Goal: Book appointment/travel/reservation

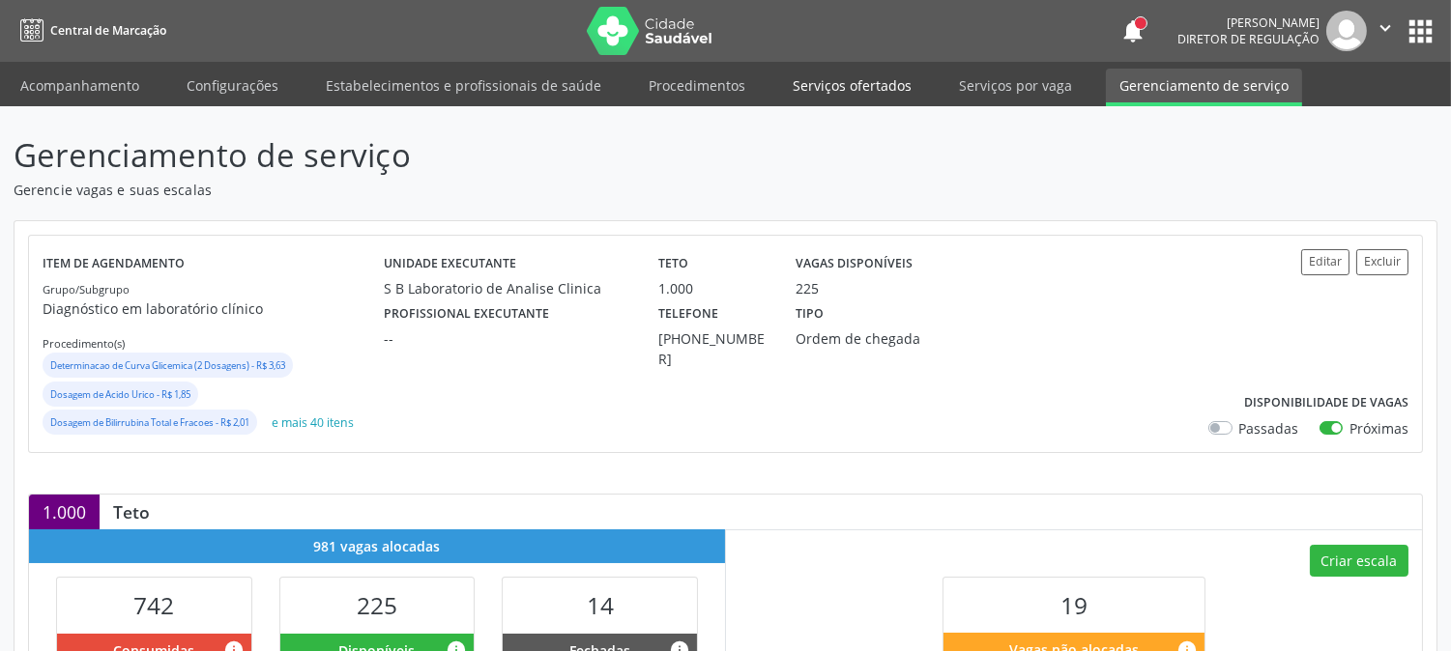
click at [864, 75] on link "Serviços ofertados" at bounding box center [852, 86] width 146 height 34
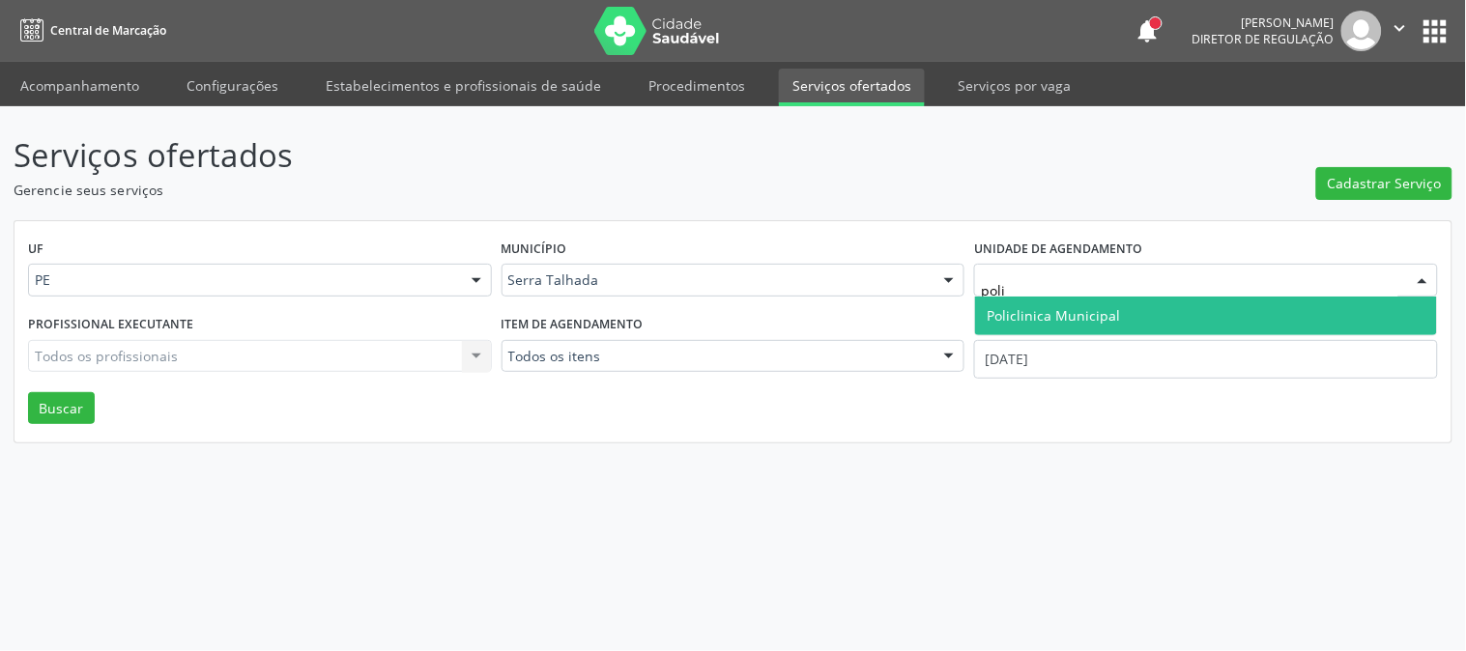
type input "polic"
click at [1089, 322] on span "Policlinica Municipal" at bounding box center [1053, 315] width 133 height 18
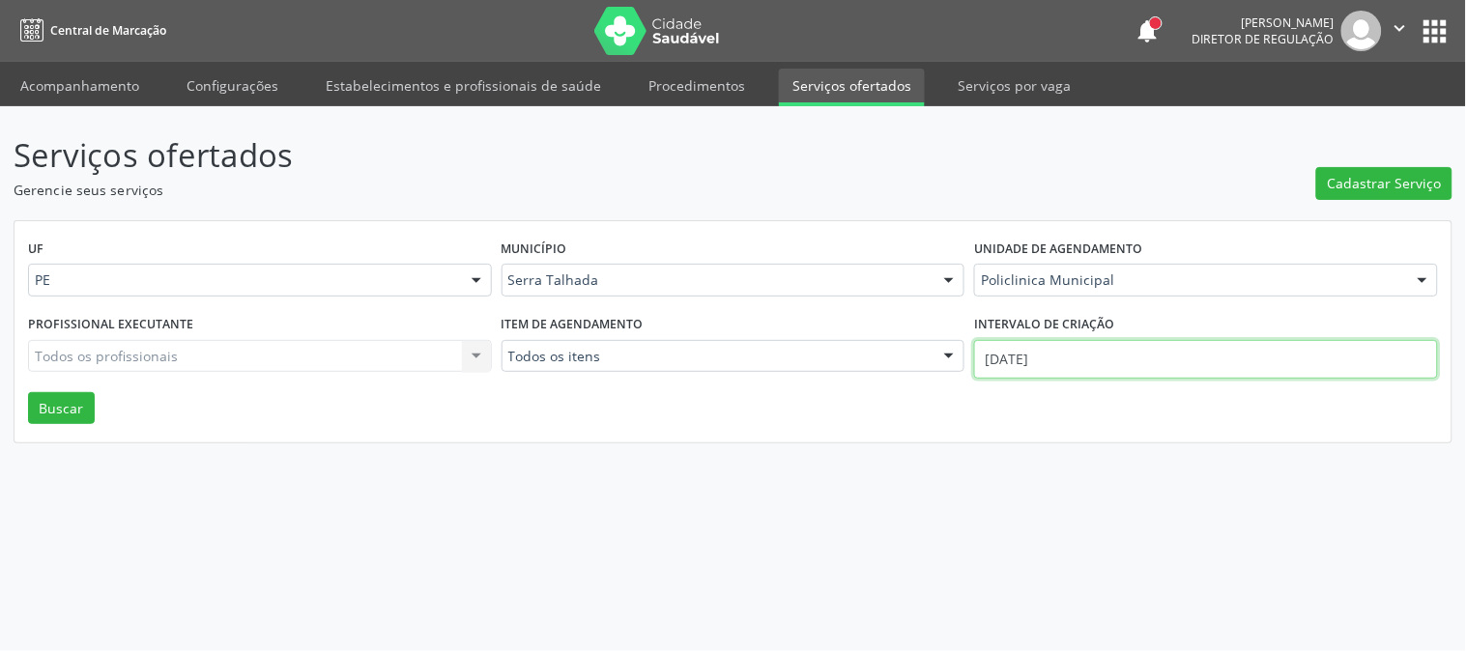
click at [1087, 355] on input "[DATE]" at bounding box center [1206, 359] width 464 height 39
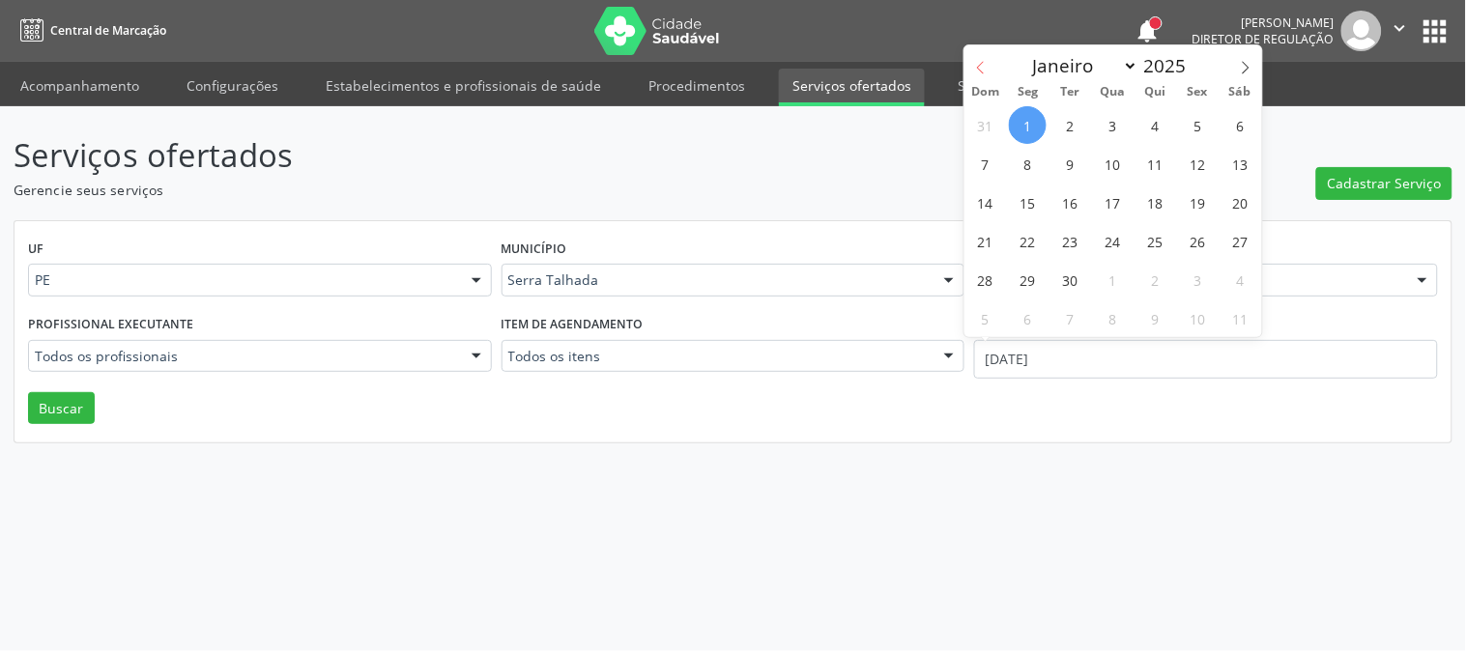
click at [988, 66] on span at bounding box center [980, 61] width 33 height 33
select select "7"
click at [1039, 213] on span "11" at bounding box center [1028, 203] width 38 height 38
type input "11[DATE]"
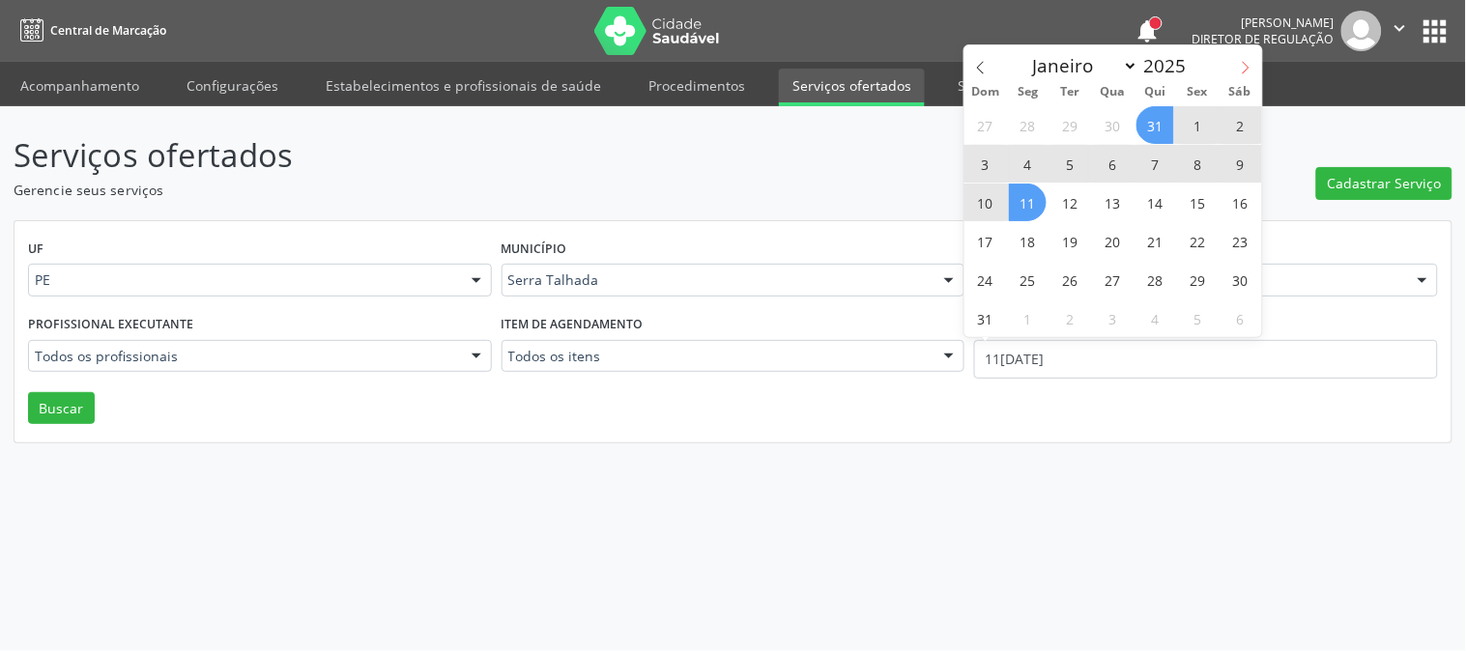
click at [1244, 73] on icon at bounding box center [1246, 68] width 14 height 14
select select "8"
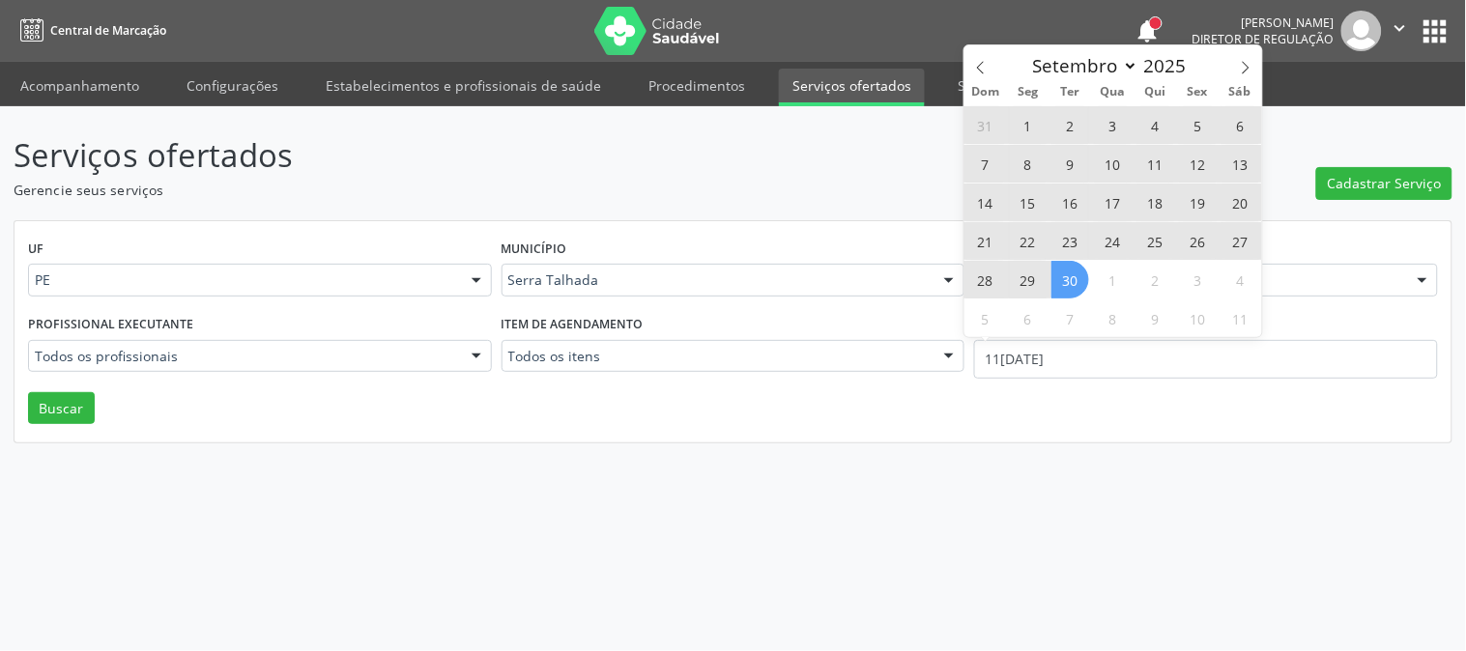
click at [1078, 278] on span "30" at bounding box center [1070, 280] width 38 height 38
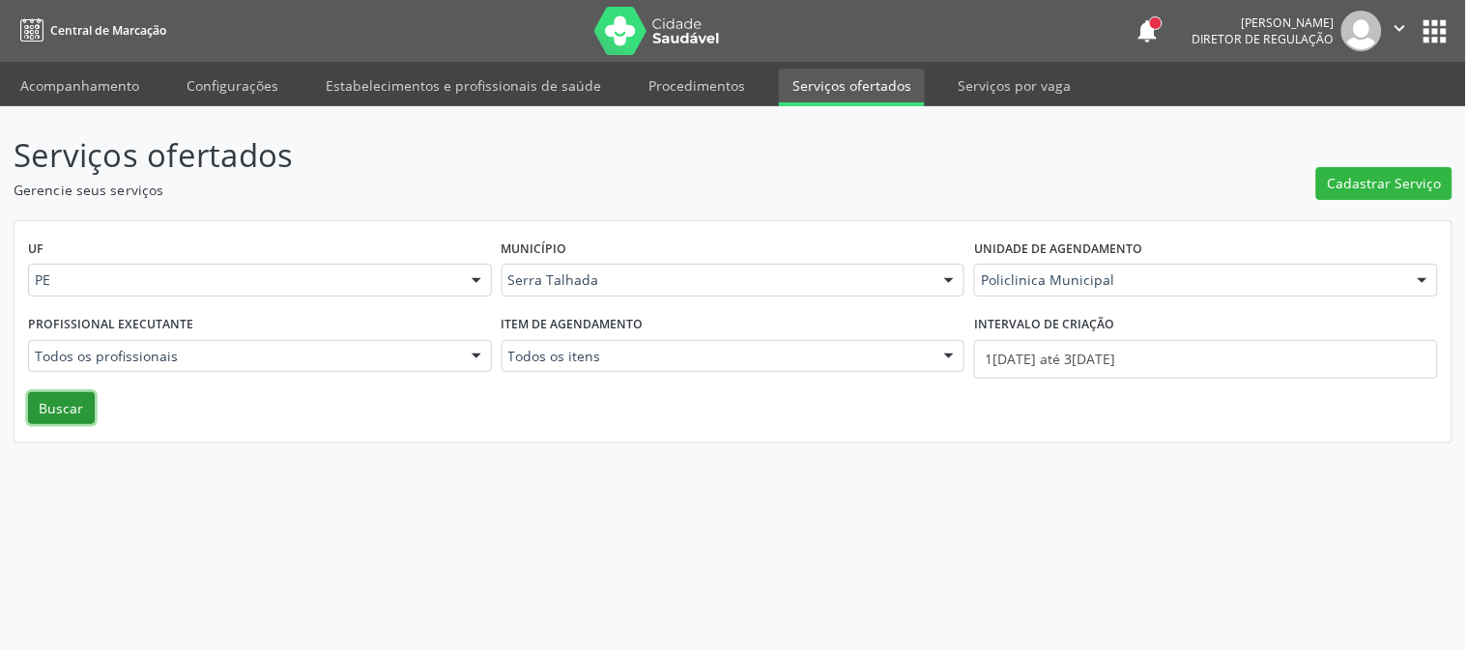
click at [61, 401] on button "Buscar" at bounding box center [61, 408] width 67 height 33
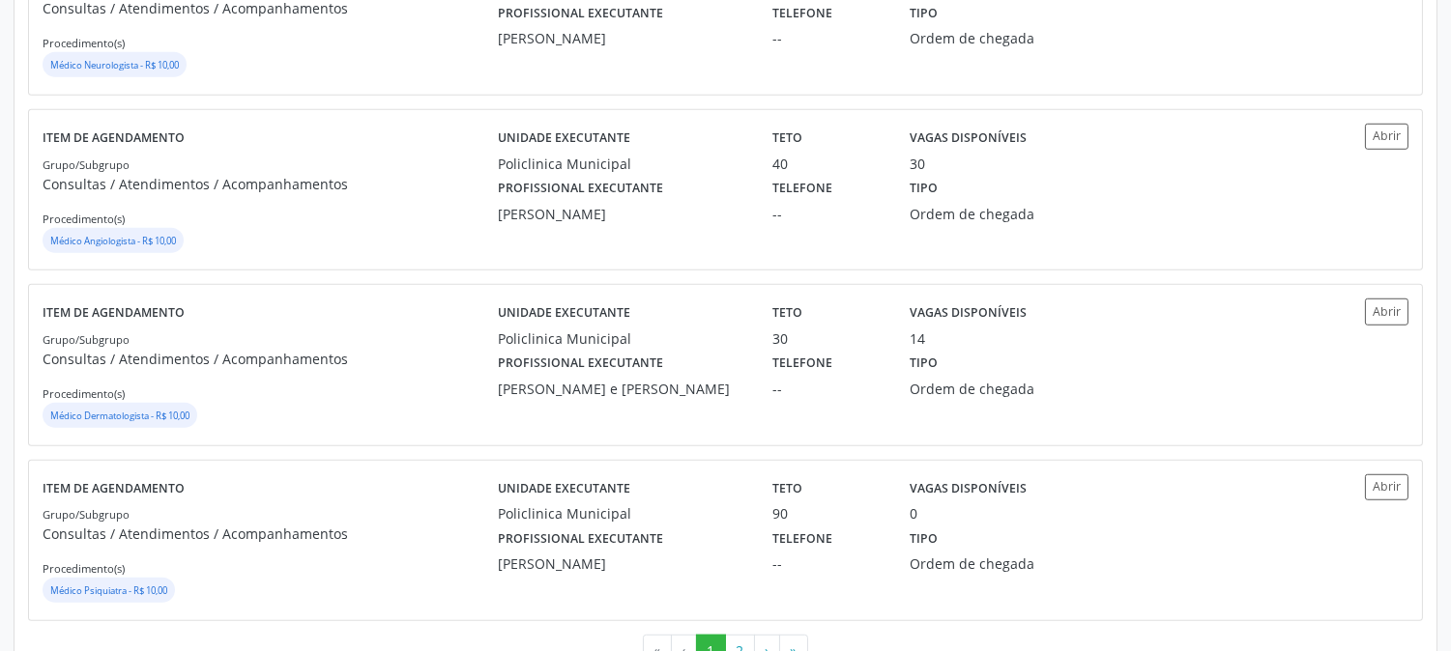
scroll to position [2684, 0]
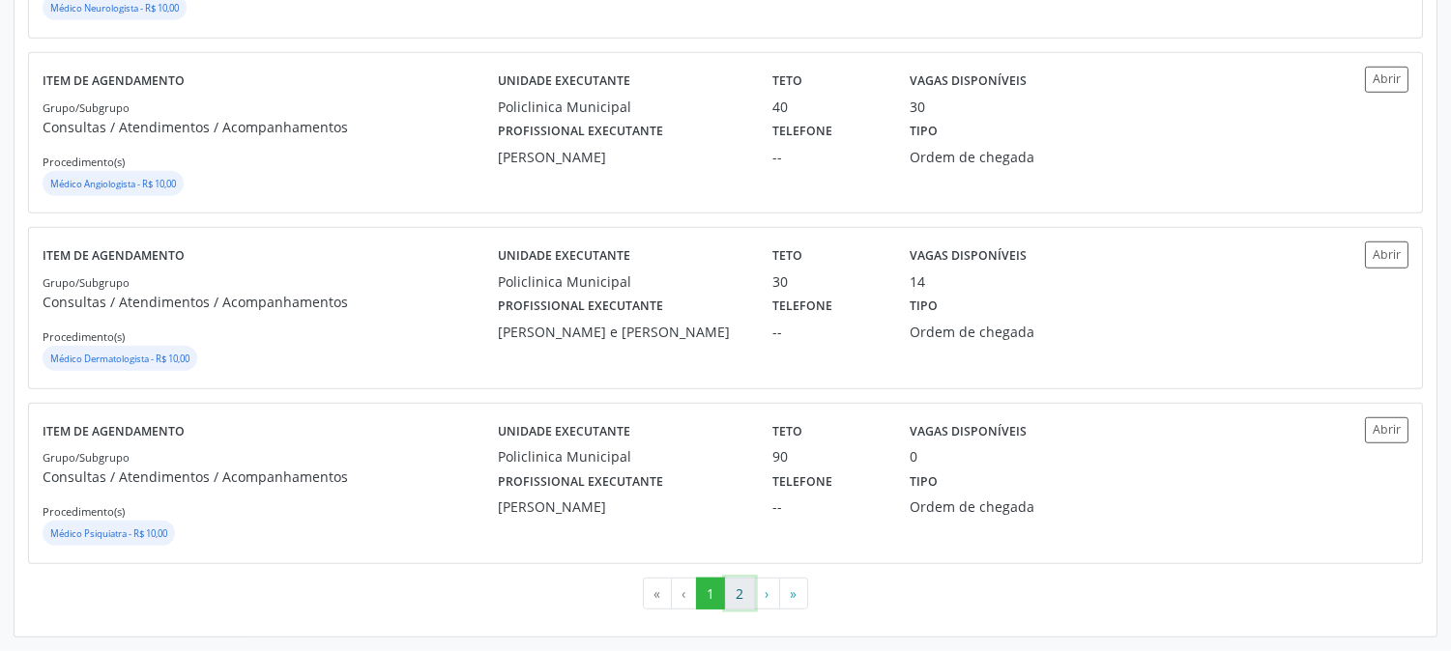
click at [726, 602] on button "2" at bounding box center [740, 594] width 30 height 33
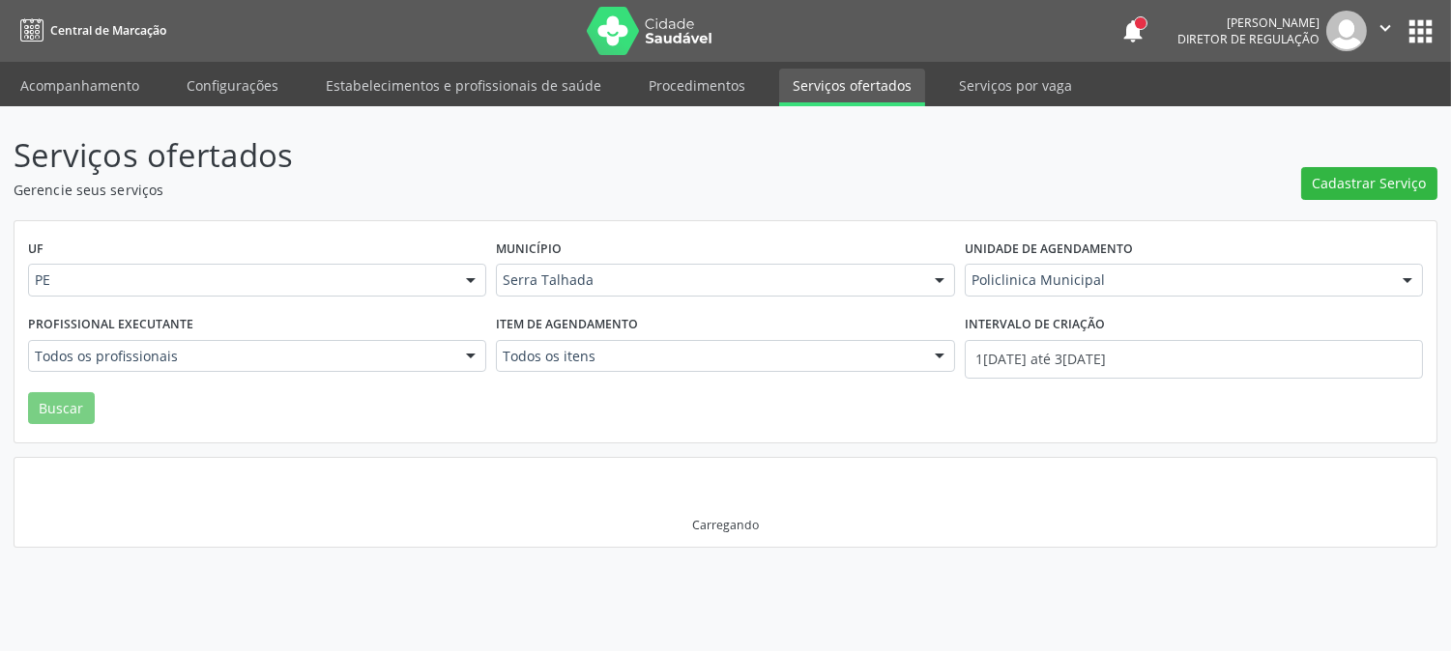
scroll to position [0, 0]
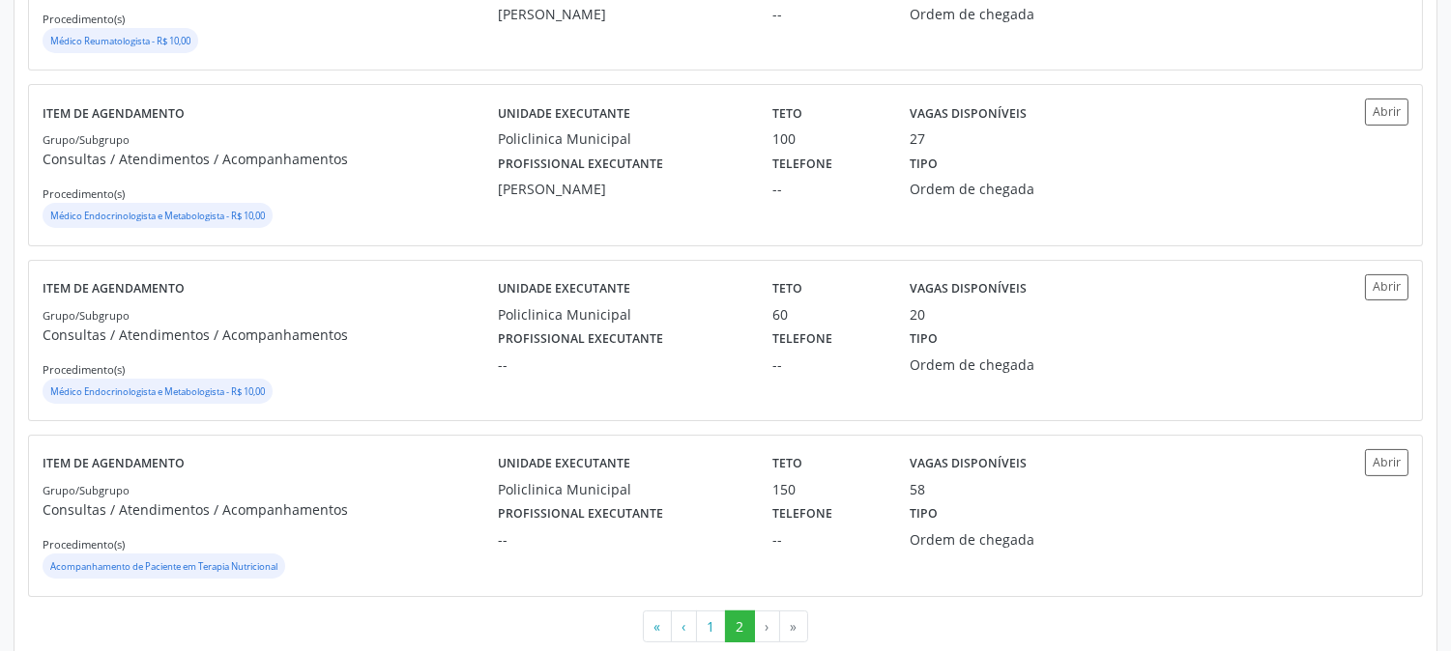
scroll to position [999, 0]
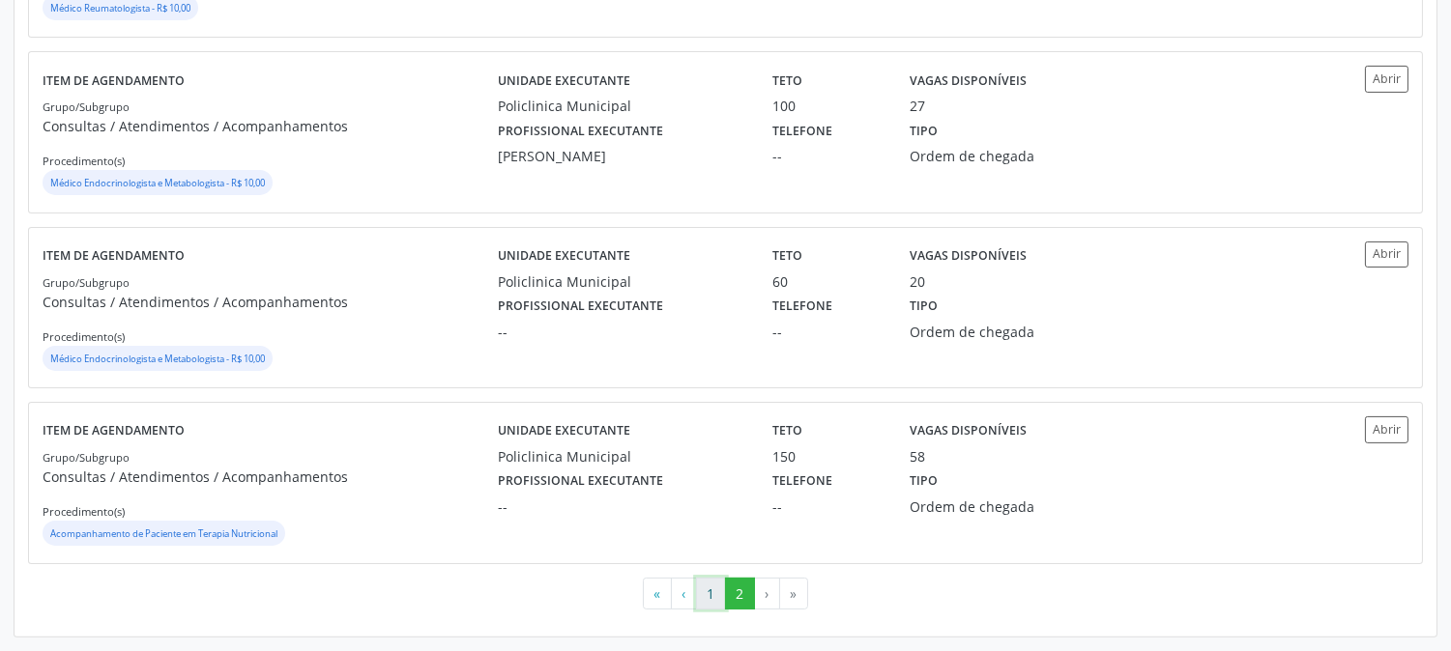
click at [700, 600] on button "1" at bounding box center [711, 594] width 30 height 33
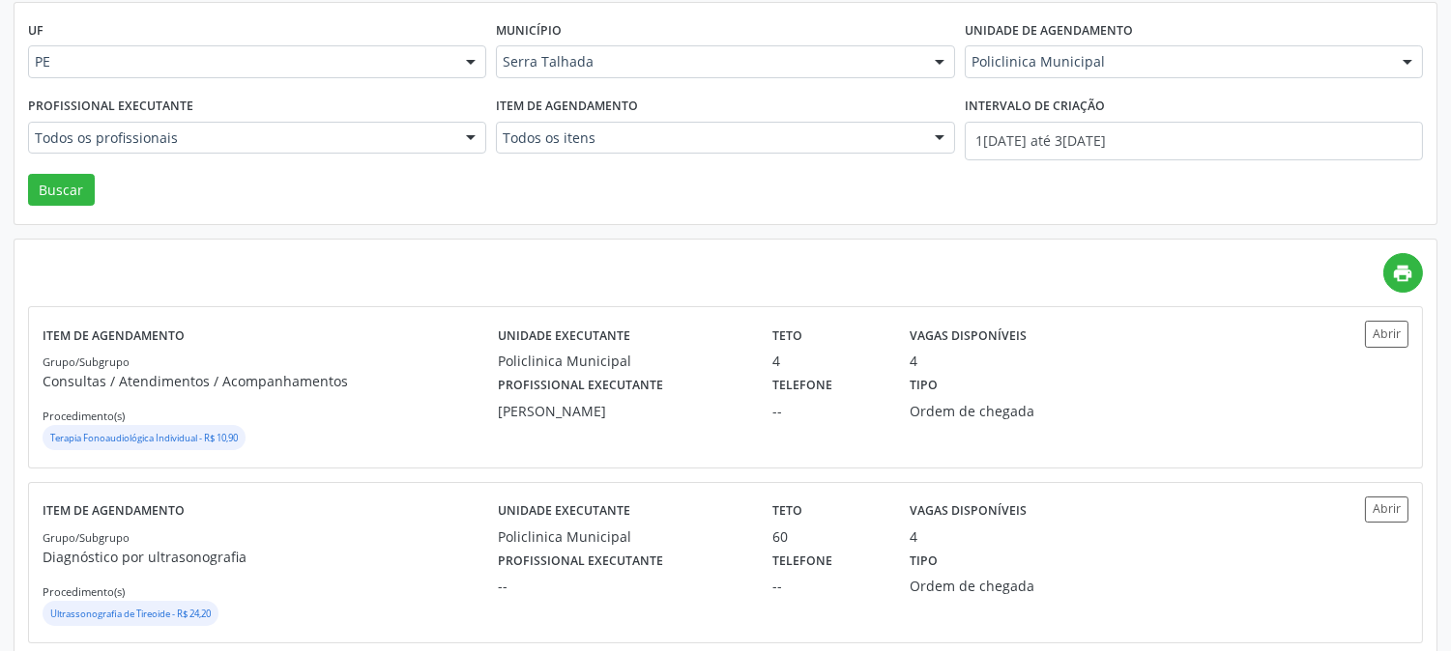
scroll to position [0, 0]
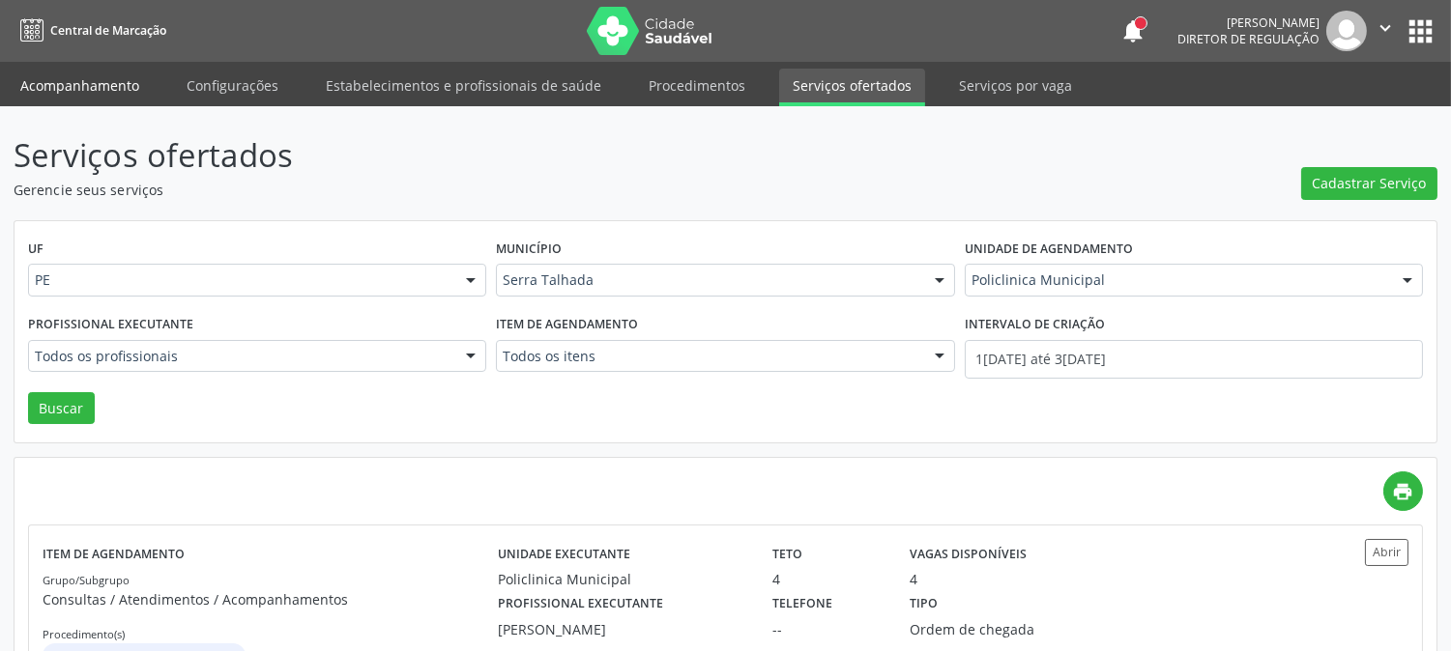
click at [135, 85] on link "Acompanhamento" at bounding box center [80, 86] width 146 height 34
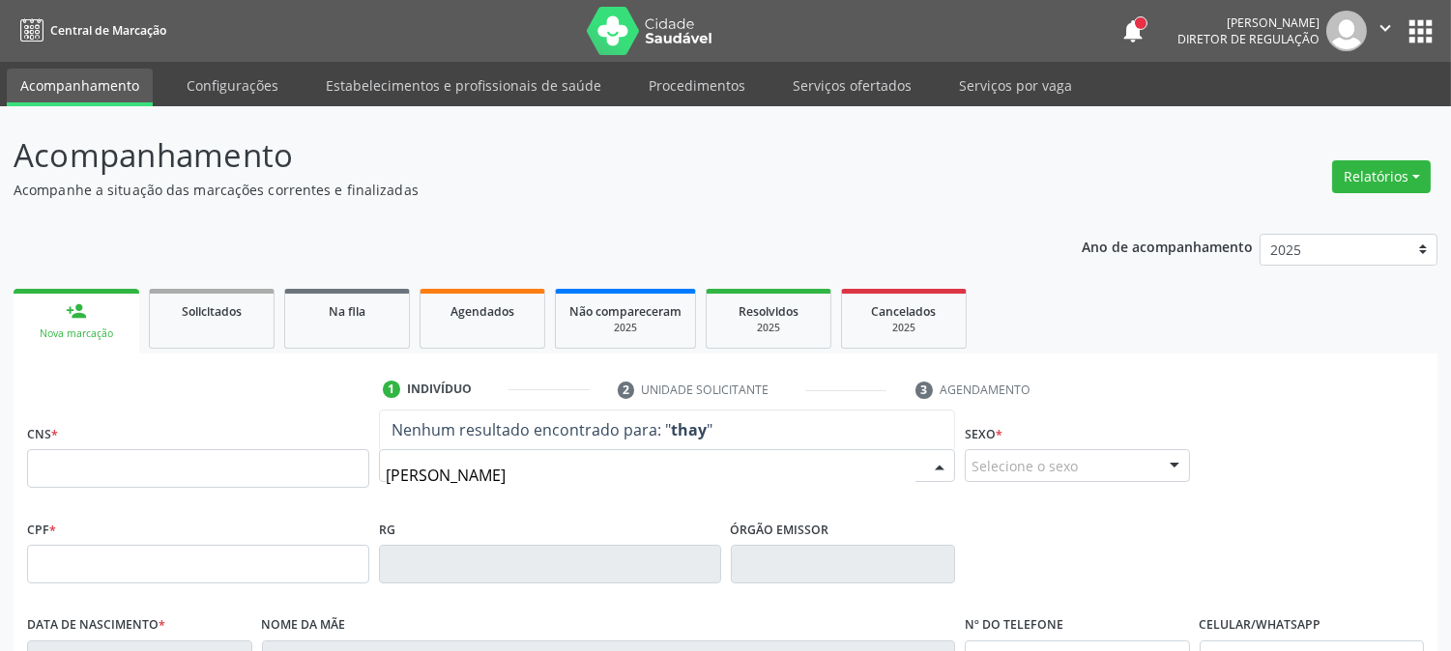
type input "[PERSON_NAME]"
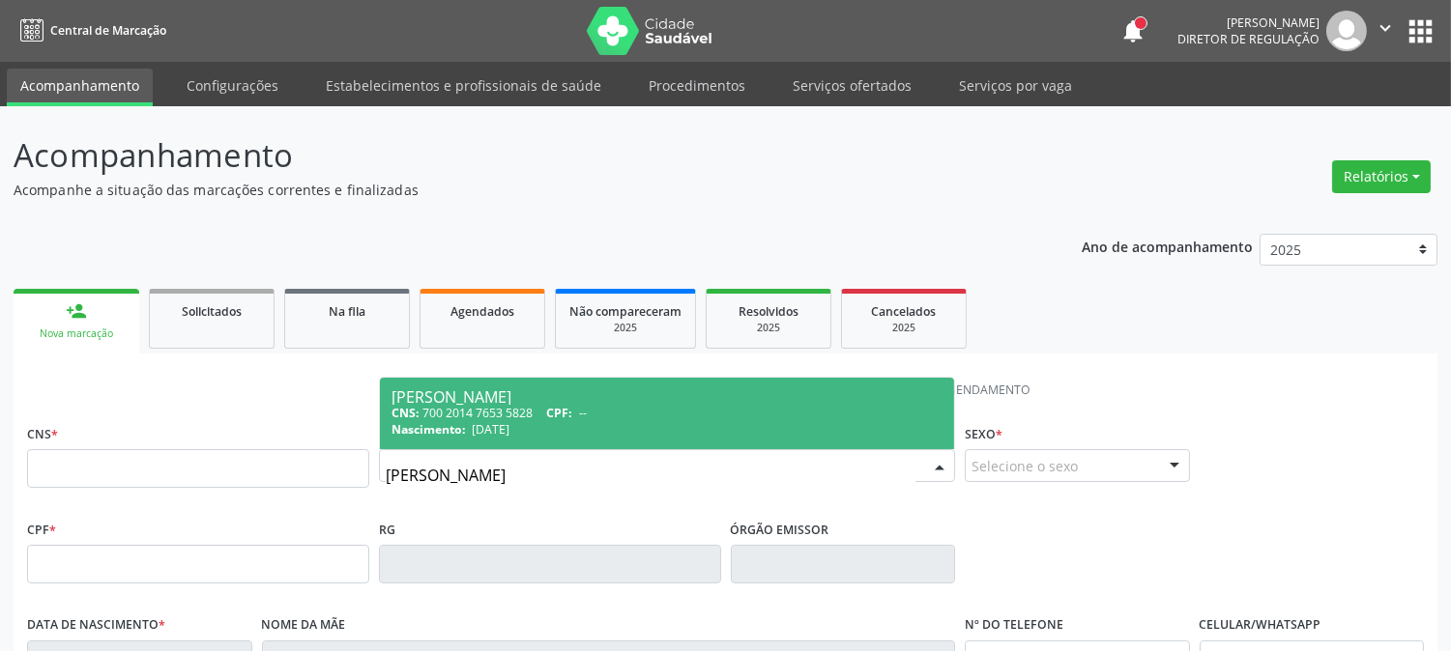
click at [480, 421] on span "[DATE]" at bounding box center [491, 429] width 38 height 16
type input "700 2014 7653 5828"
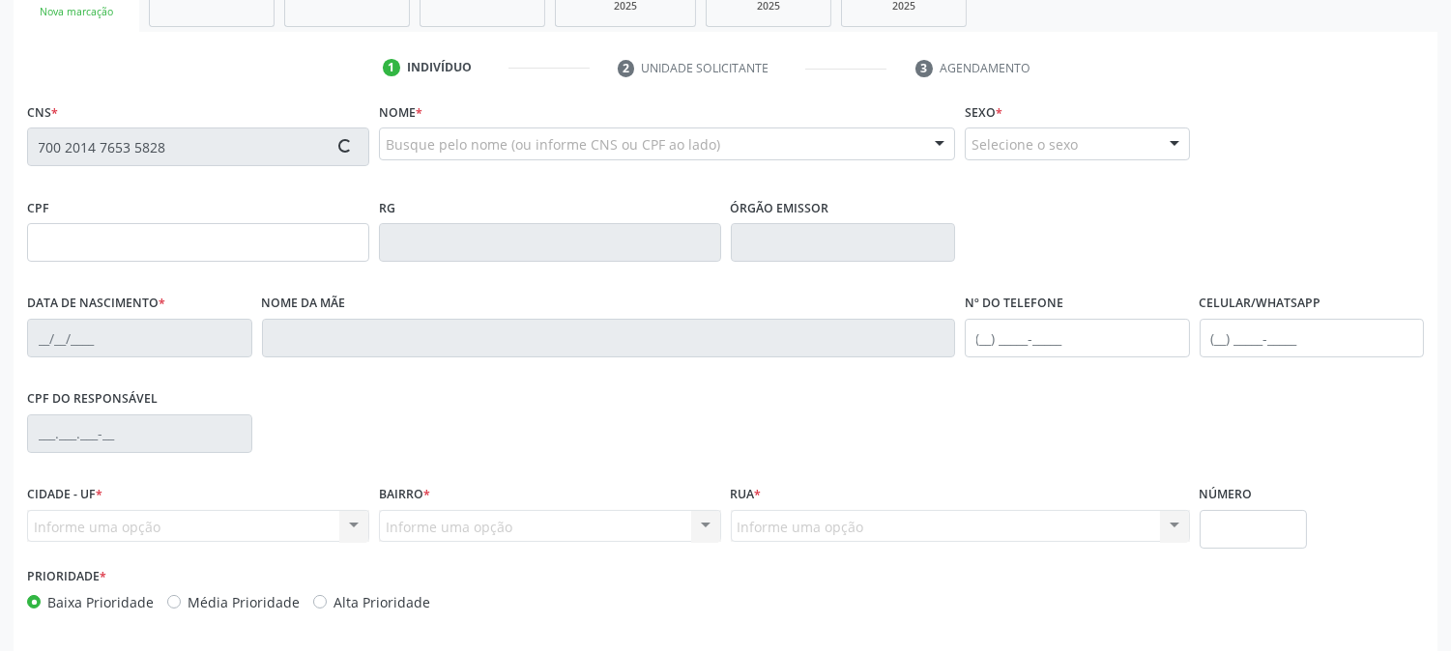
scroll to position [394, 0]
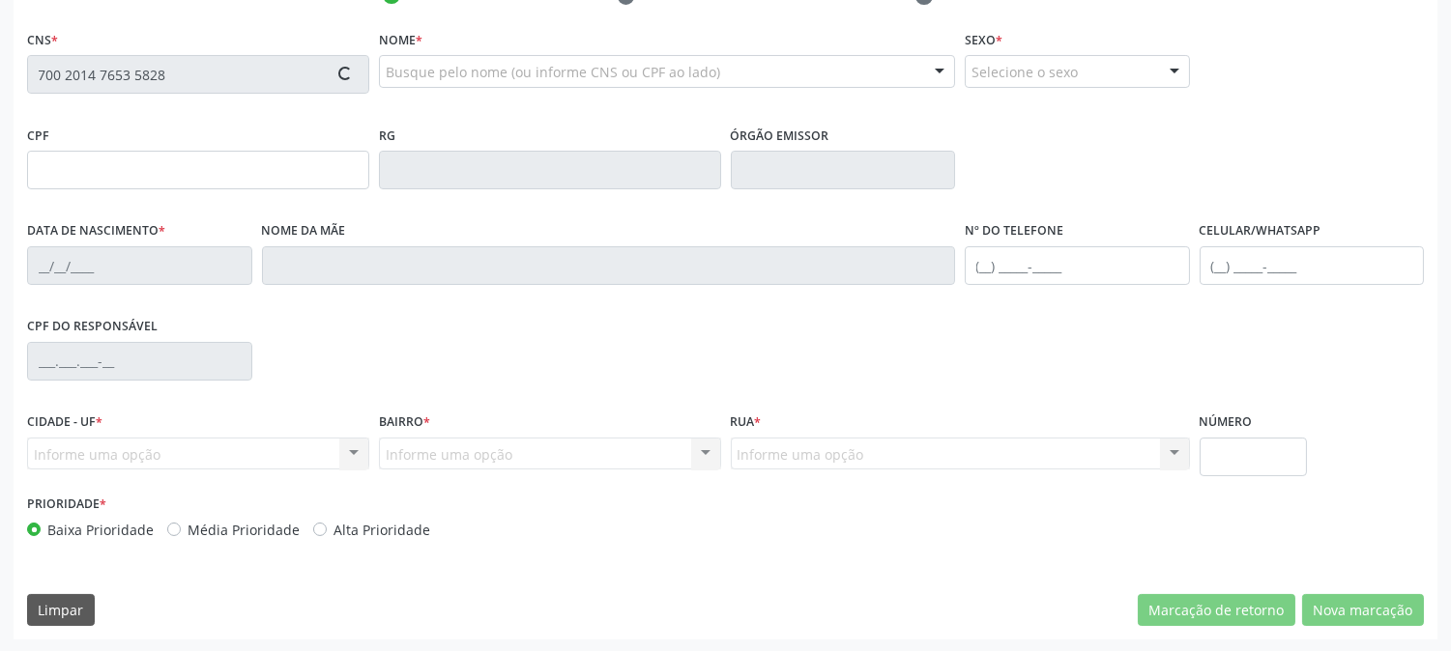
type input "[DATE]"
type input "[PERSON_NAME]"
type input "[PHONE_NUMBER]"
type input "040.207.004-60"
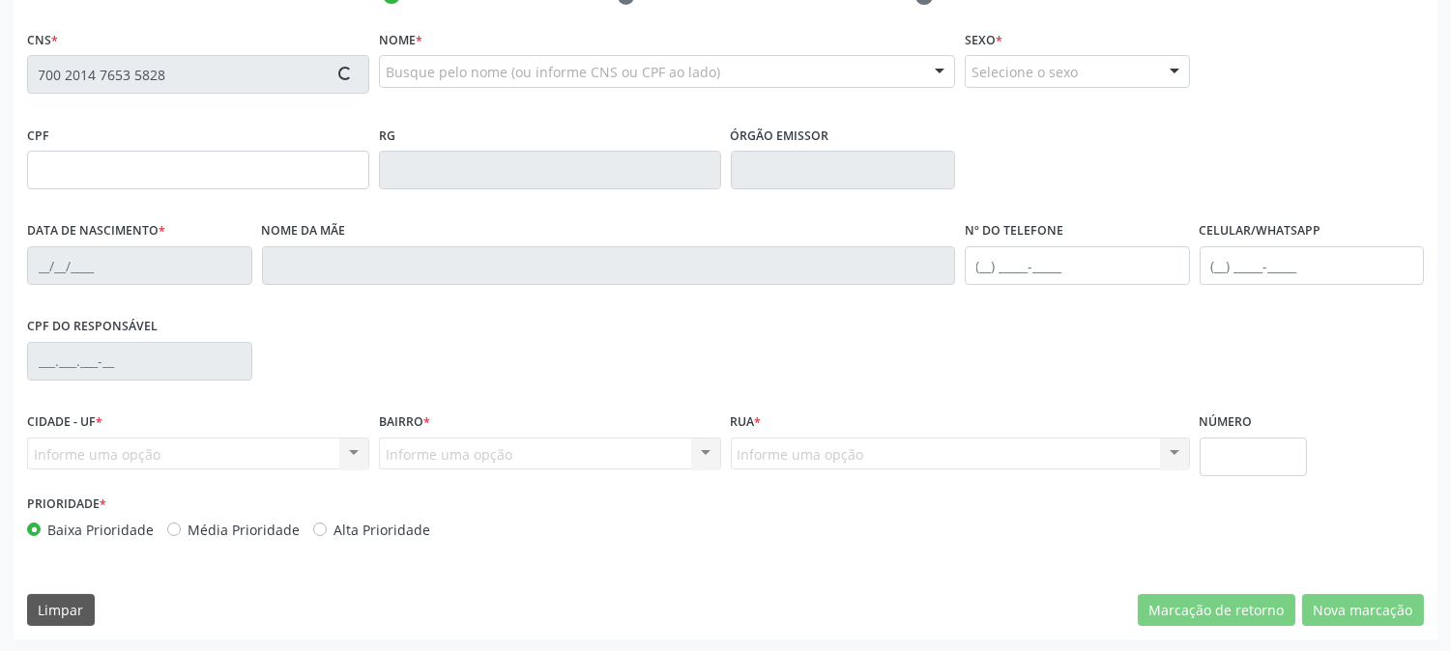
type input "367"
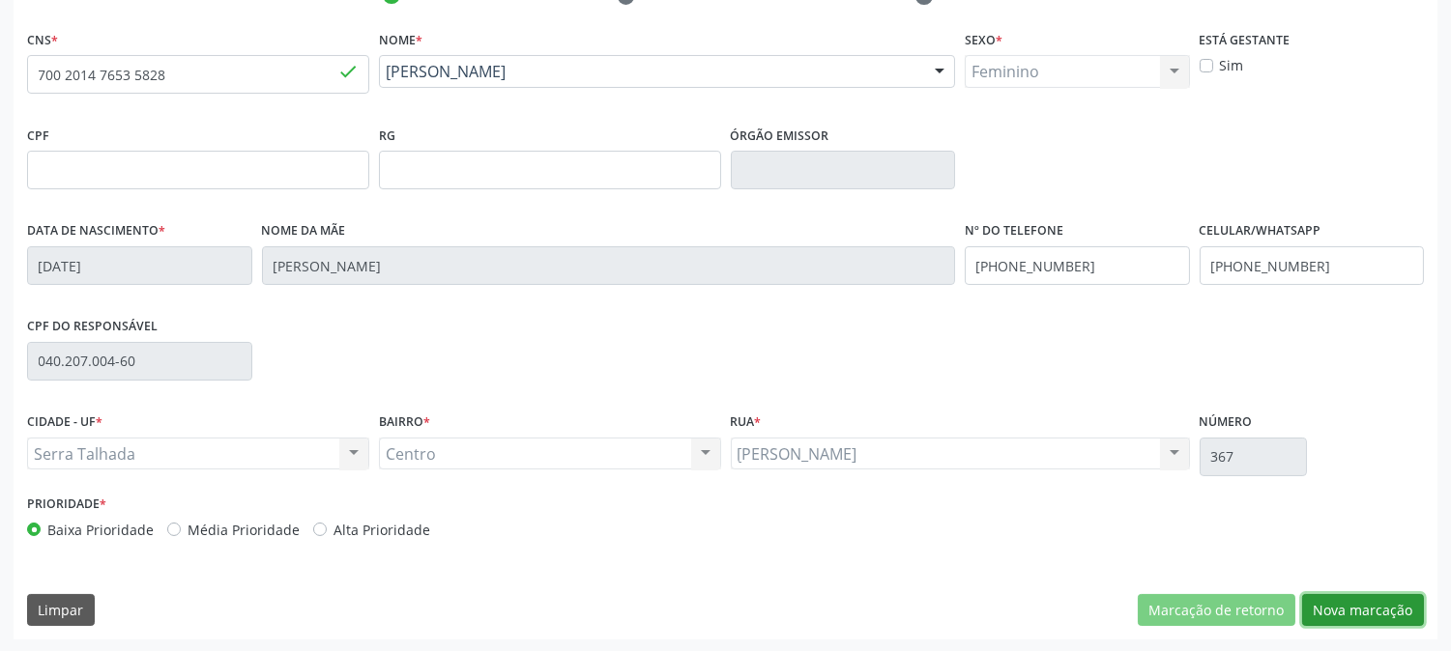
click at [1353, 597] on button "Nova marcação" at bounding box center [1363, 610] width 122 height 33
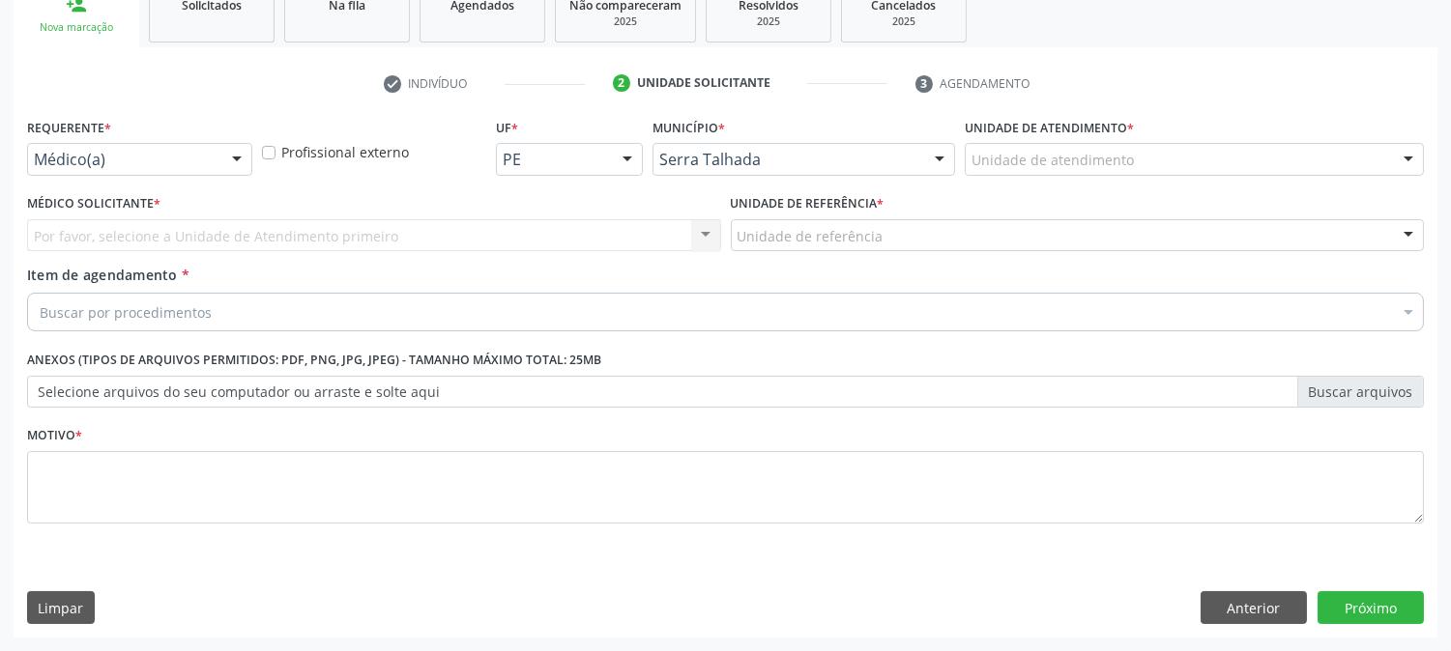
scroll to position [305, 0]
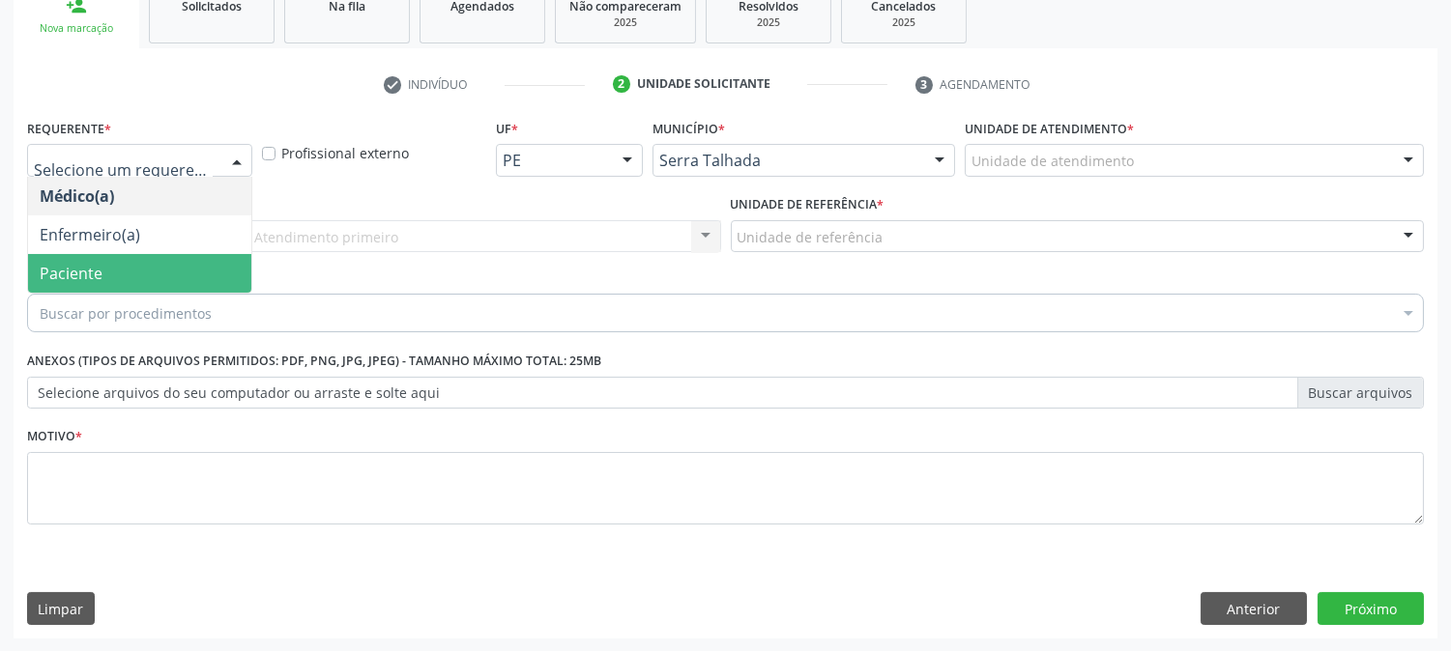
click at [160, 263] on span "Paciente" at bounding box center [139, 273] width 223 height 39
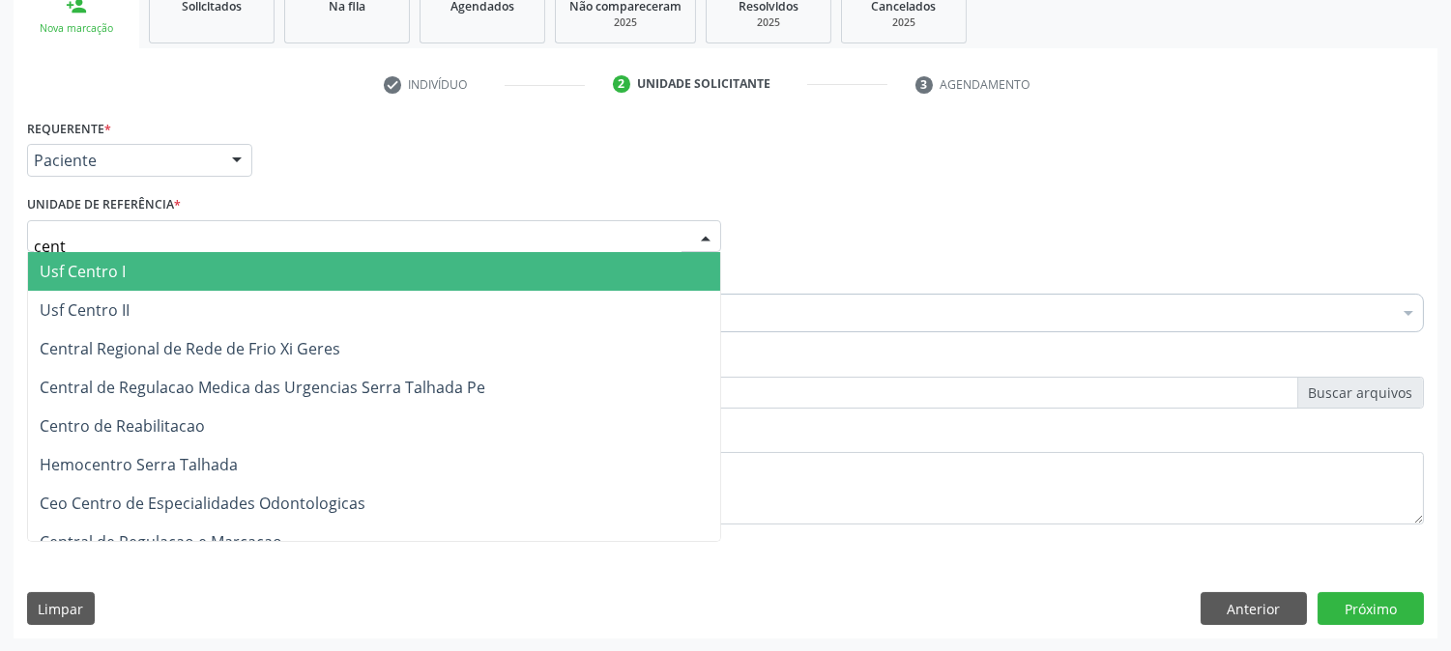
type input "centr"
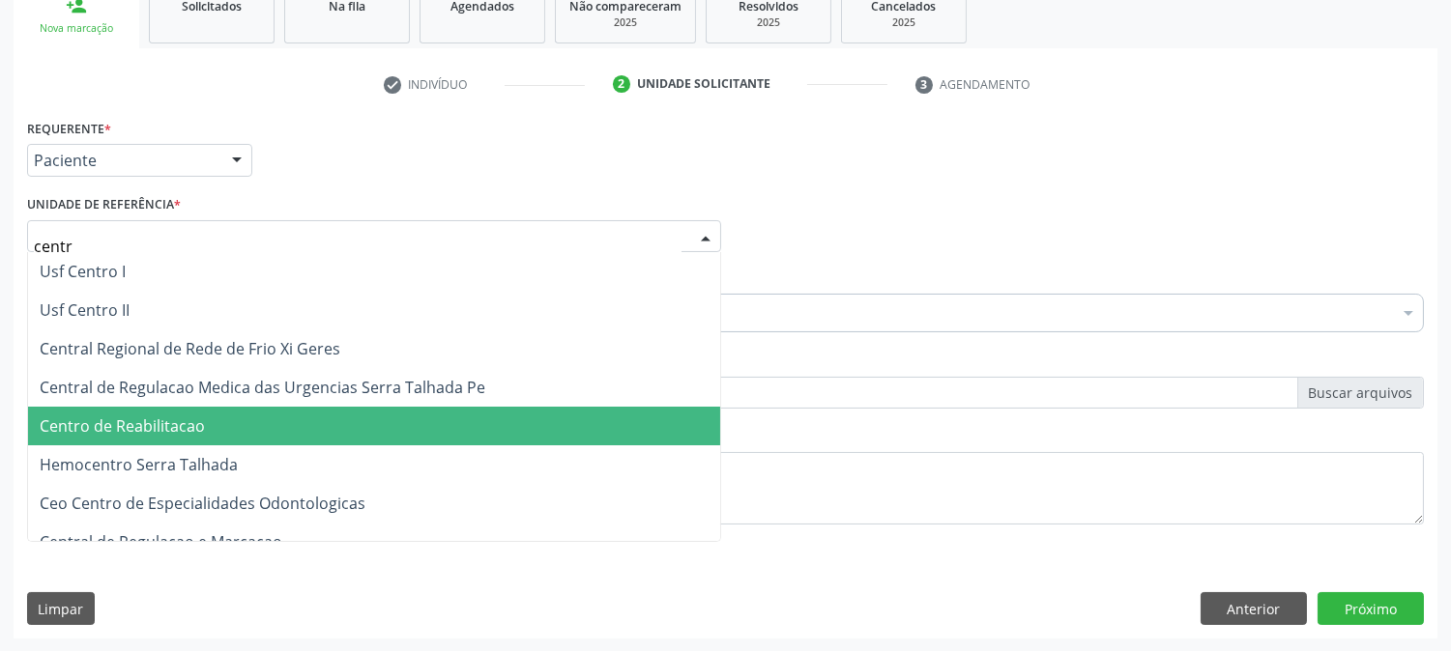
click at [205, 427] on span "Centro de Reabilitacao" at bounding box center [374, 426] width 692 height 39
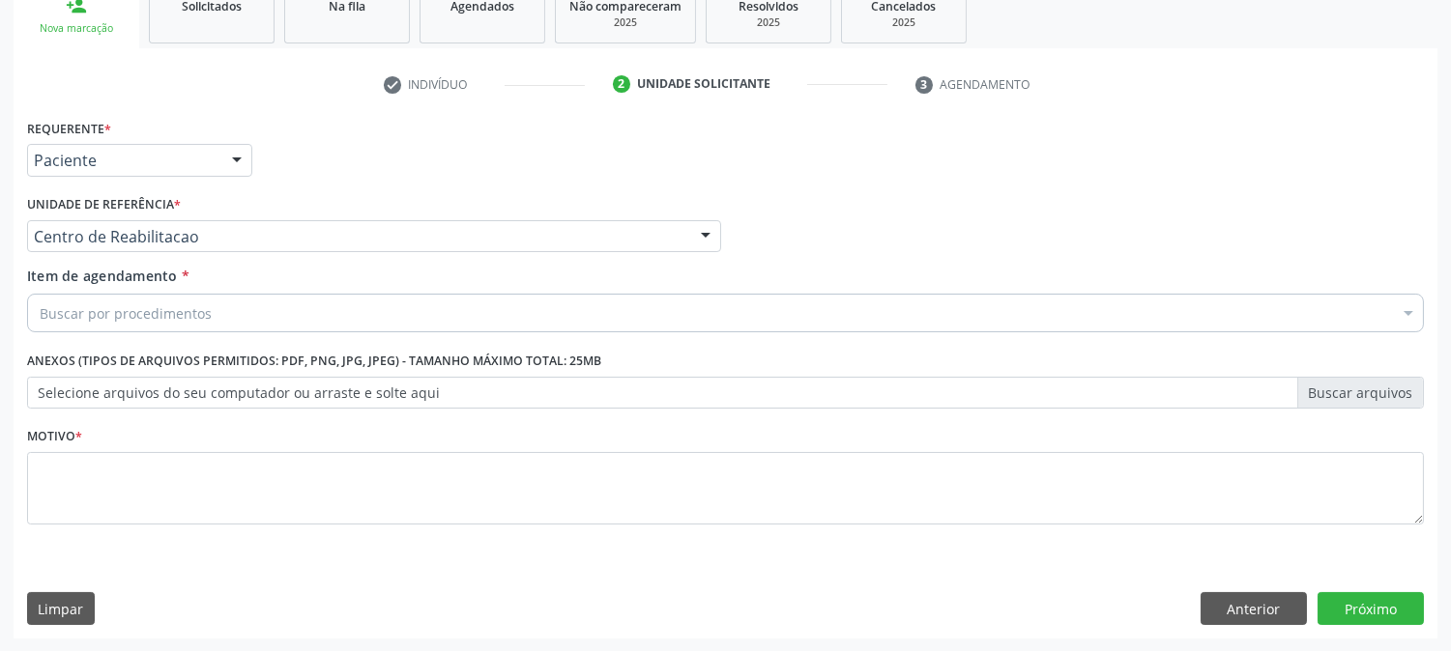
click at [217, 321] on div "Buscar por procedimentos" at bounding box center [725, 313] width 1396 height 39
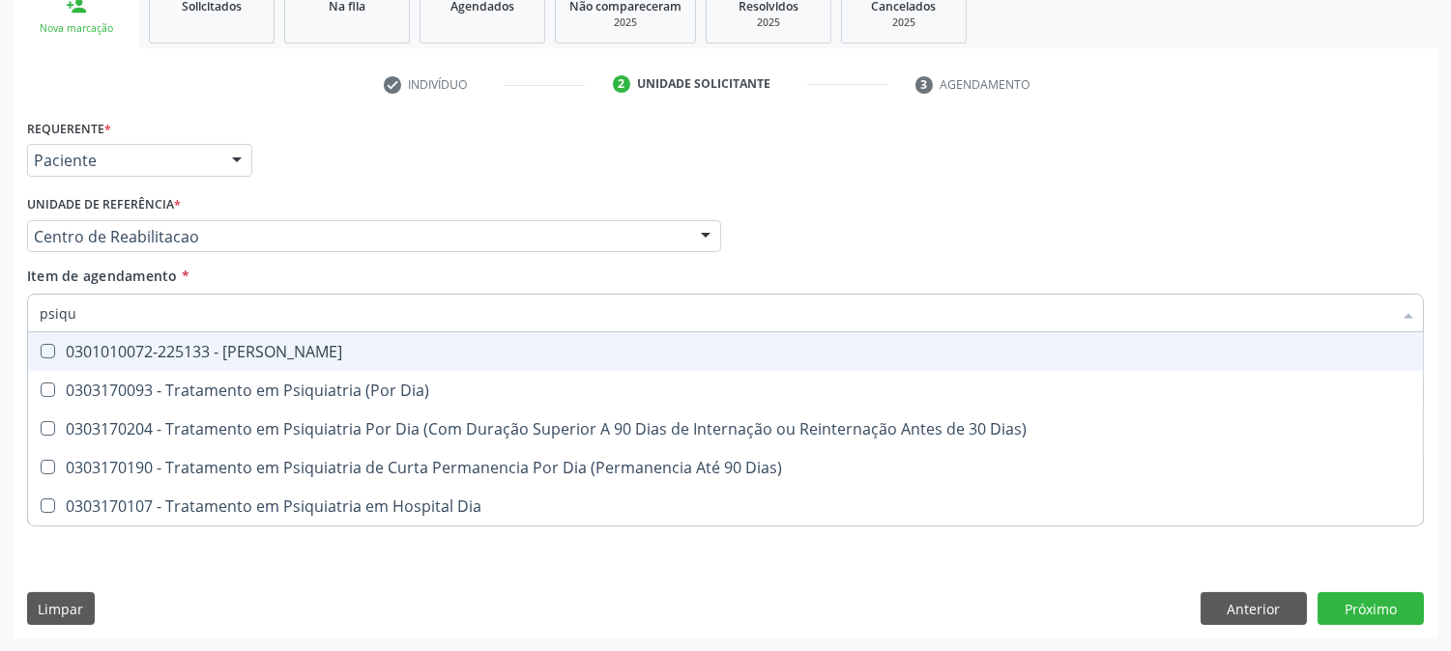
type input "psiqui"
click at [385, 341] on span "0301010072-225133 - [PERSON_NAME]" at bounding box center [725, 351] width 1394 height 39
checkbox Psiquiatra "true"
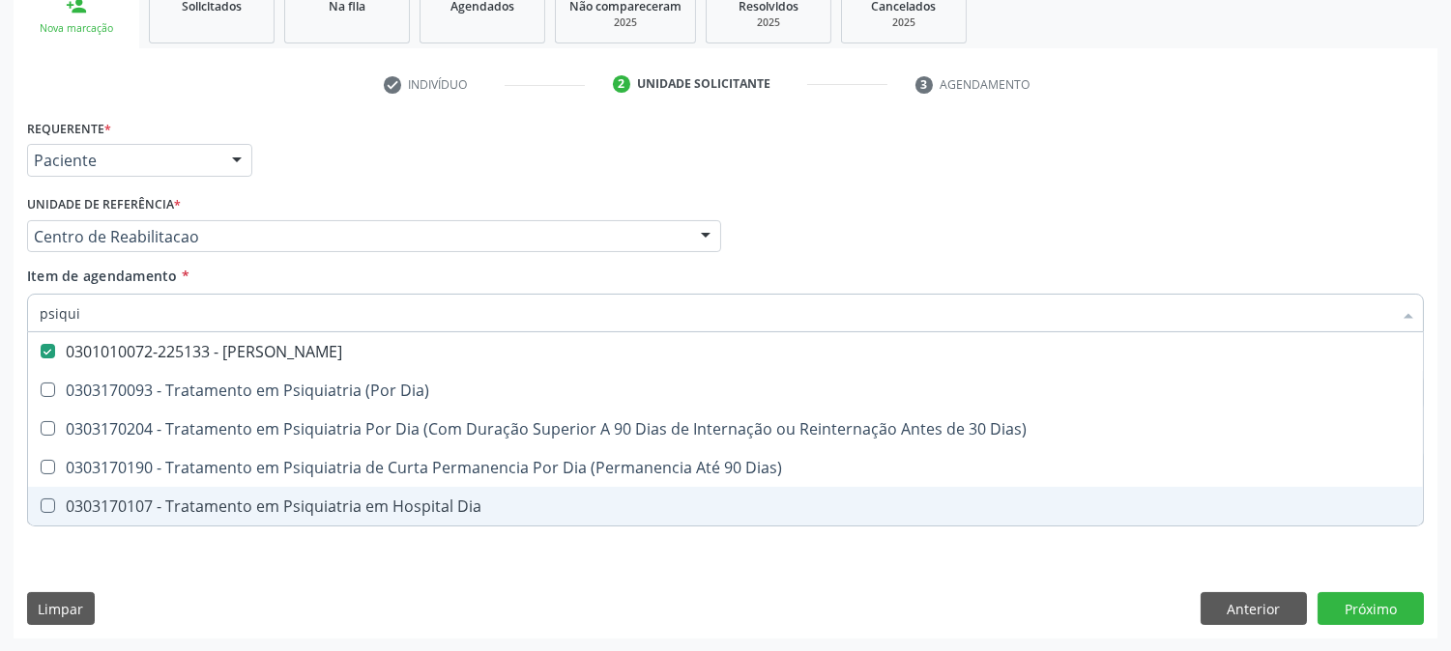
click at [387, 634] on div "Requerente * Paciente Médico(a) Enfermeiro(a) Paciente Nenhum resultado encontr…" at bounding box center [725, 376] width 1423 height 525
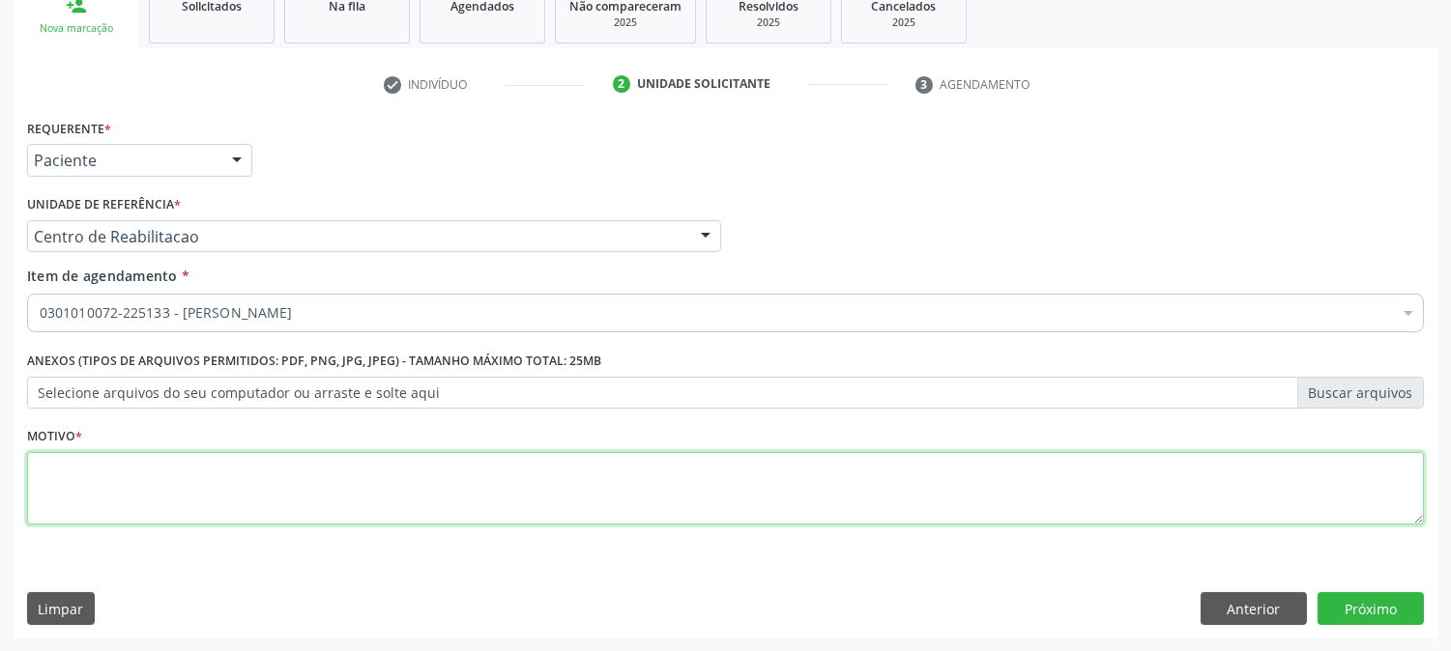
click at [391, 470] on textarea at bounding box center [725, 488] width 1396 height 73
type textarea "."
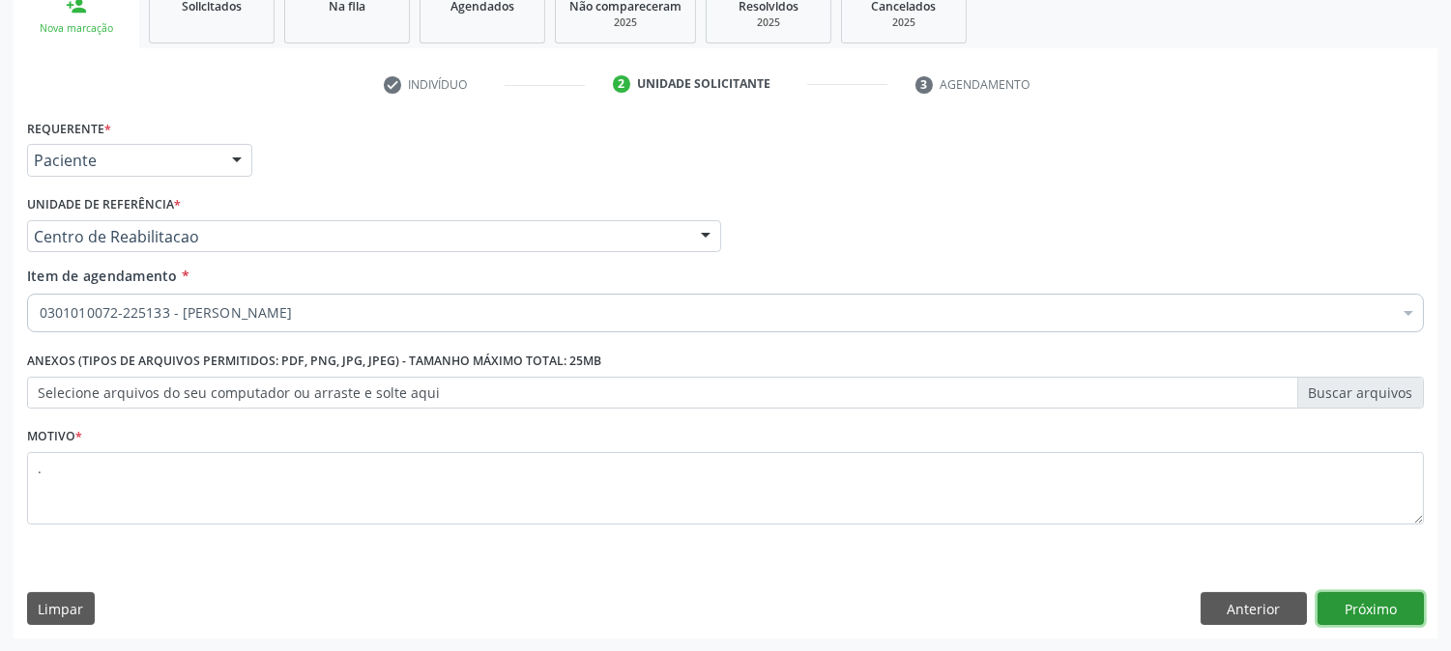
click at [1336, 595] on button "Próximo" at bounding box center [1370, 608] width 106 height 33
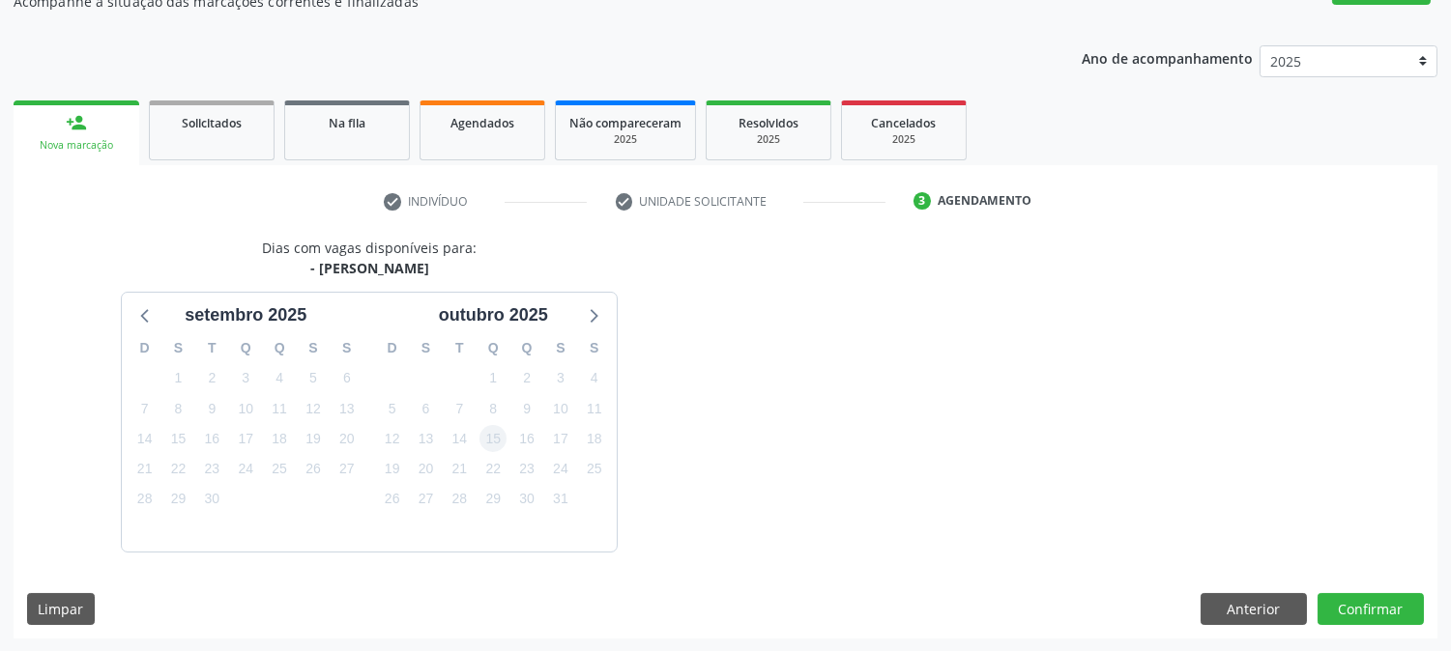
scroll to position [245, 0]
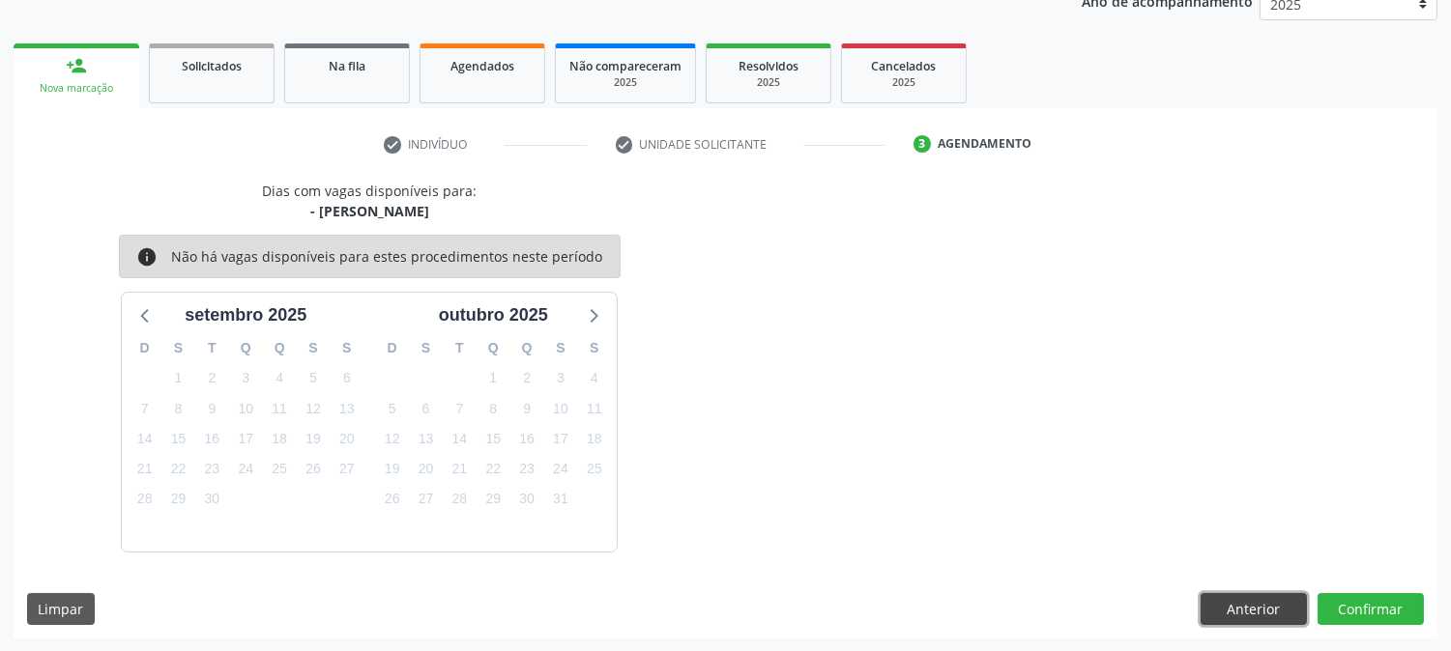
click at [1244, 618] on button "Anterior" at bounding box center [1253, 609] width 106 height 33
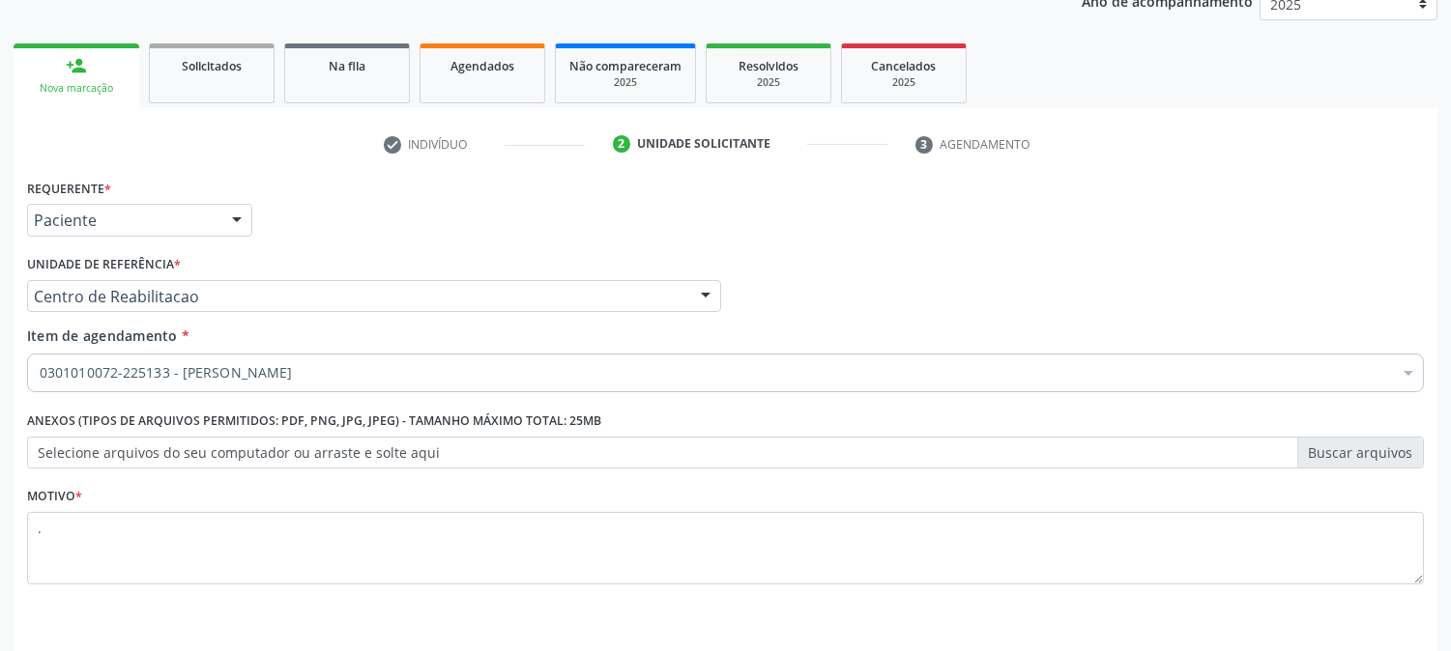
scroll to position [0, 0]
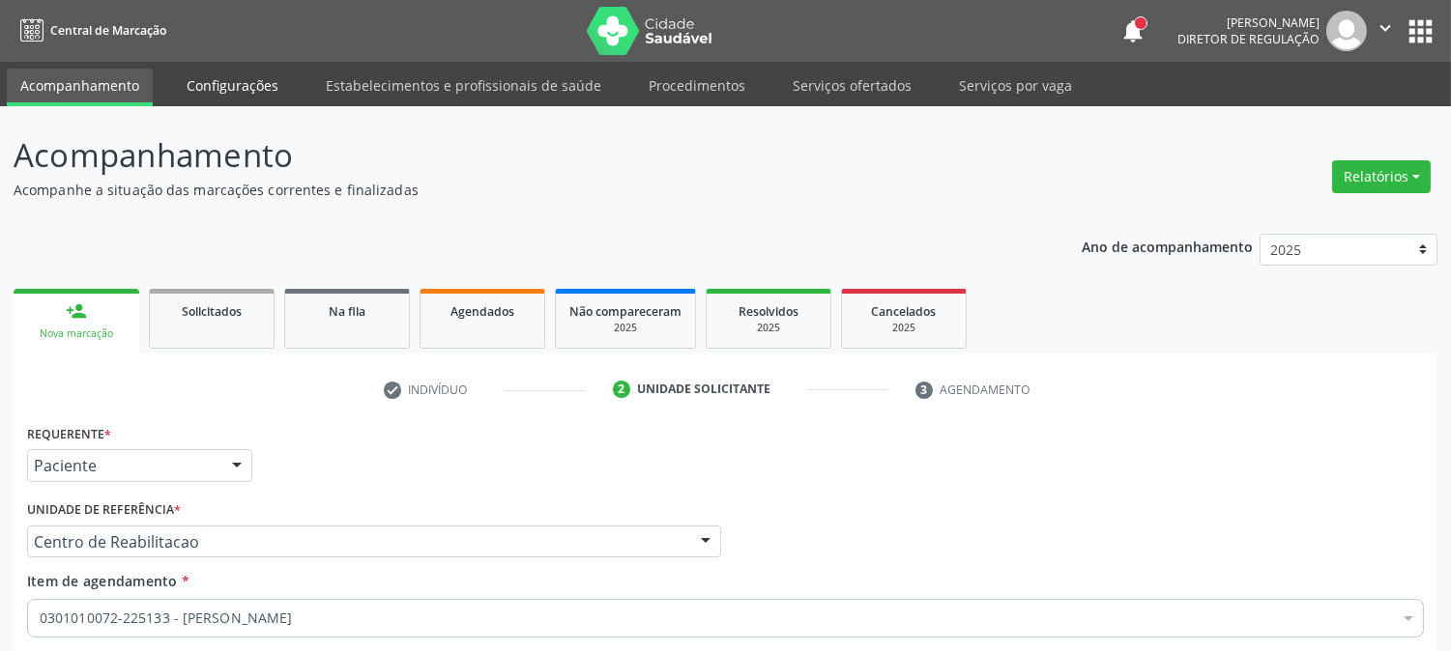
click at [211, 95] on link "Configurações" at bounding box center [232, 86] width 119 height 34
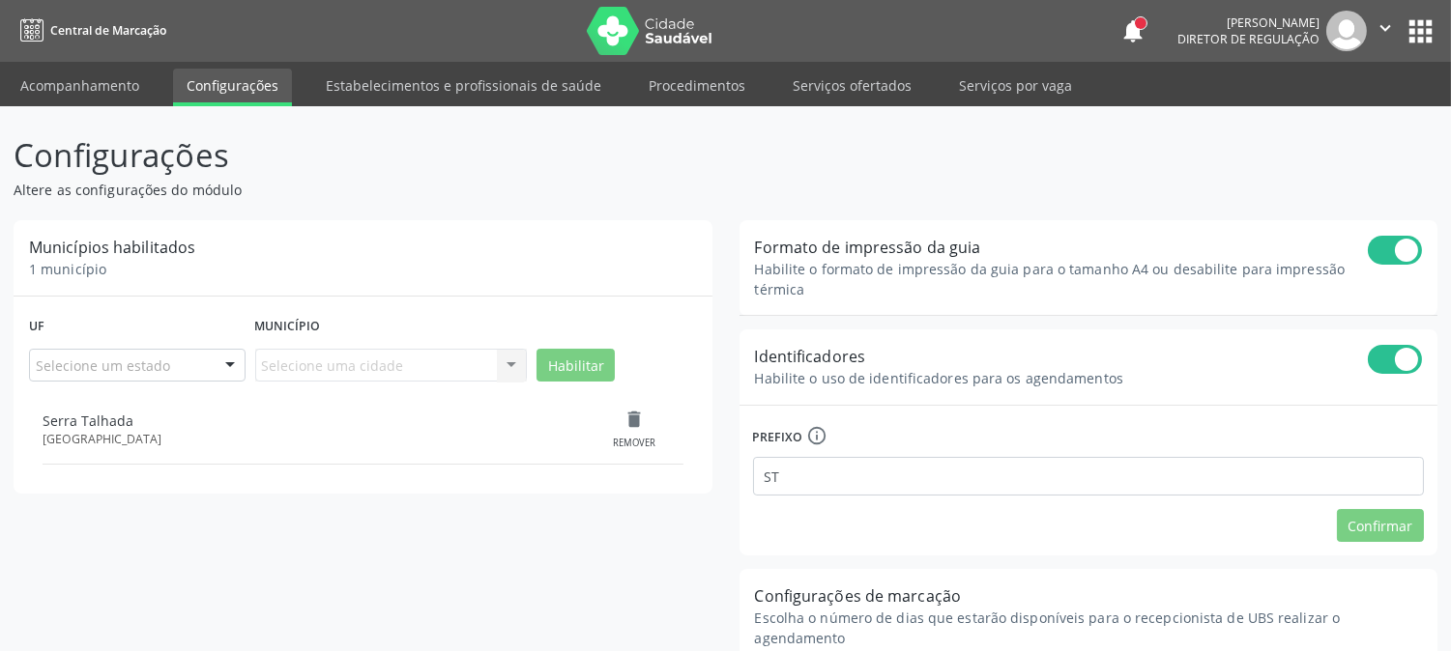
click at [68, 75] on link "Acompanhamento" at bounding box center [80, 86] width 146 height 34
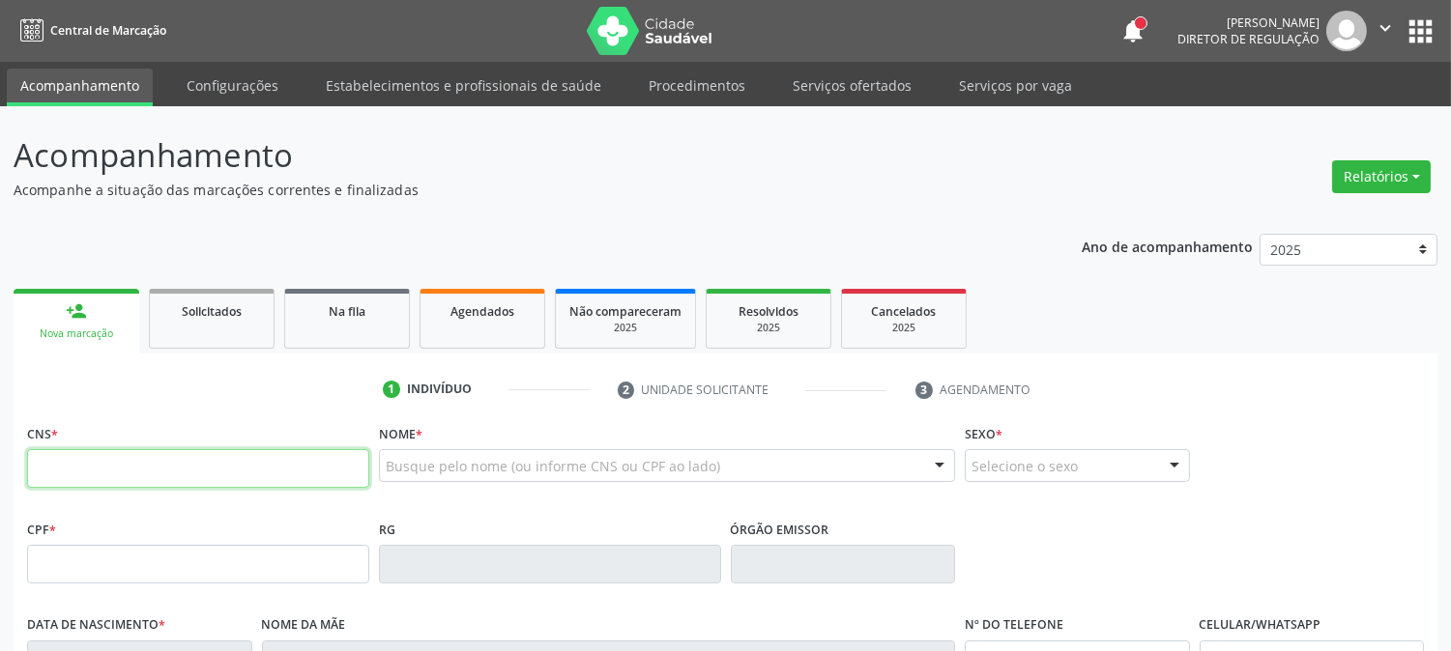
click at [285, 465] on input "text" at bounding box center [198, 468] width 342 height 39
type input "898 0037 0654 8838"
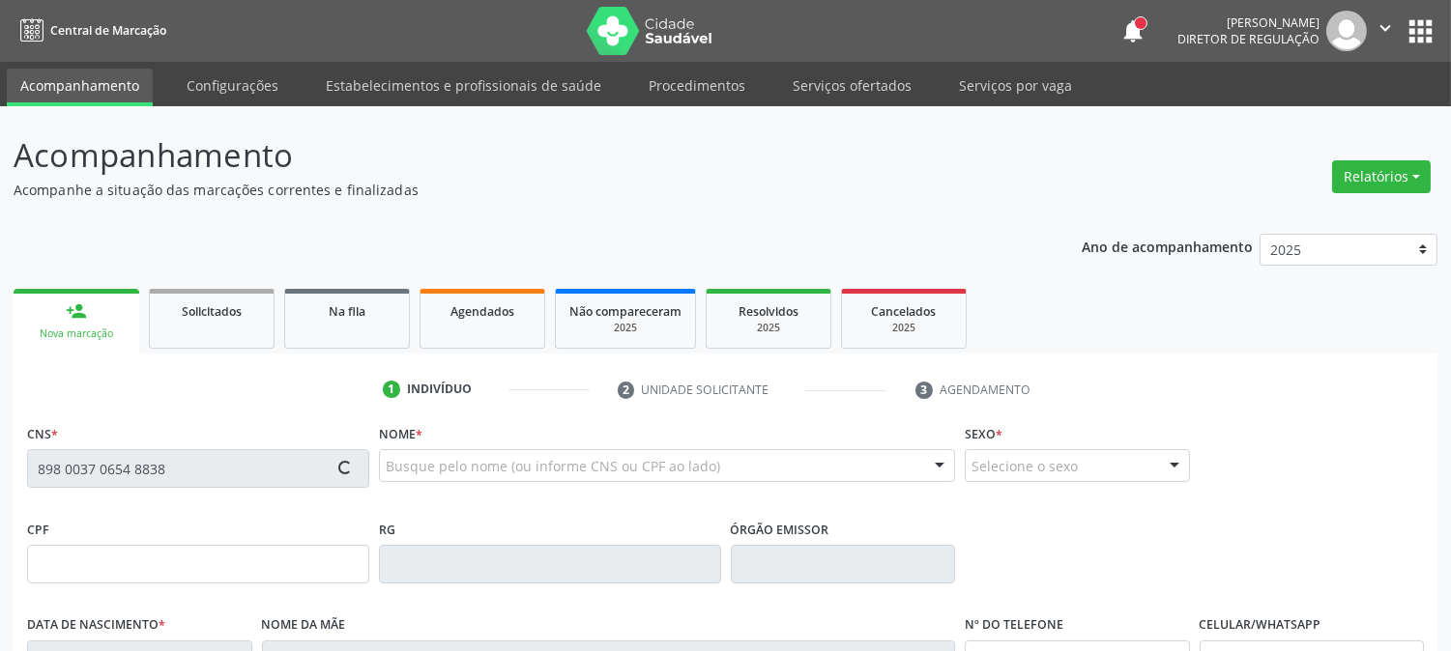
type input "870.122.195-72"
type input "2[DATE]"
type input "[PERSON_NAME] da Conceicao"
type input "[PHONE_NUMBER]"
type input "S/N"
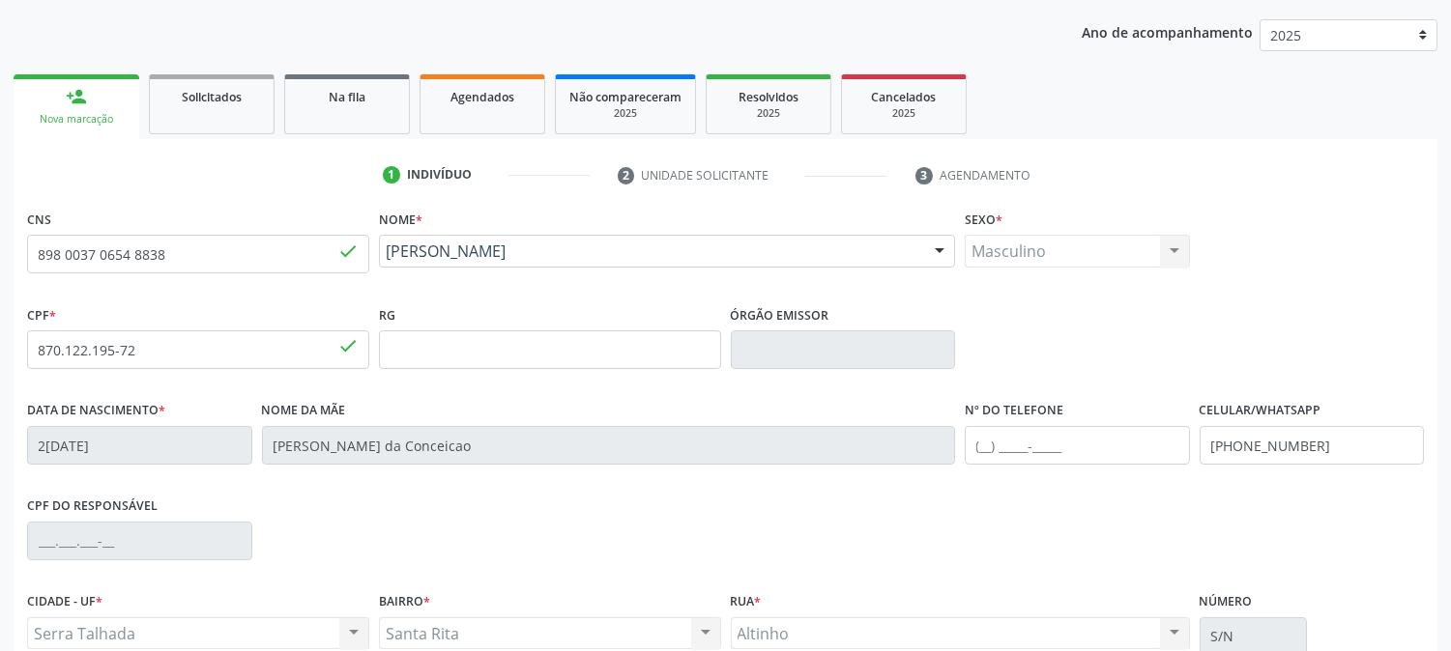
scroll to position [394, 0]
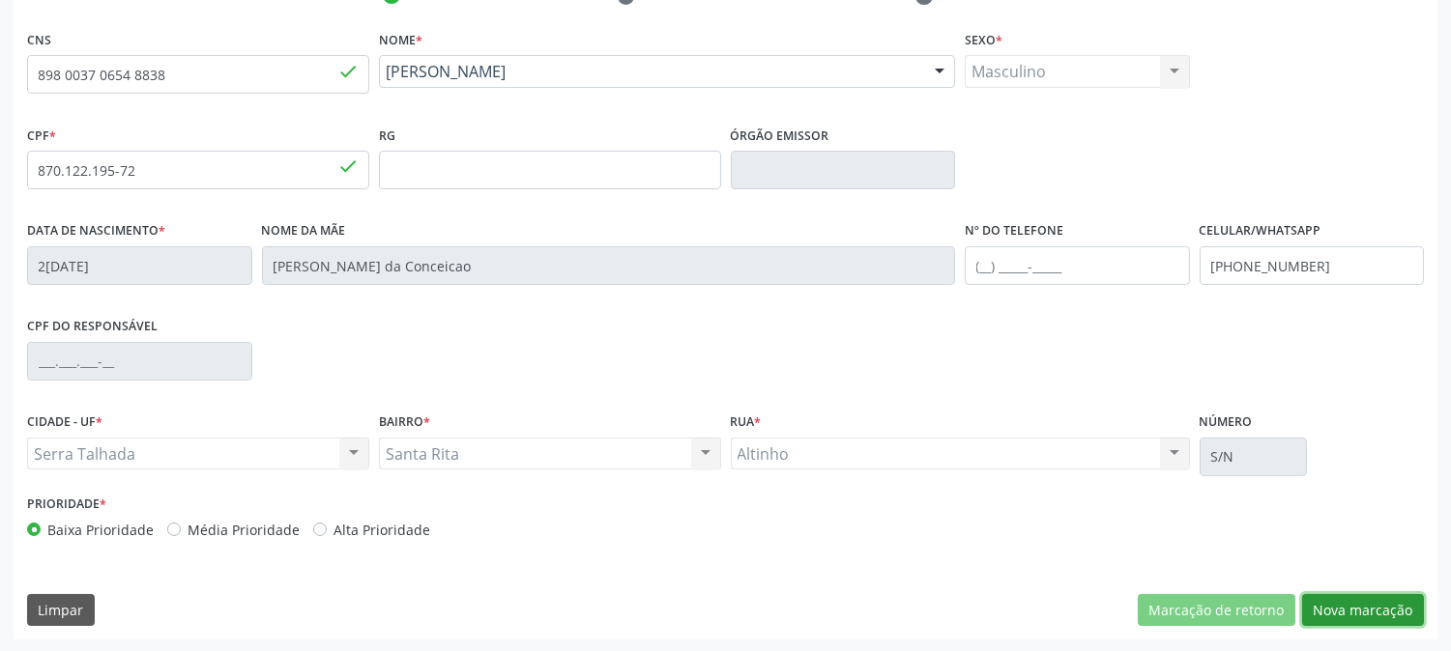
click at [1413, 624] on button "Nova marcação" at bounding box center [1363, 610] width 122 height 33
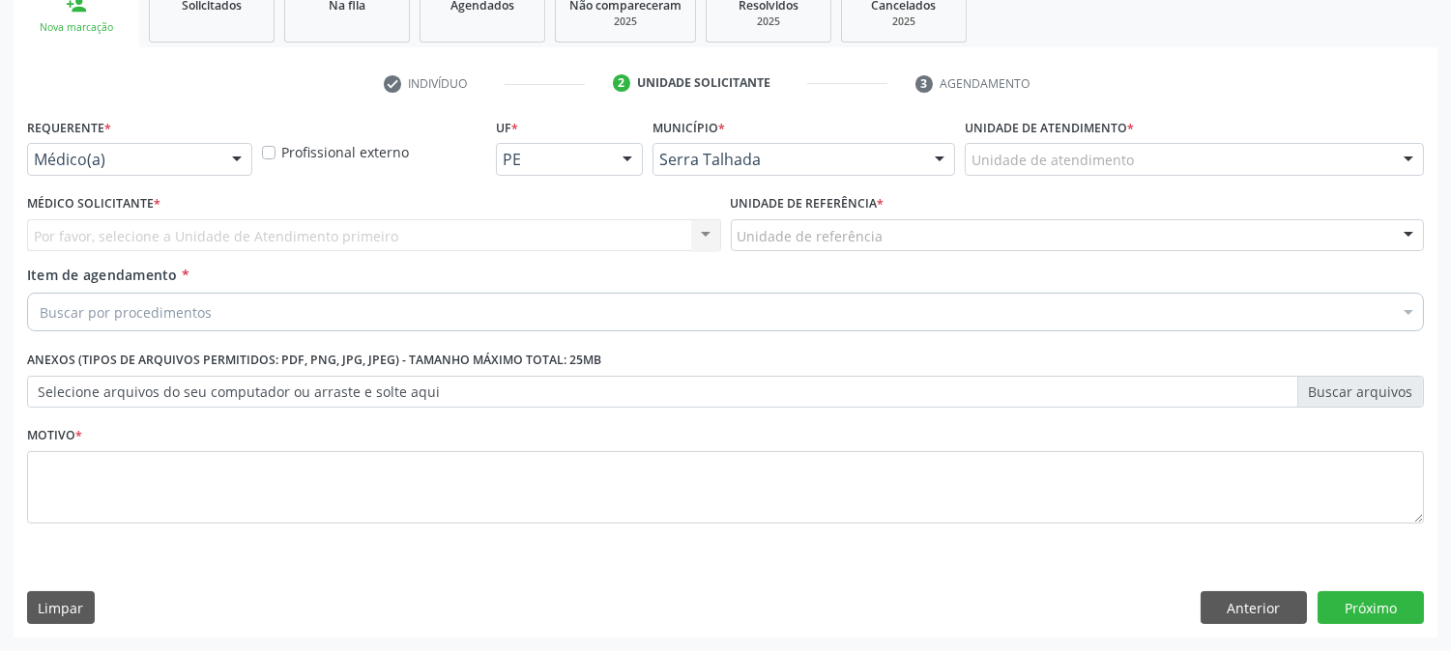
scroll to position [305, 0]
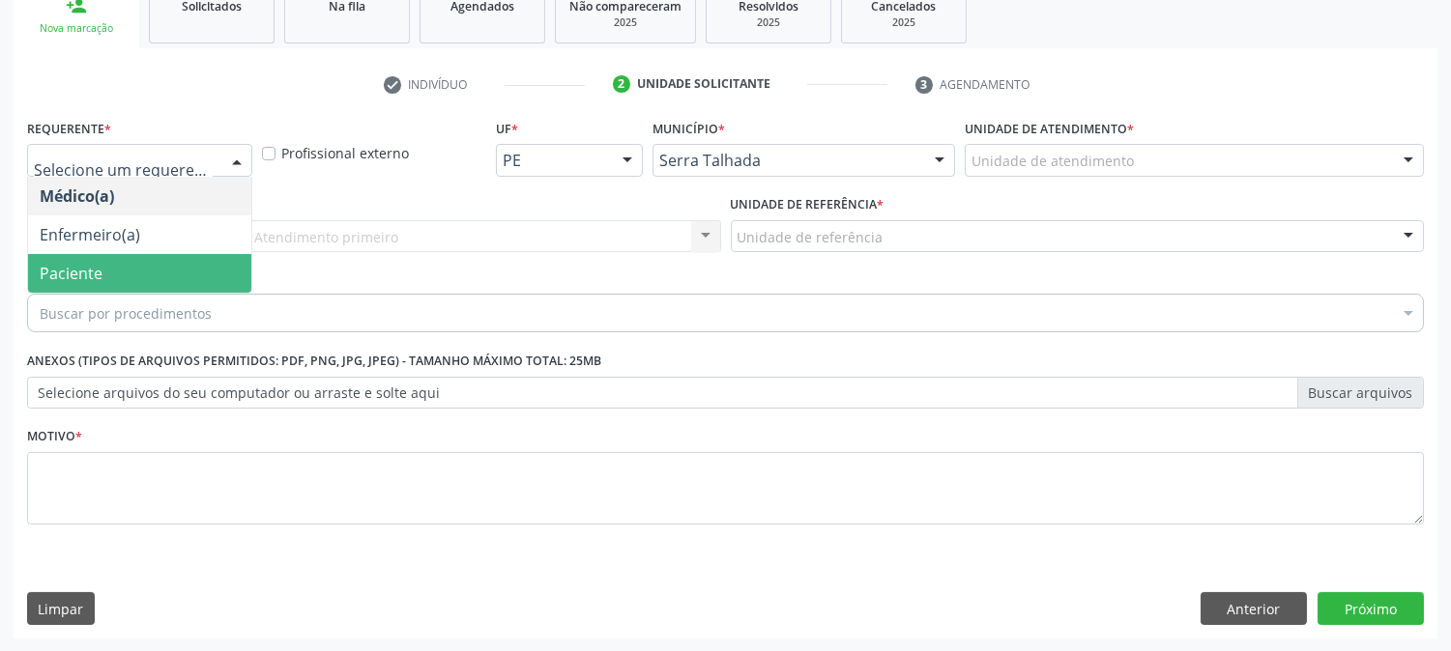
click at [185, 257] on span "Paciente" at bounding box center [139, 273] width 223 height 39
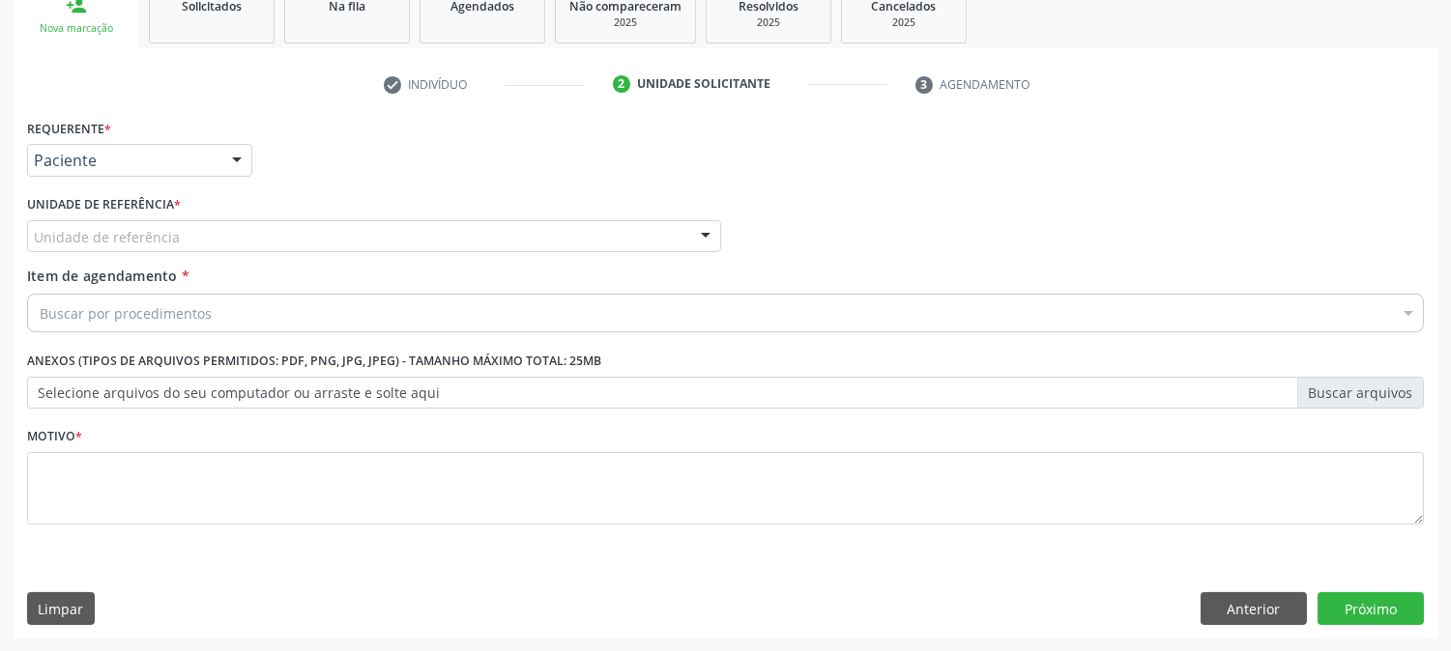
click at [190, 235] on div "Unidade de referência" at bounding box center [374, 236] width 694 height 33
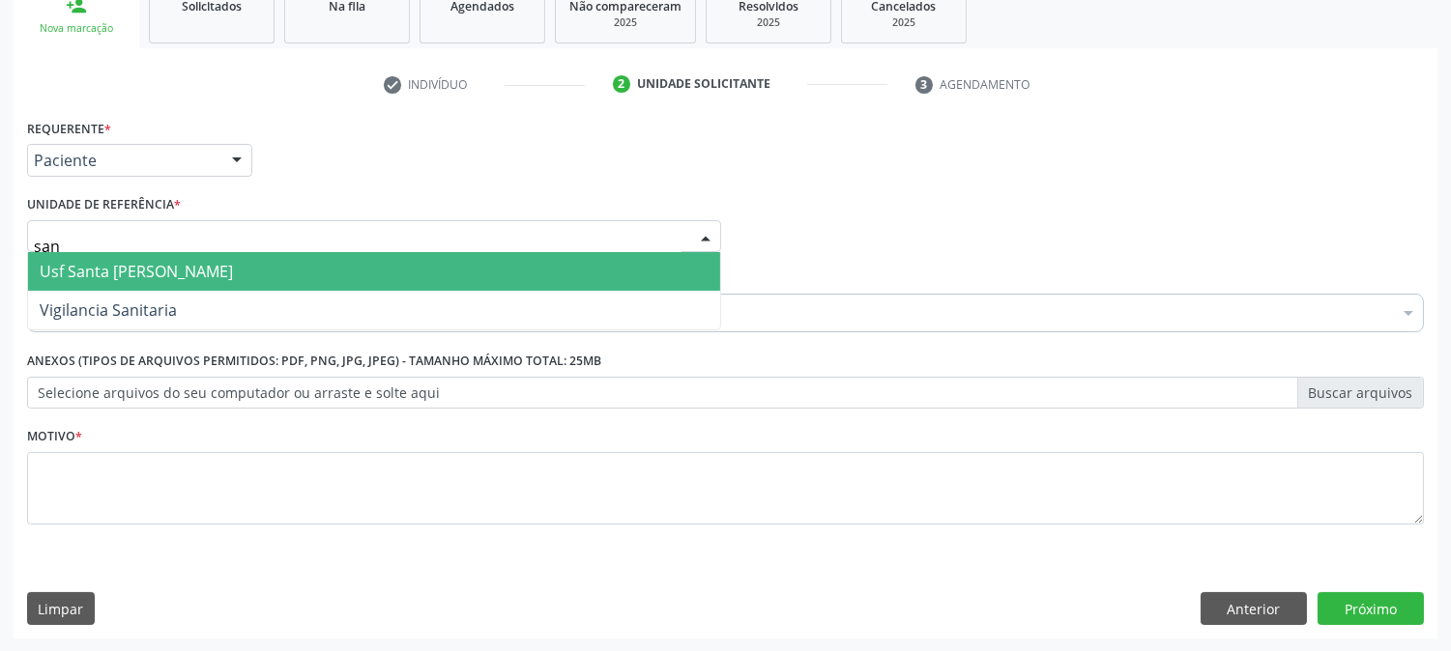
type input "sant"
click at [194, 266] on span "Usf Santa [PERSON_NAME]" at bounding box center [136, 271] width 193 height 21
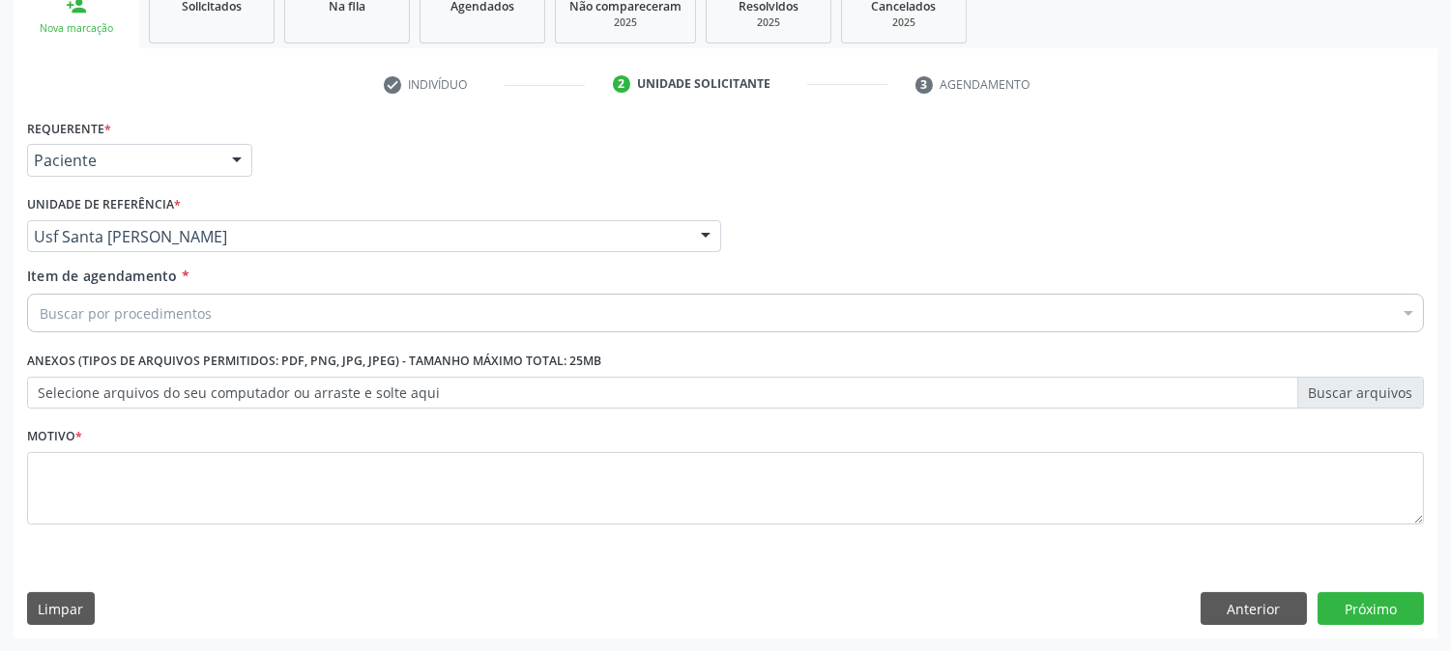
click at [40, 313] on input "Item de agendamento *" at bounding box center [40, 313] width 0 height 39
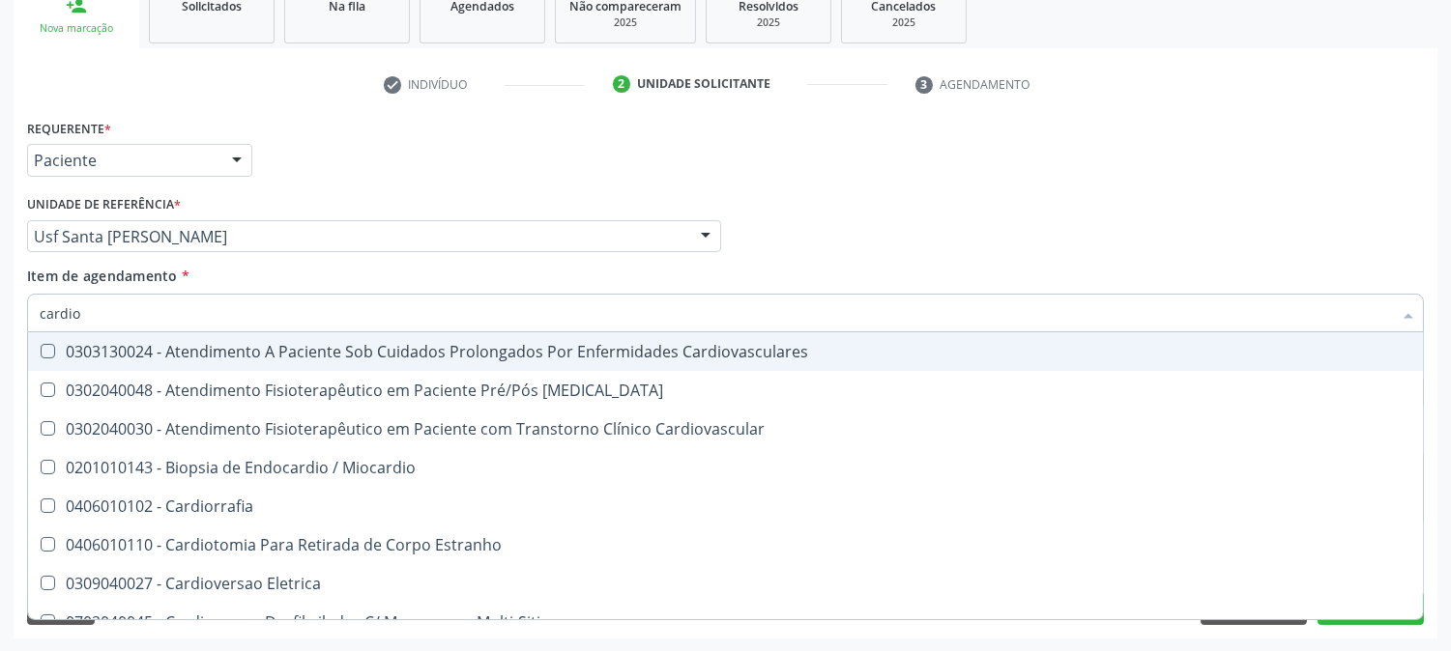
type input "cardiol"
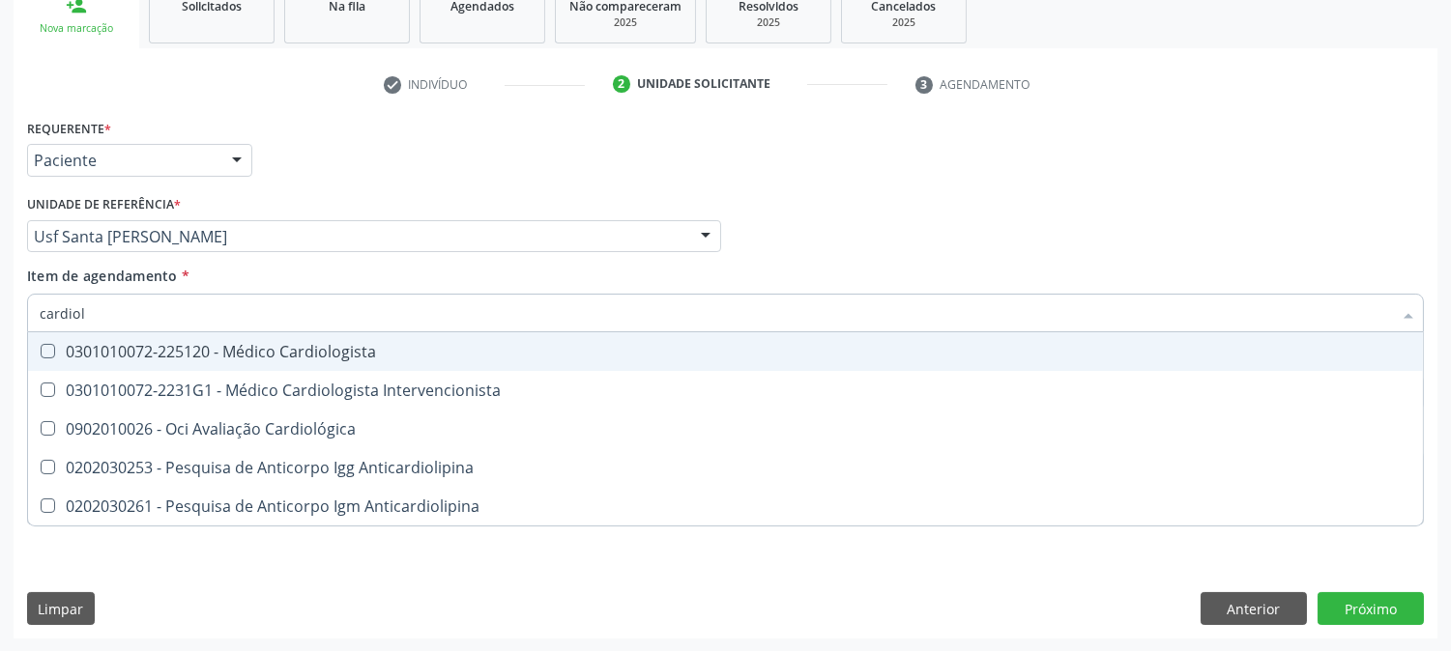
click at [156, 353] on div "0301010072-225120 - Médico Cardiologista" at bounding box center [725, 351] width 1371 height 15
checkbox Cardiologista "true"
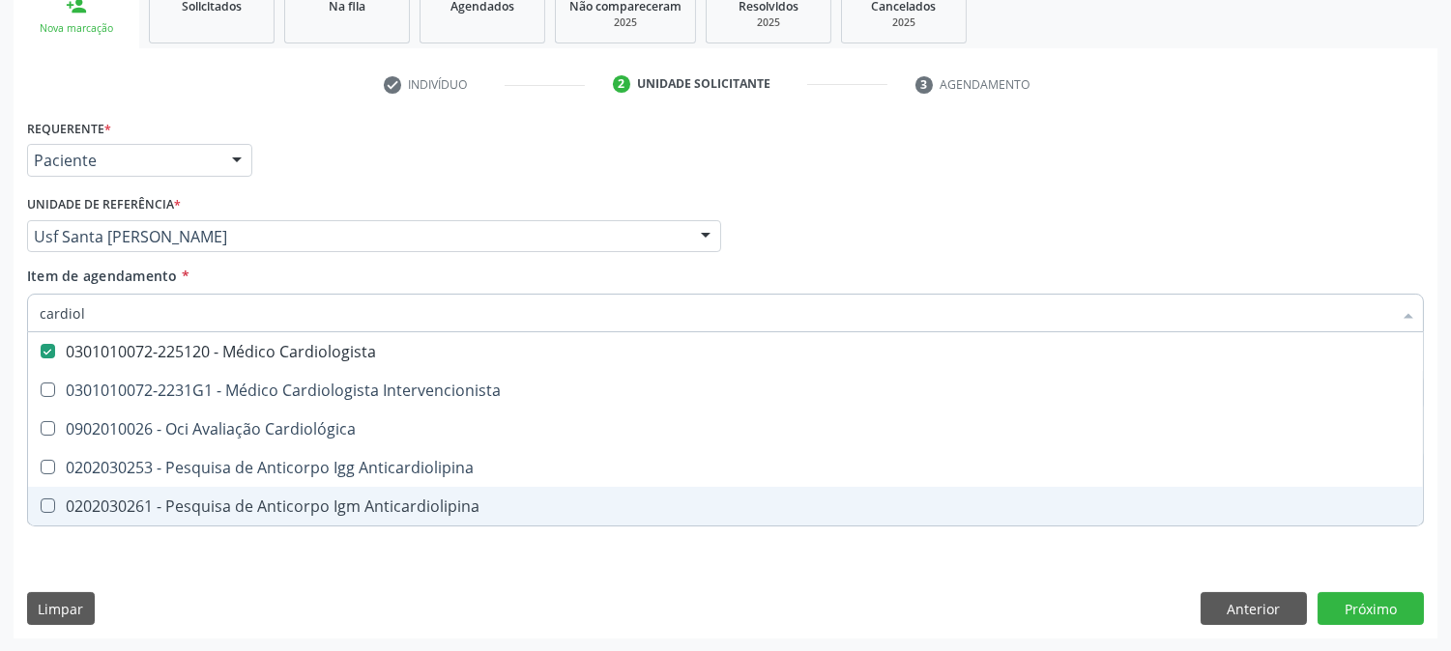
click at [119, 578] on div "Requerente * Paciente Médico(a) Enfermeiro(a) Paciente Nenhum resultado encontr…" at bounding box center [725, 376] width 1423 height 525
checkbox Intervencionista "true"
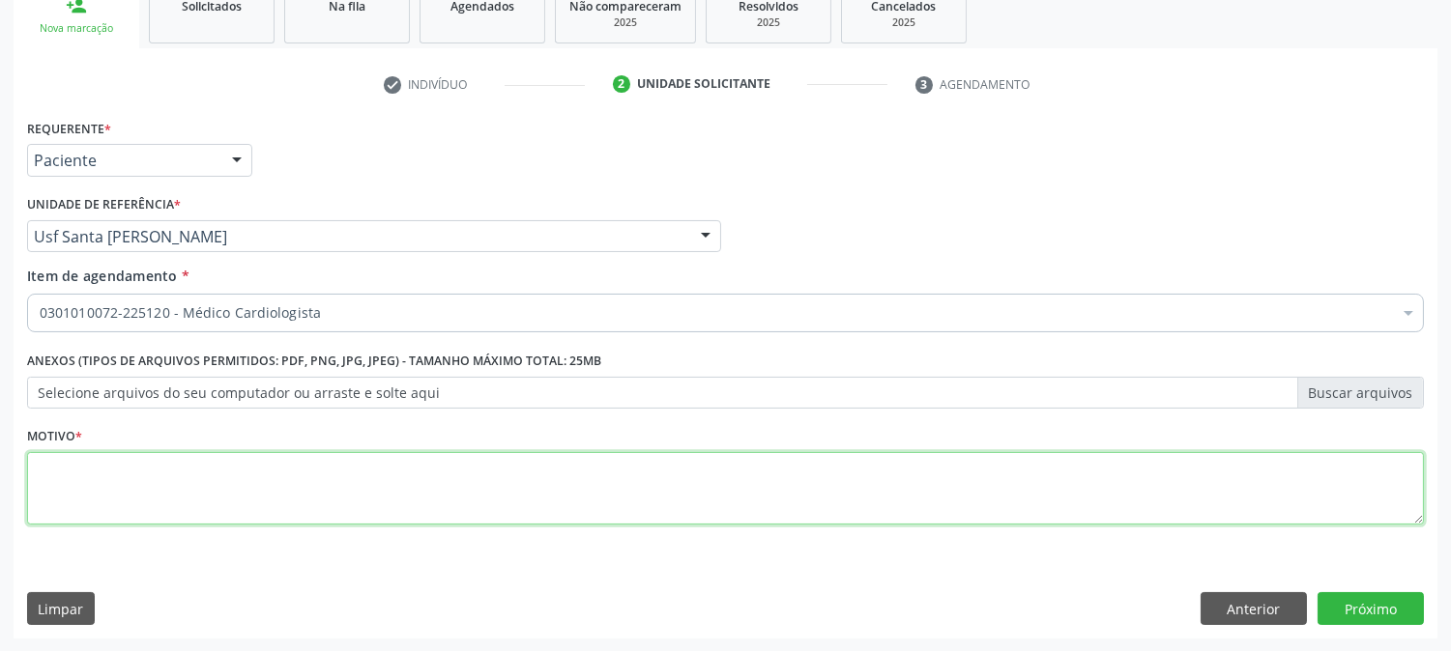
click at [59, 469] on textarea at bounding box center [725, 488] width 1396 height 73
type textarea "."
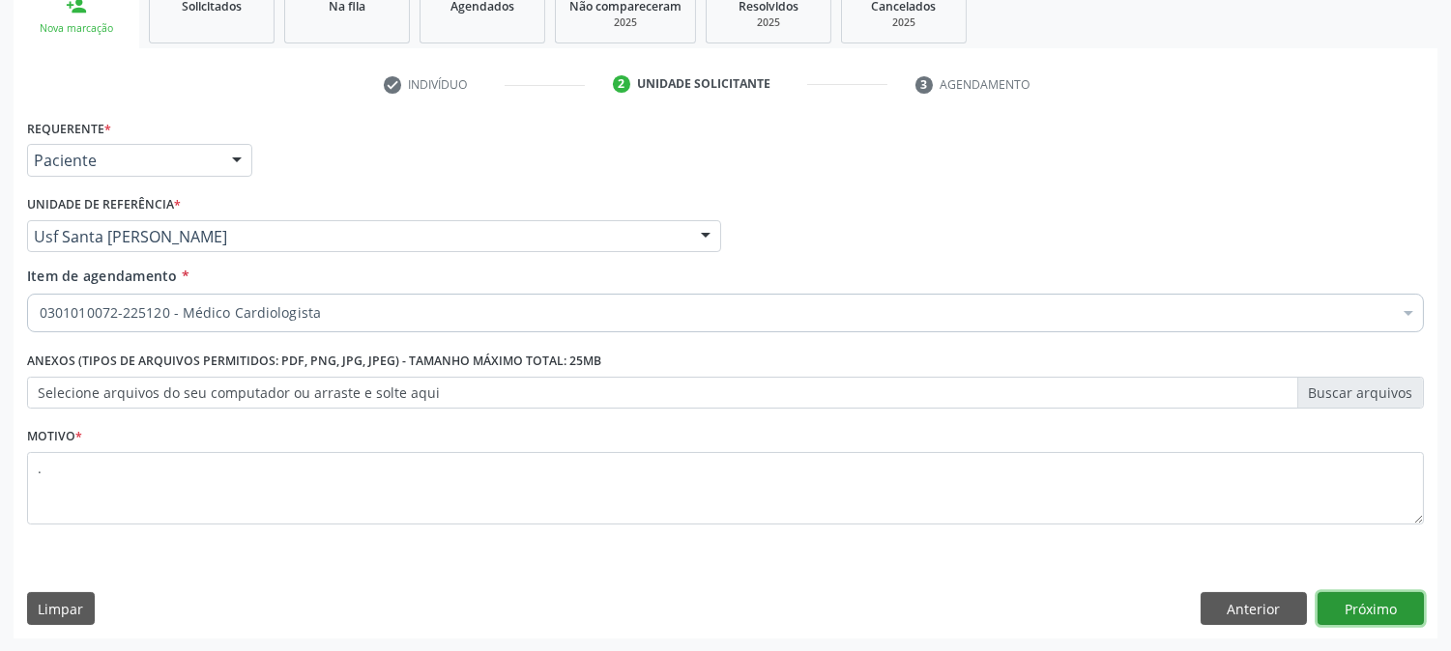
click at [1374, 609] on button "Próximo" at bounding box center [1370, 608] width 106 height 33
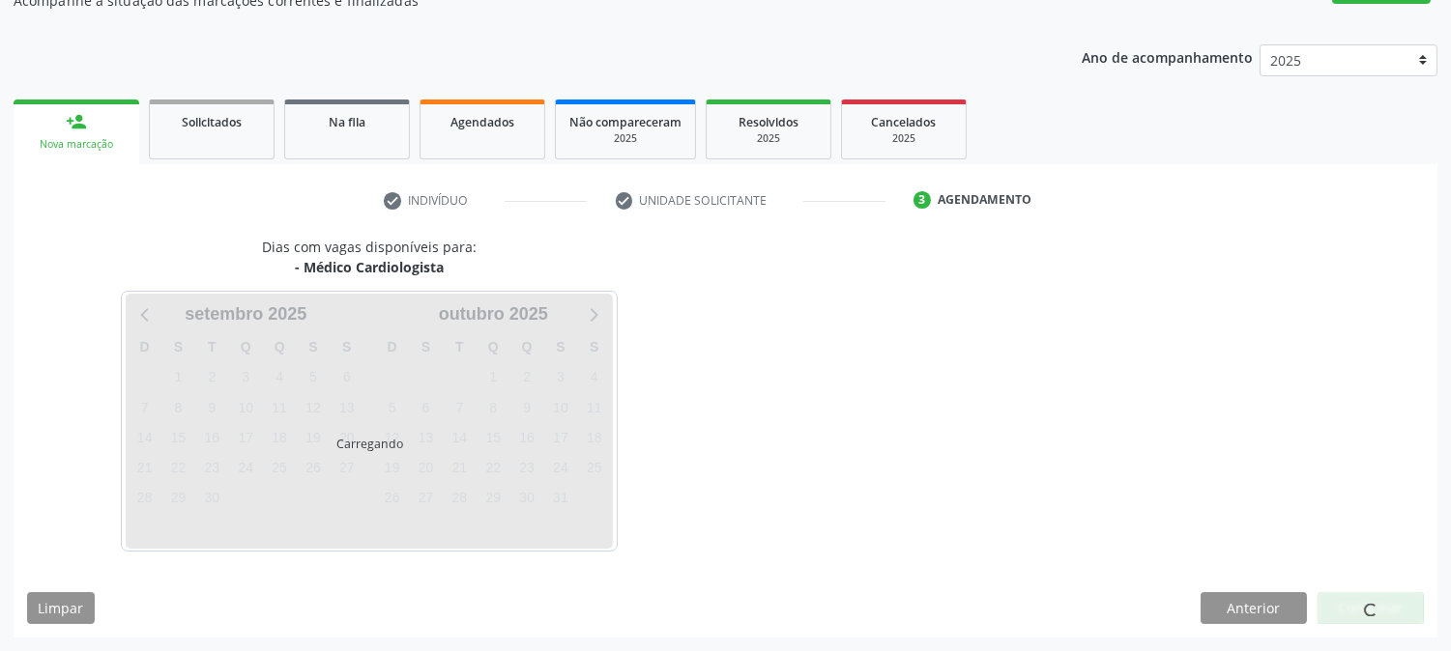
scroll to position [188, 0]
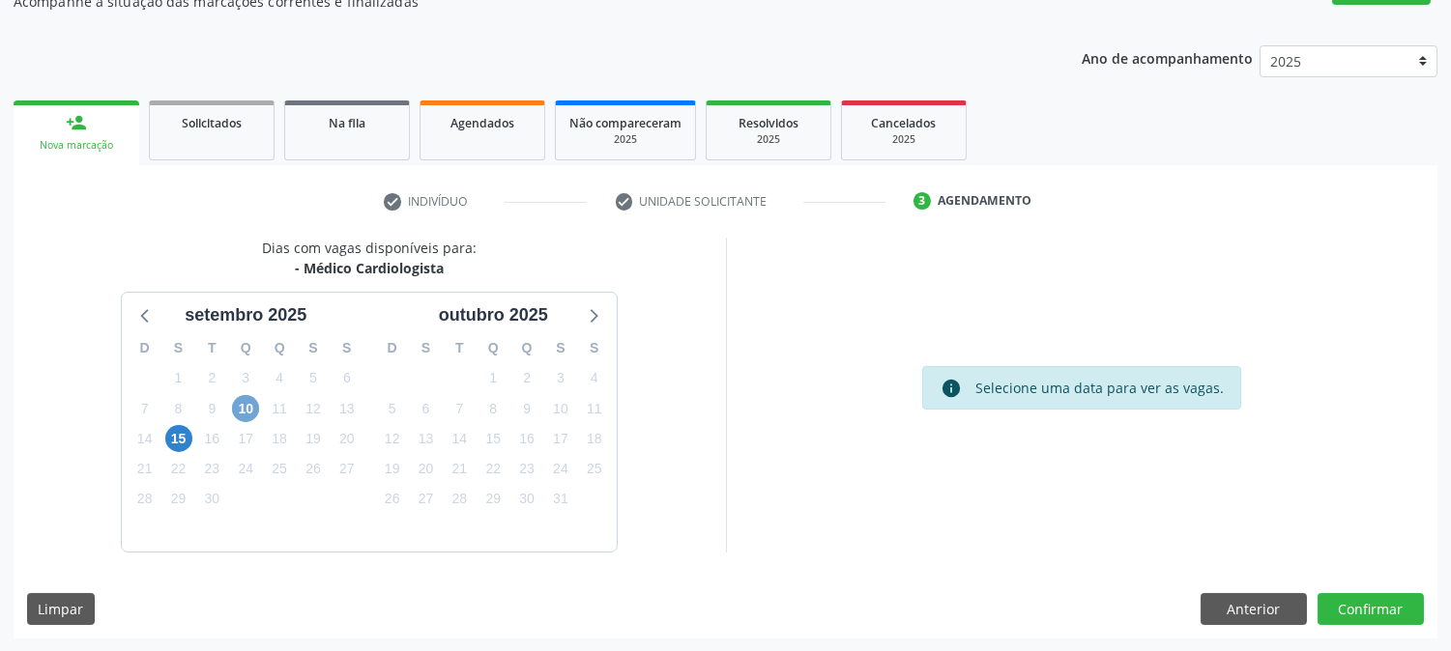
click at [238, 408] on span "10" at bounding box center [245, 408] width 27 height 27
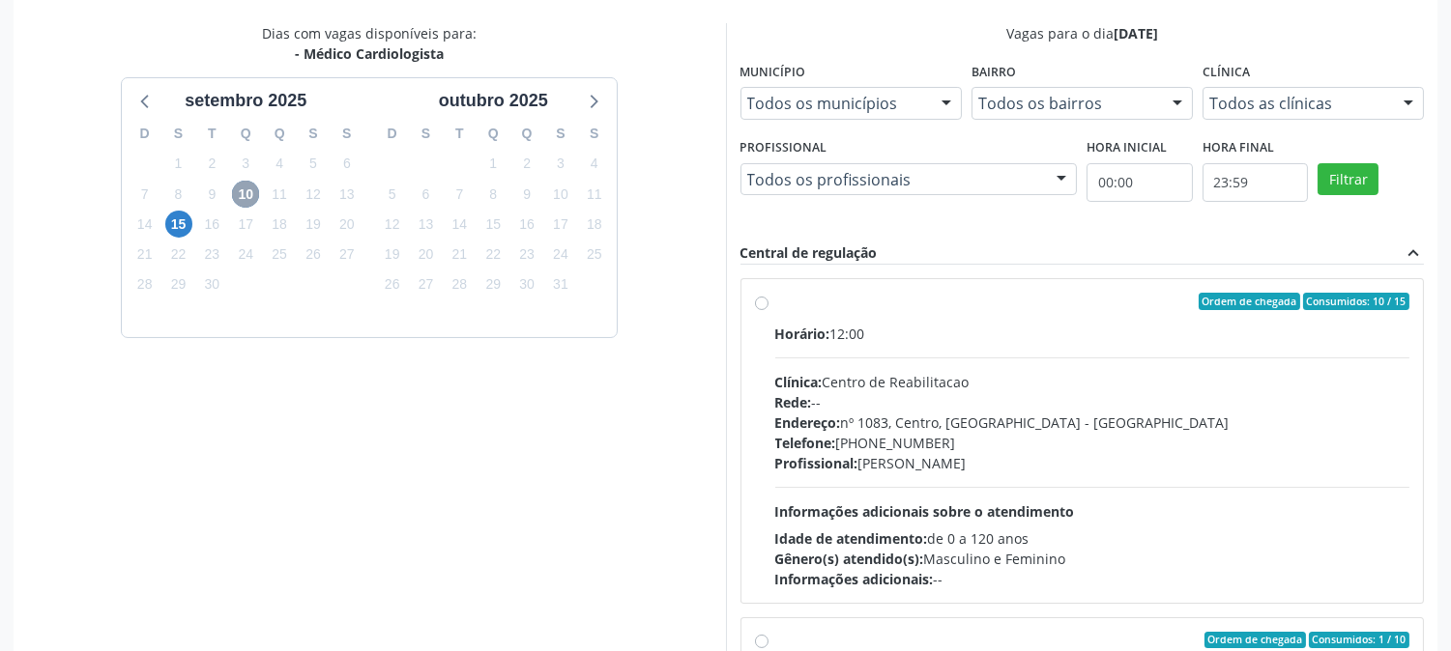
scroll to position [503, 0]
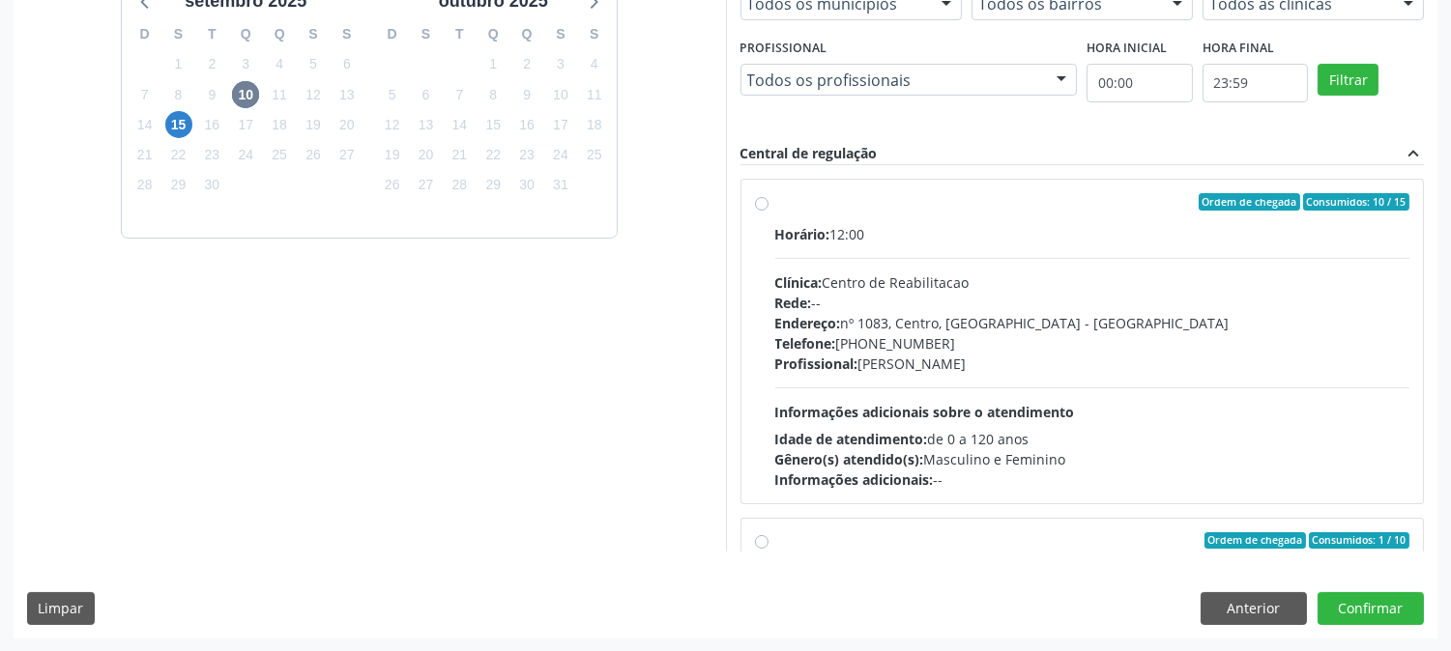
click at [847, 303] on div "Rede: --" at bounding box center [1092, 303] width 635 height 20
click at [768, 211] on input "Ordem de chegada Consumidos: 10 / 15 Horário: 12:00 Clínica: Centro de Reabilit…" at bounding box center [762, 201] width 14 height 17
radio input "true"
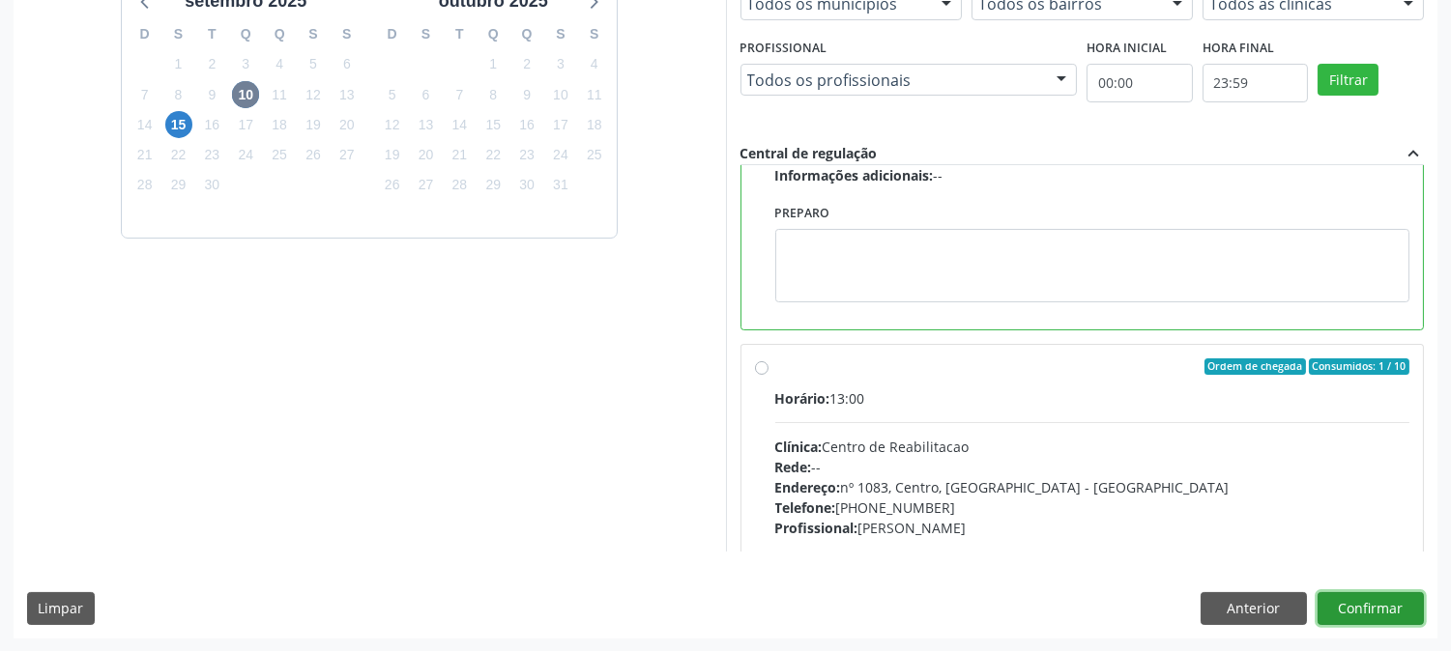
click at [1365, 602] on button "Confirmar" at bounding box center [1370, 608] width 106 height 33
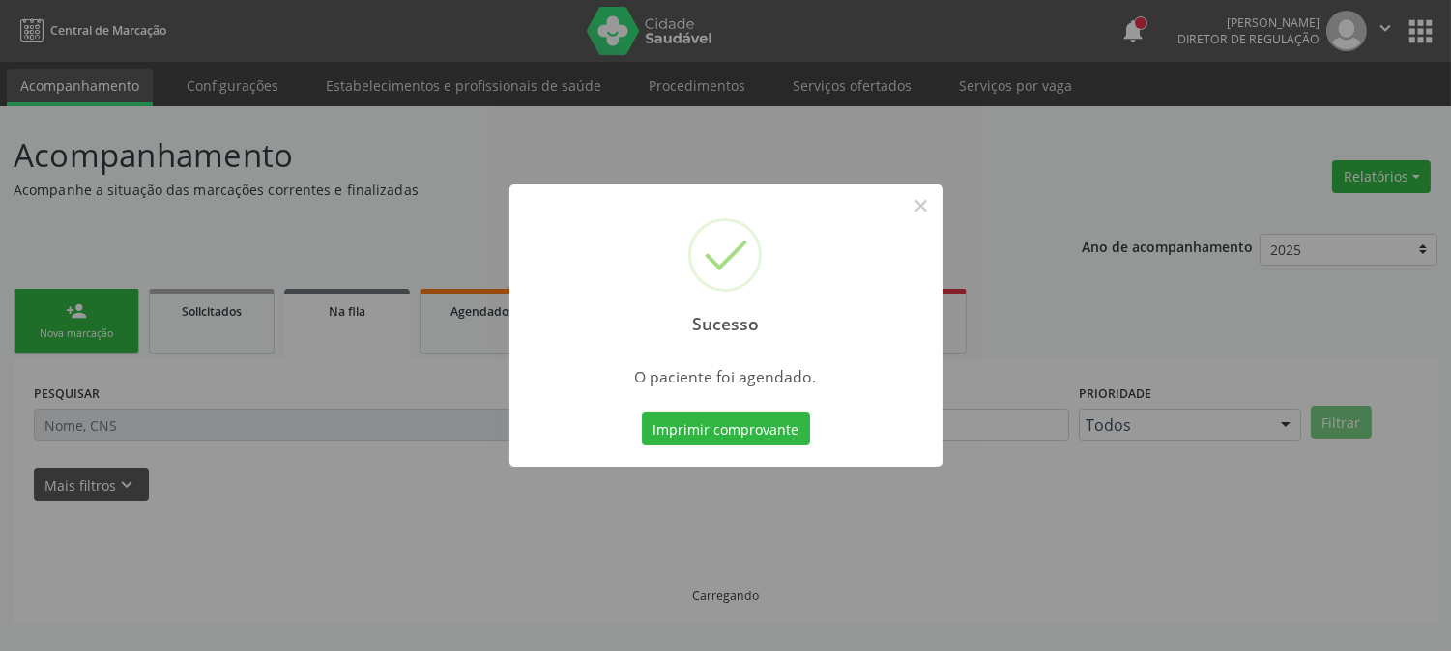
scroll to position [0, 0]
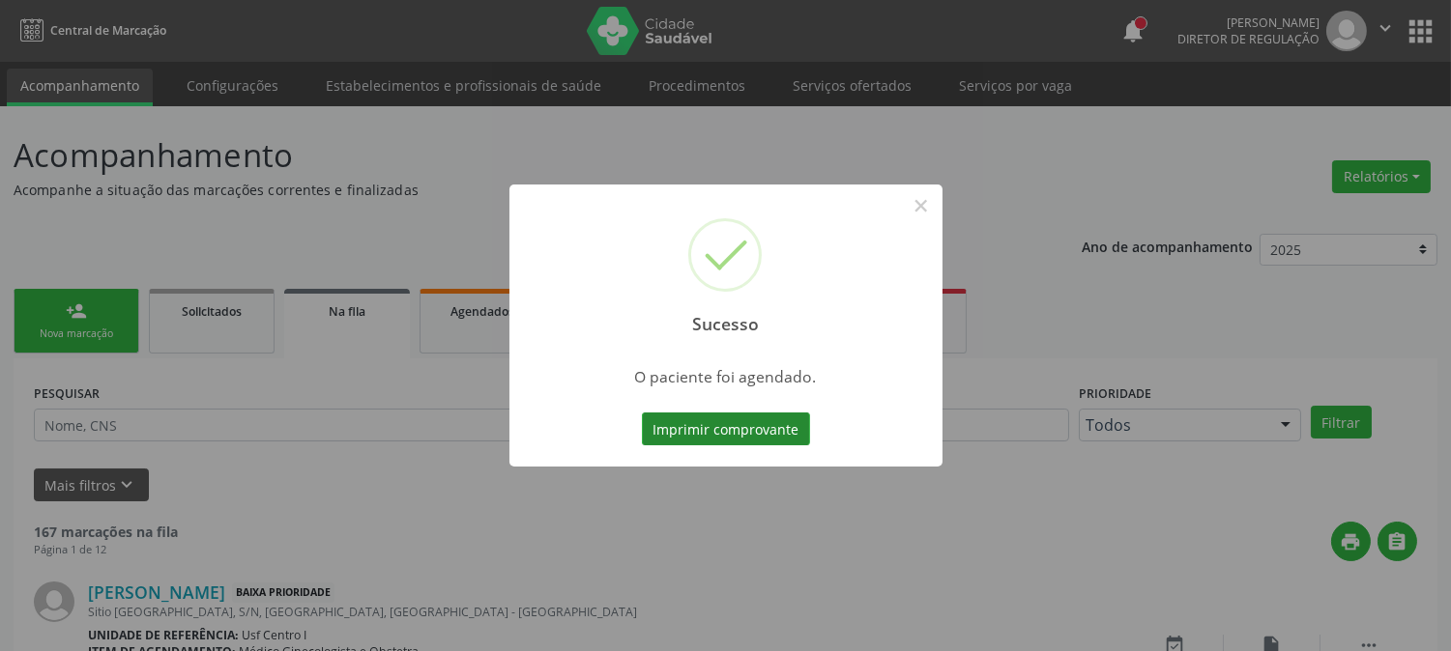
click at [757, 433] on button "Imprimir comprovante" at bounding box center [726, 429] width 168 height 33
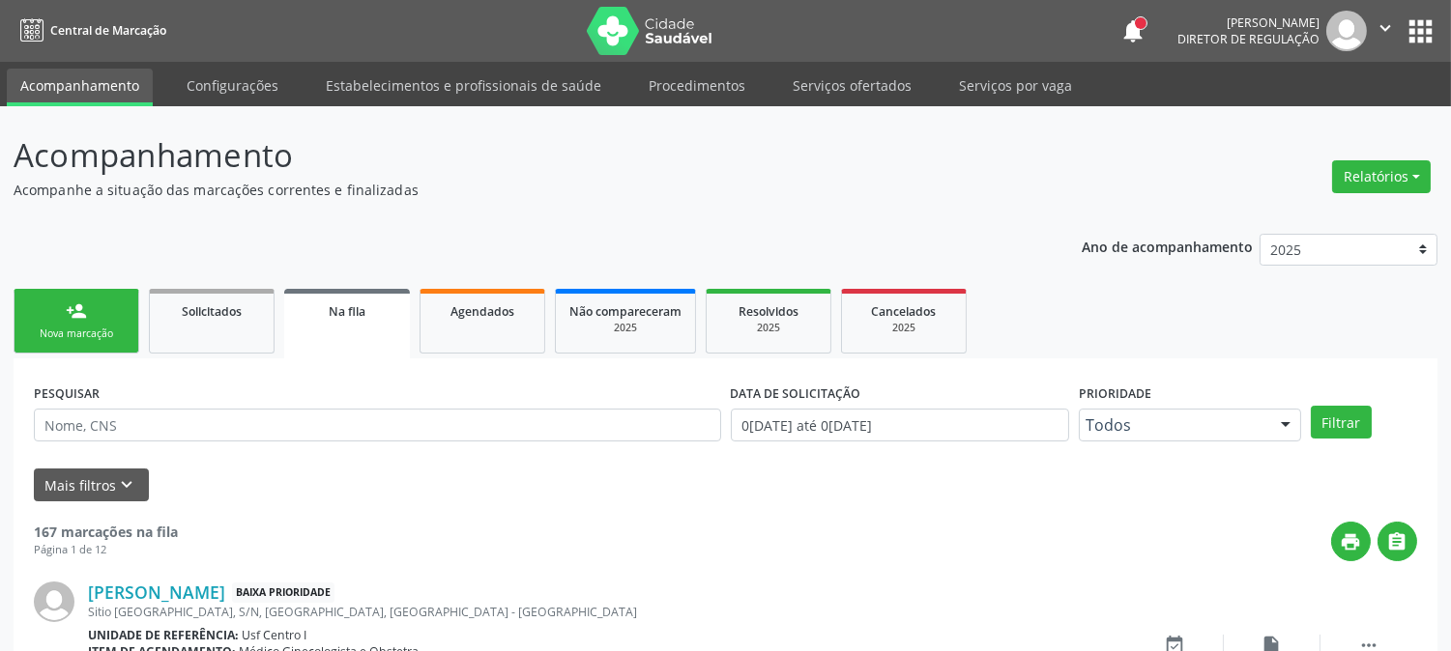
click at [92, 339] on div "Nova marcação" at bounding box center [76, 334] width 97 height 14
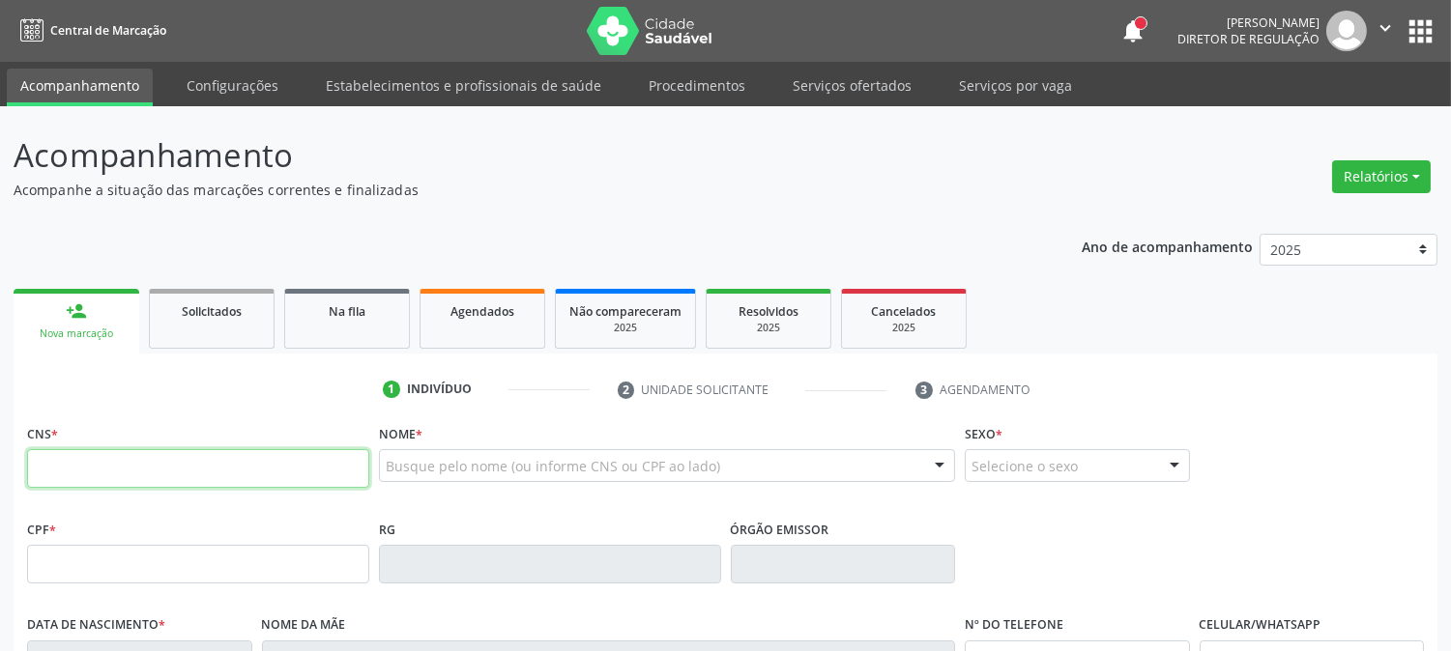
click at [197, 465] on input "text" at bounding box center [198, 468] width 342 height 39
type input "708 5033 8403 4479"
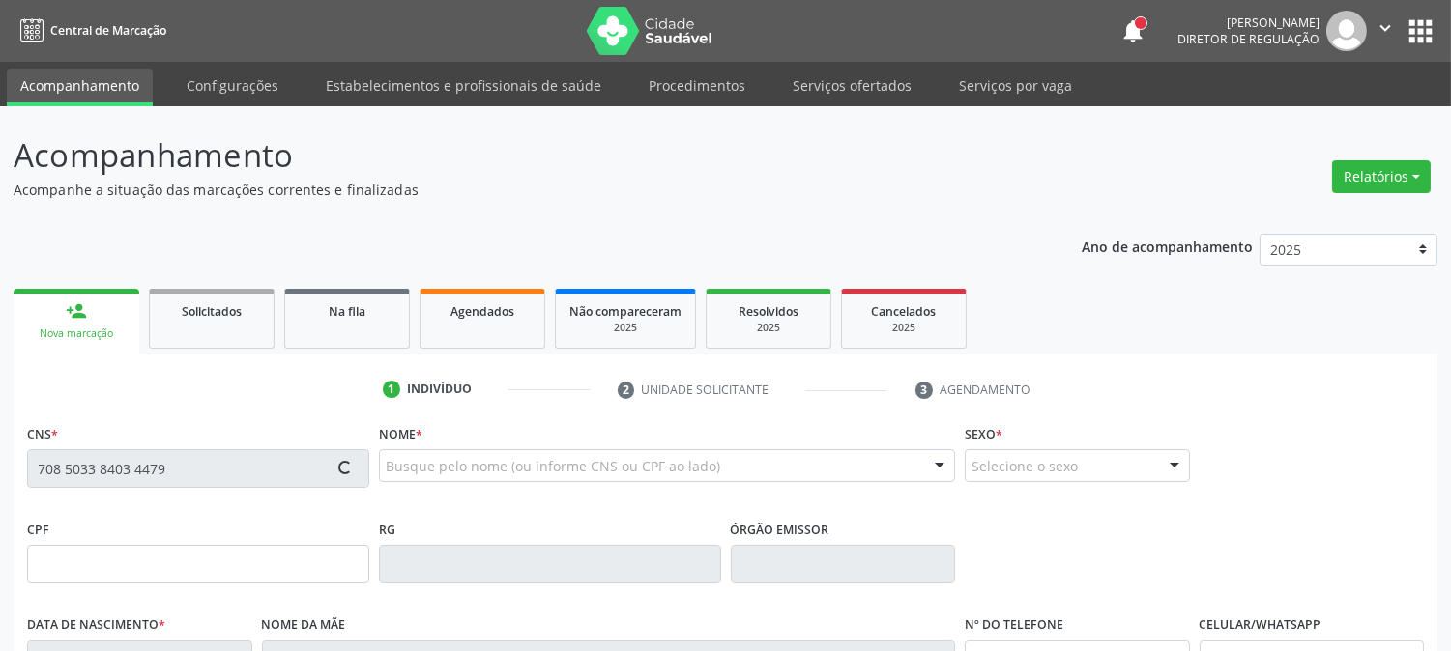
scroll to position [107, 0]
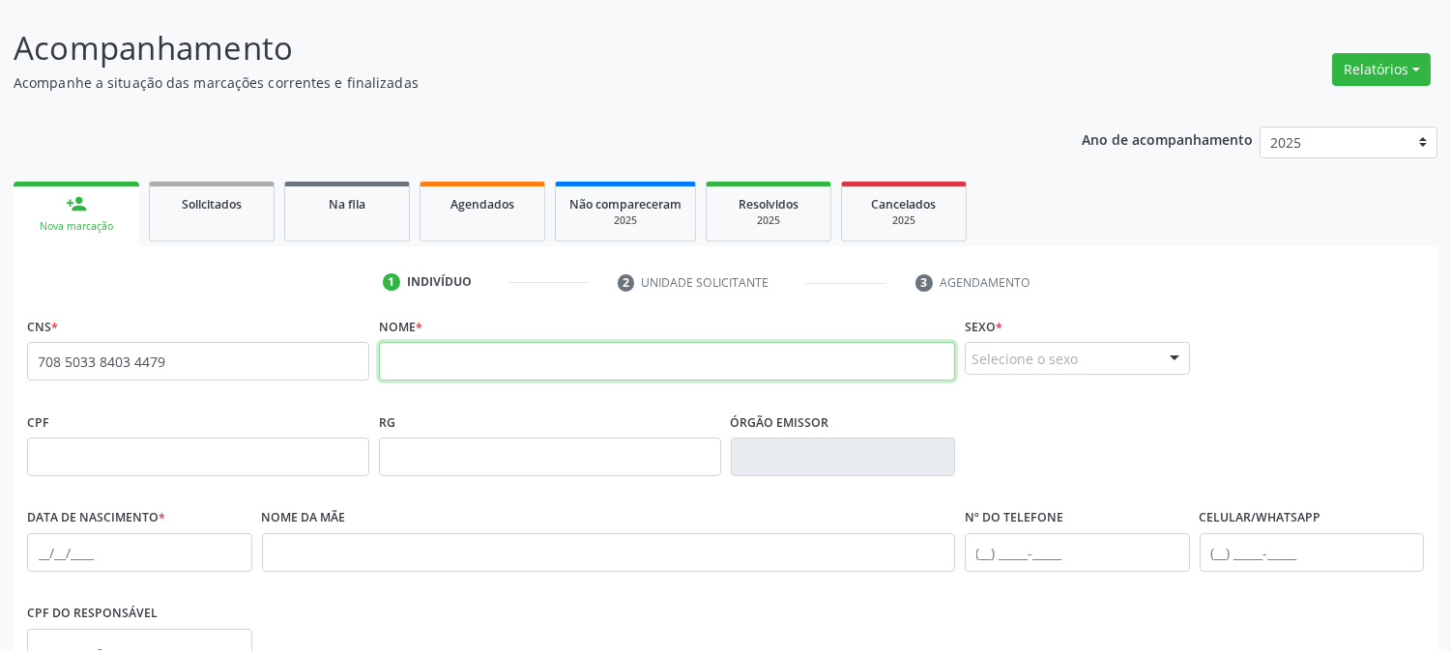
click at [450, 352] on input "text" at bounding box center [667, 361] width 576 height 39
type input "[PERSON_NAME]"
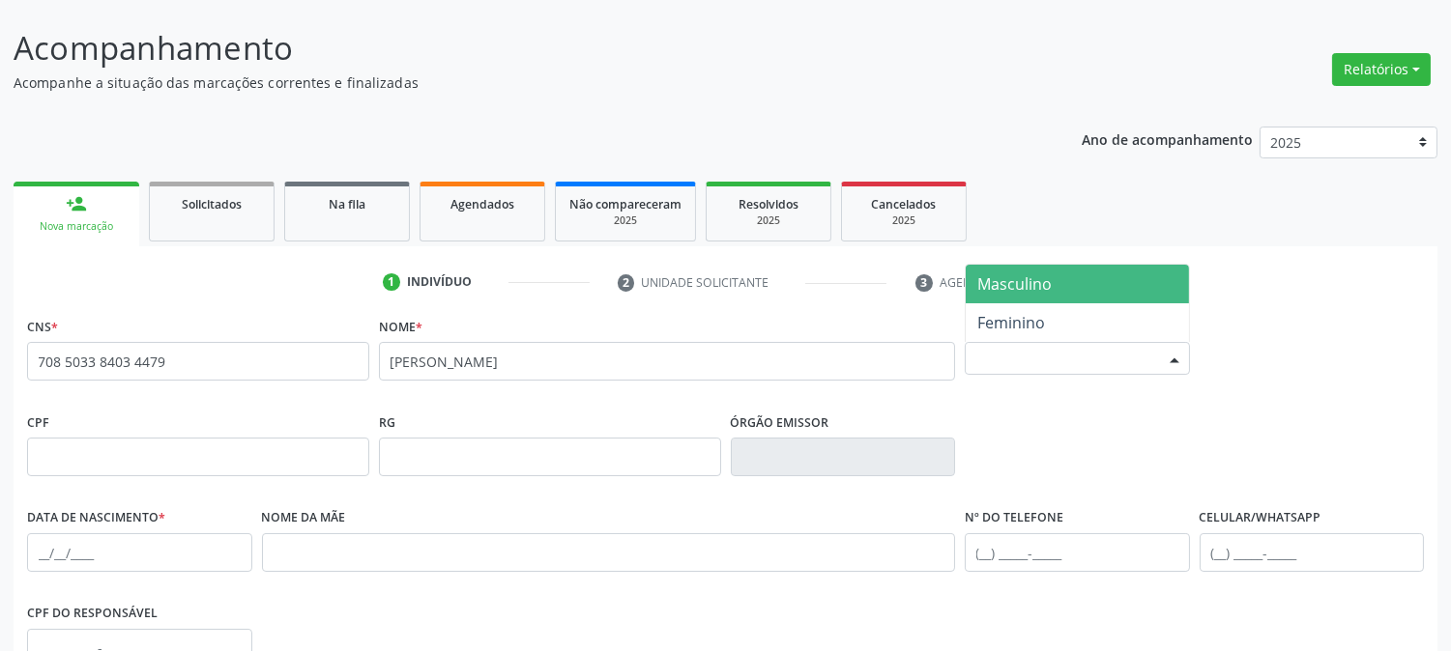
click at [1054, 346] on div "Selecione o sexo" at bounding box center [1076, 358] width 225 height 33
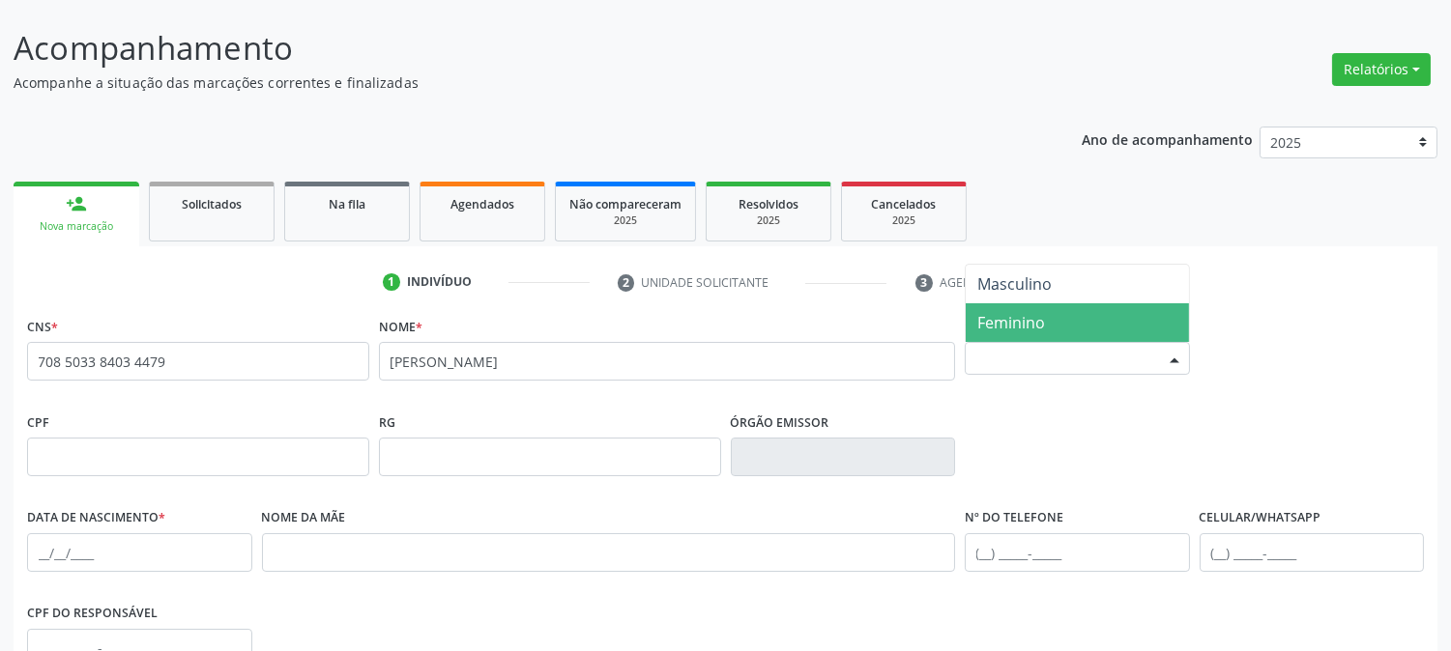
click at [1049, 321] on span "Feminino" at bounding box center [1076, 322] width 223 height 39
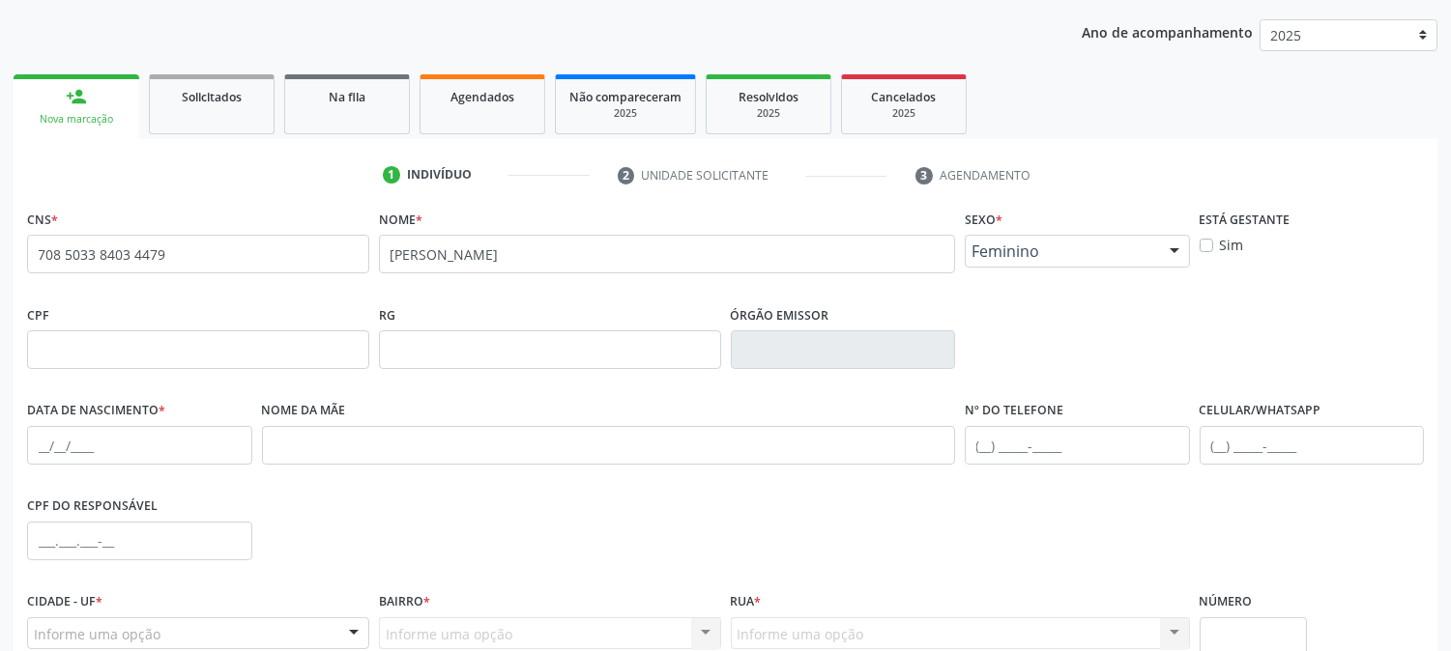
scroll to position [322, 0]
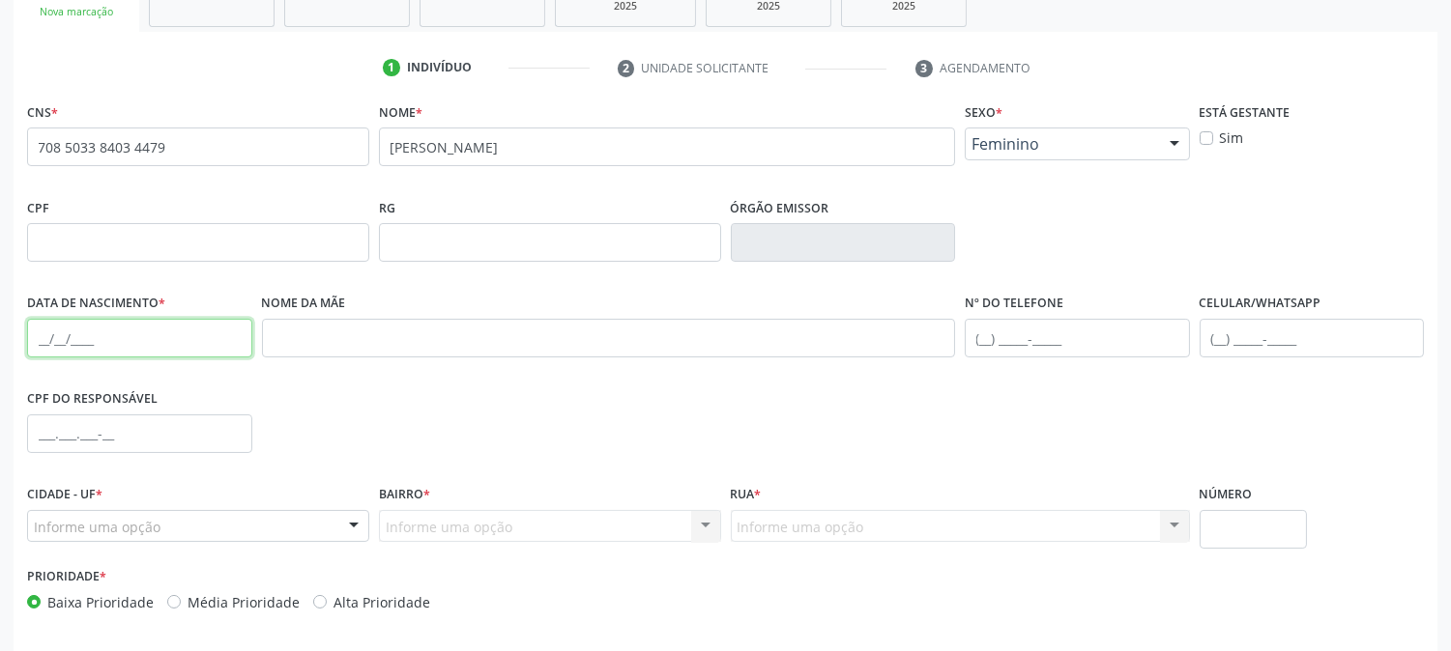
click at [37, 319] on input "text" at bounding box center [139, 338] width 225 height 39
type input "18[DATE]"
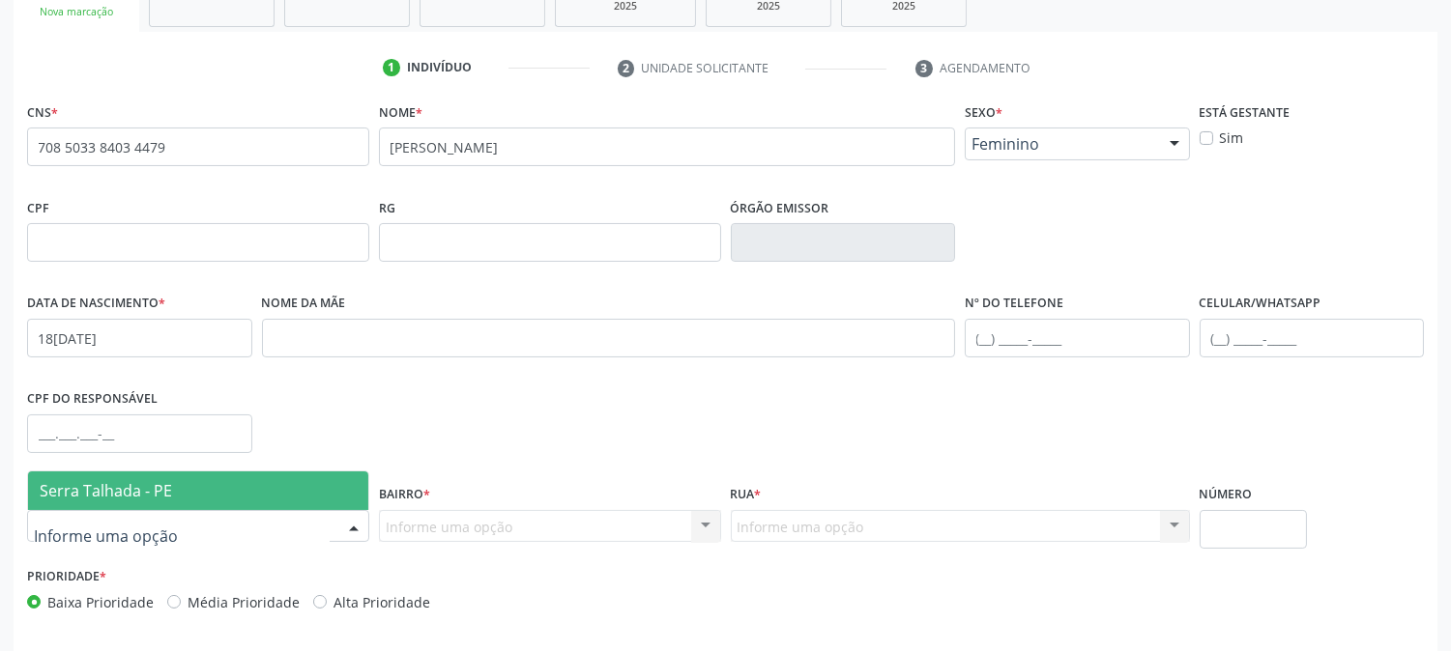
click at [131, 497] on span "Serra Talhada - PE" at bounding box center [106, 490] width 132 height 21
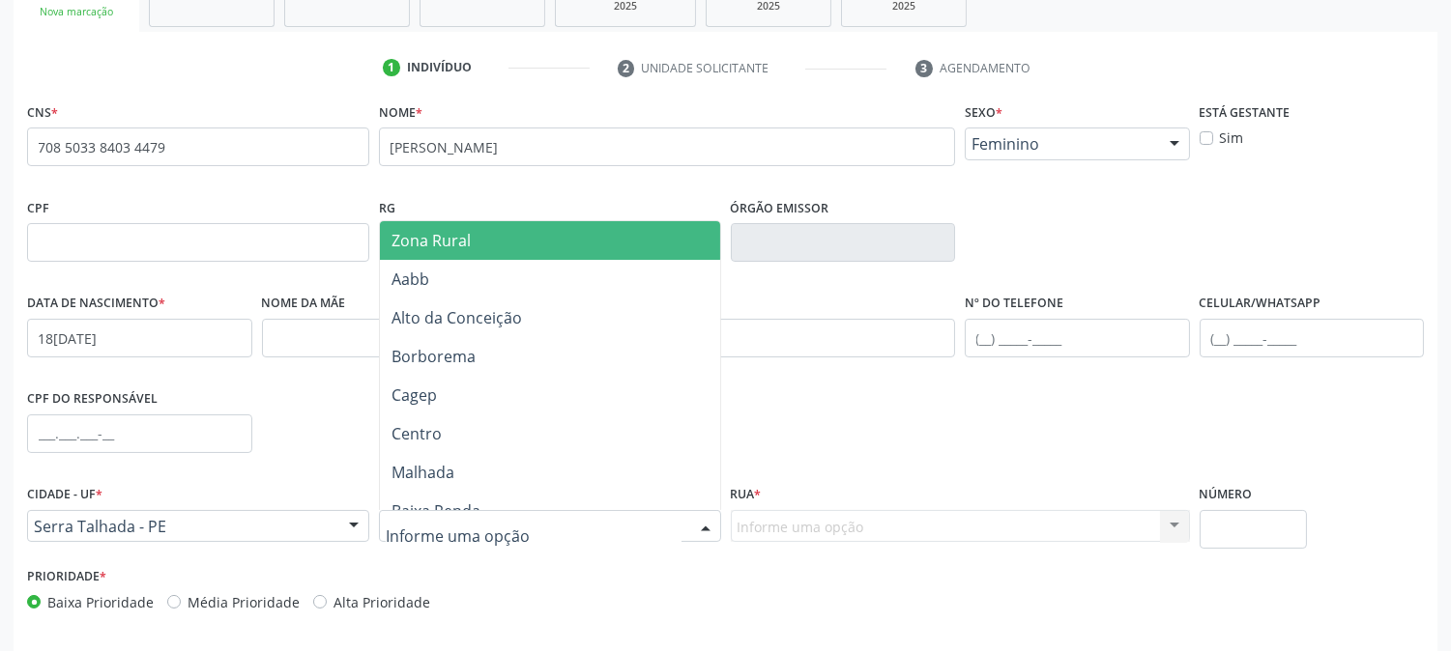
type input "Z"
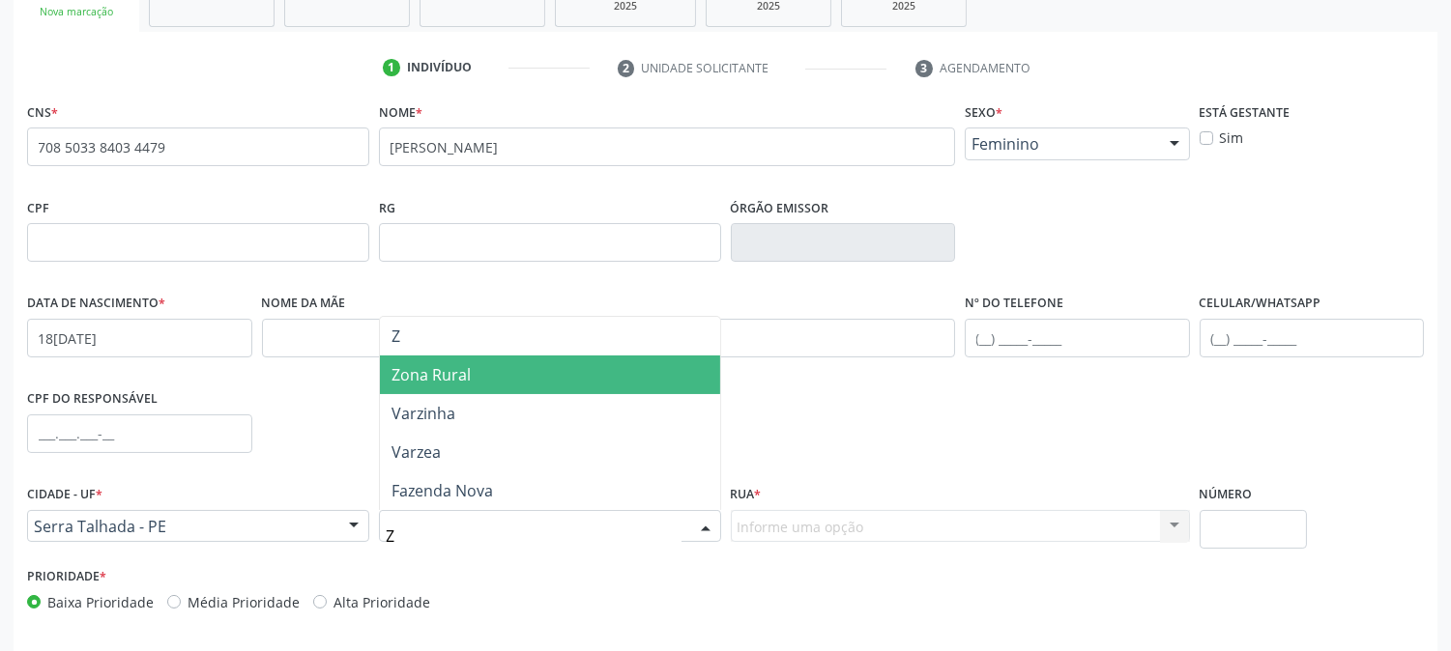
click at [466, 384] on span "Zona Rural" at bounding box center [550, 375] width 340 height 39
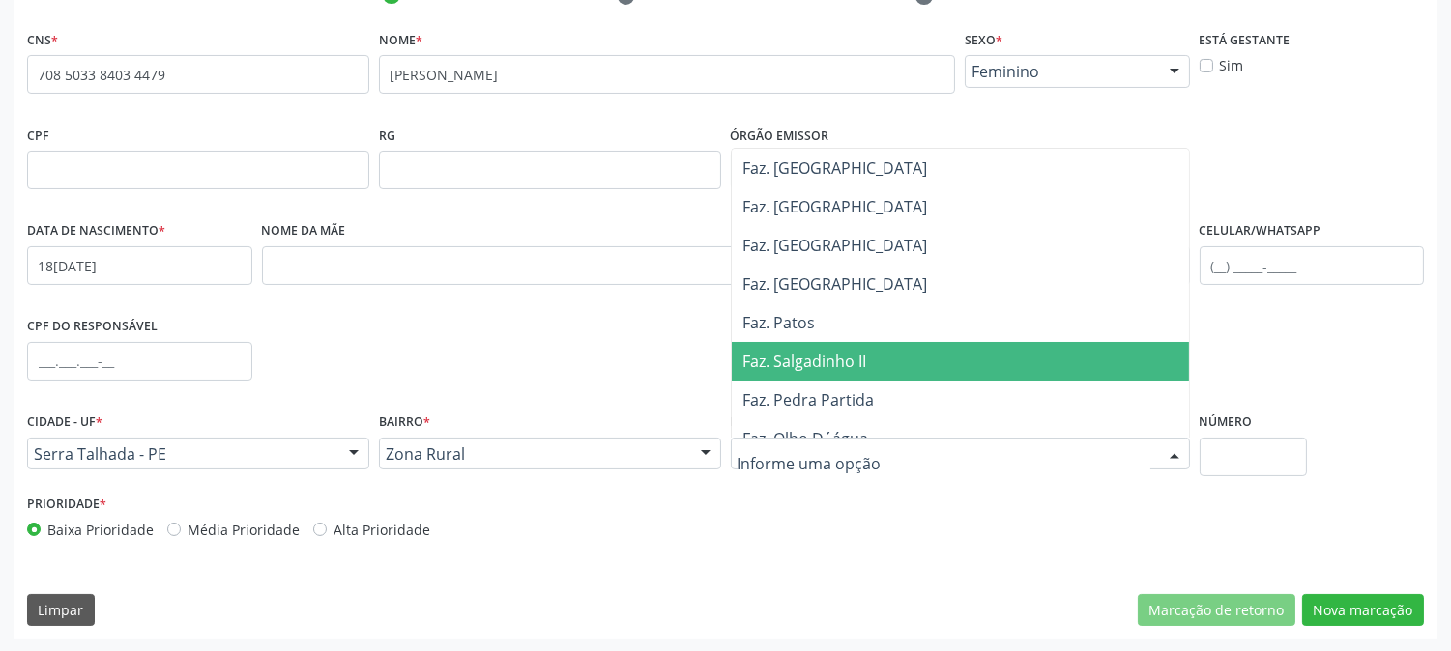
scroll to position [536, 0]
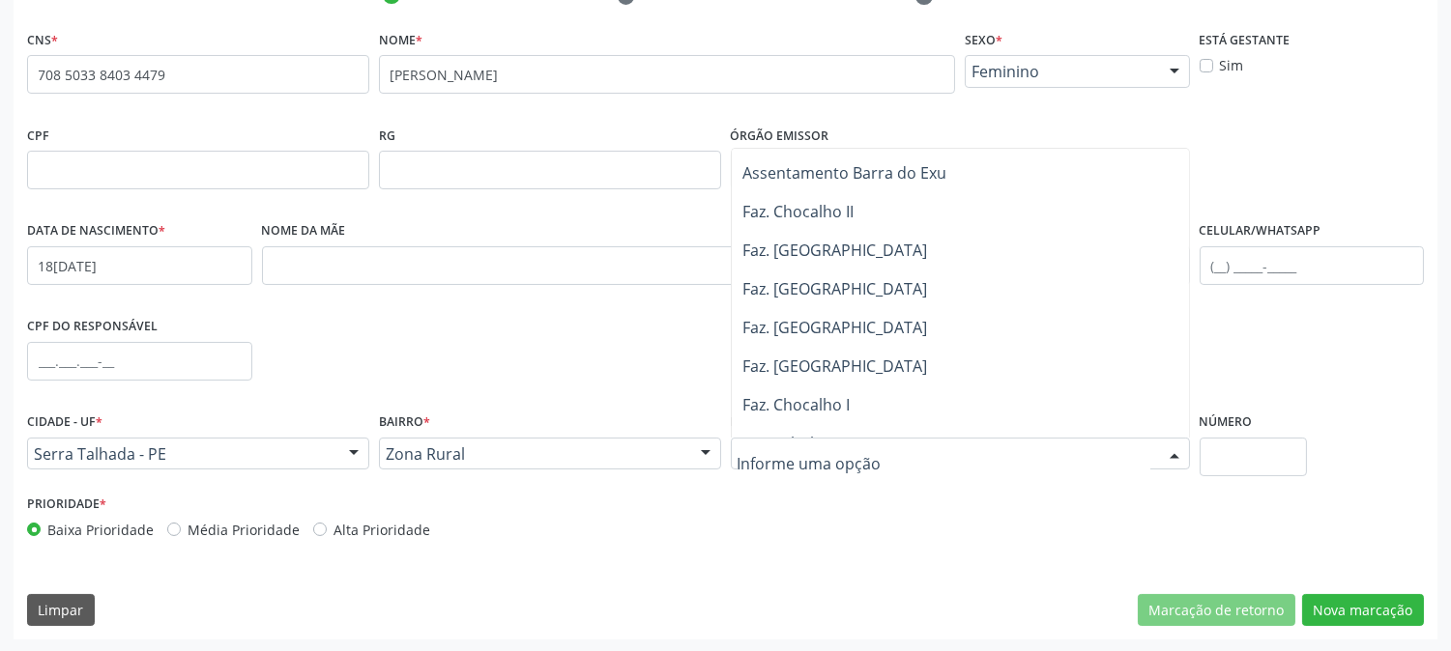
click at [915, 342] on span "Faz. [GEOGRAPHIC_DATA]" at bounding box center [960, 327] width 457 height 39
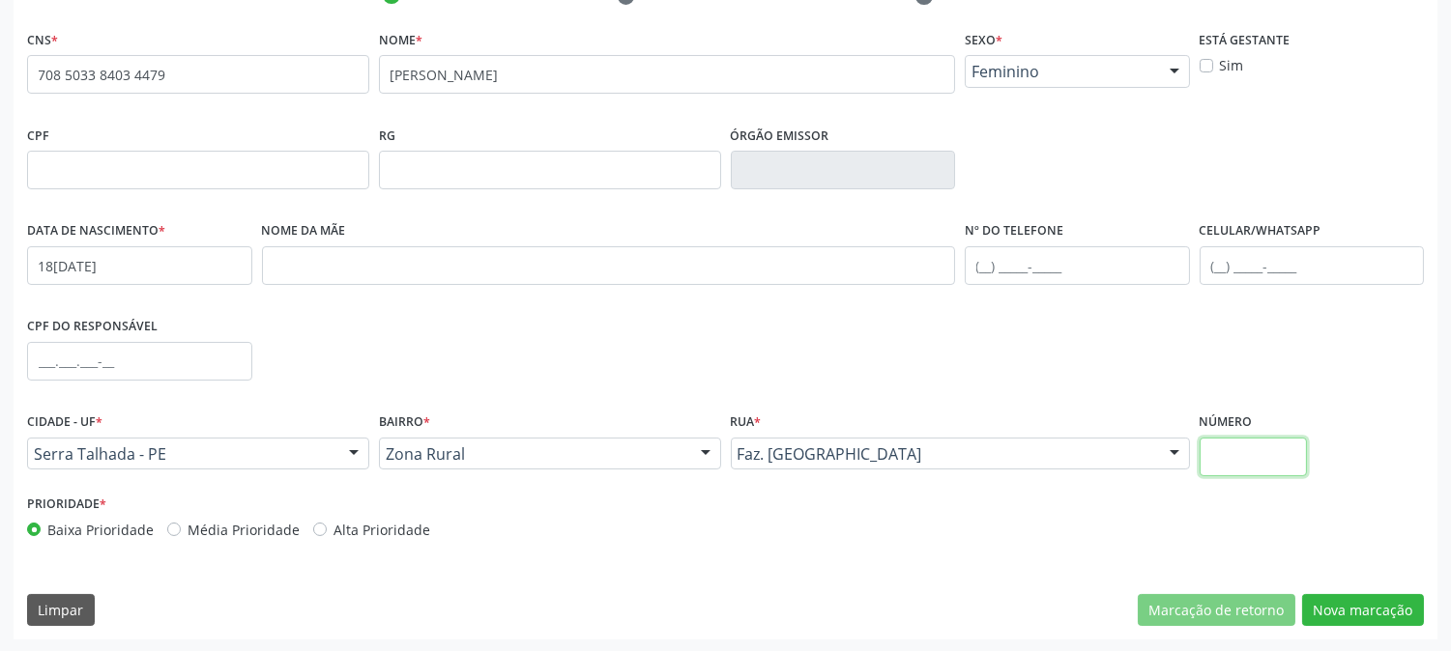
click at [1264, 459] on input "text" at bounding box center [1252, 457] width 107 height 39
type input "SN"
click at [1331, 607] on button "Nova marcação" at bounding box center [1363, 610] width 122 height 33
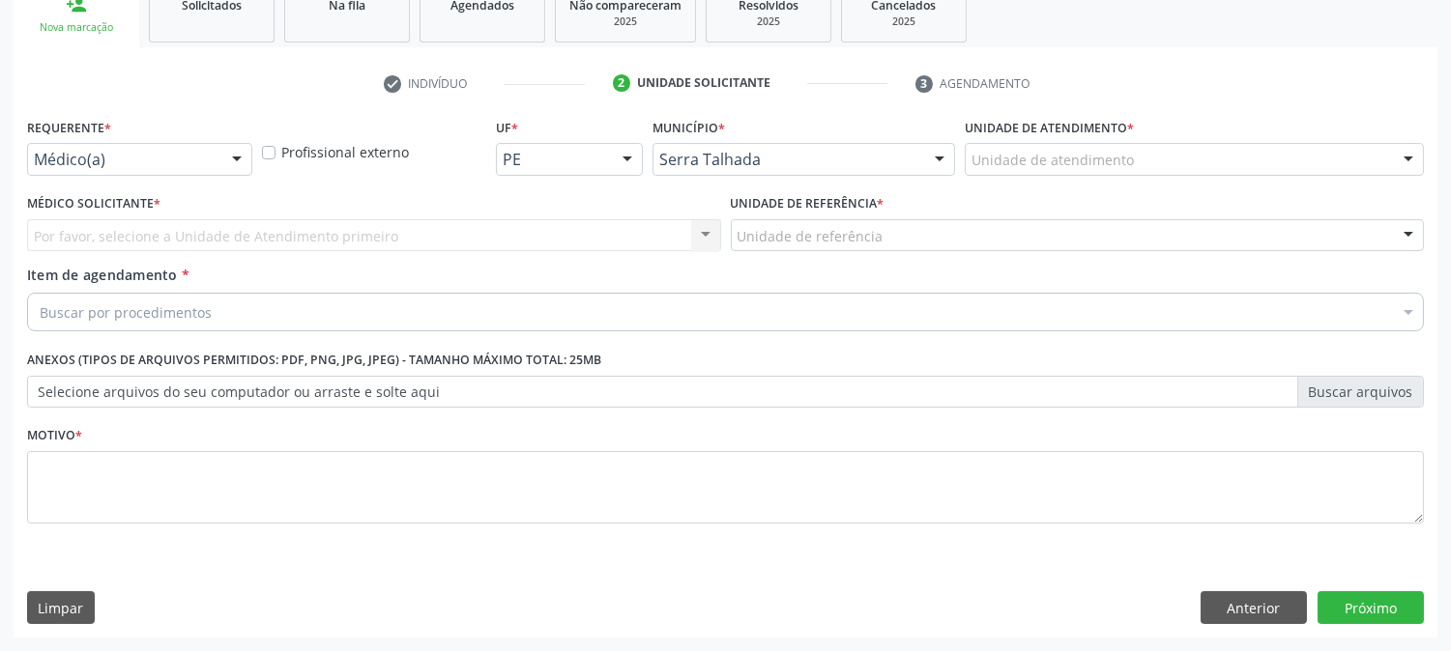
scroll to position [305, 0]
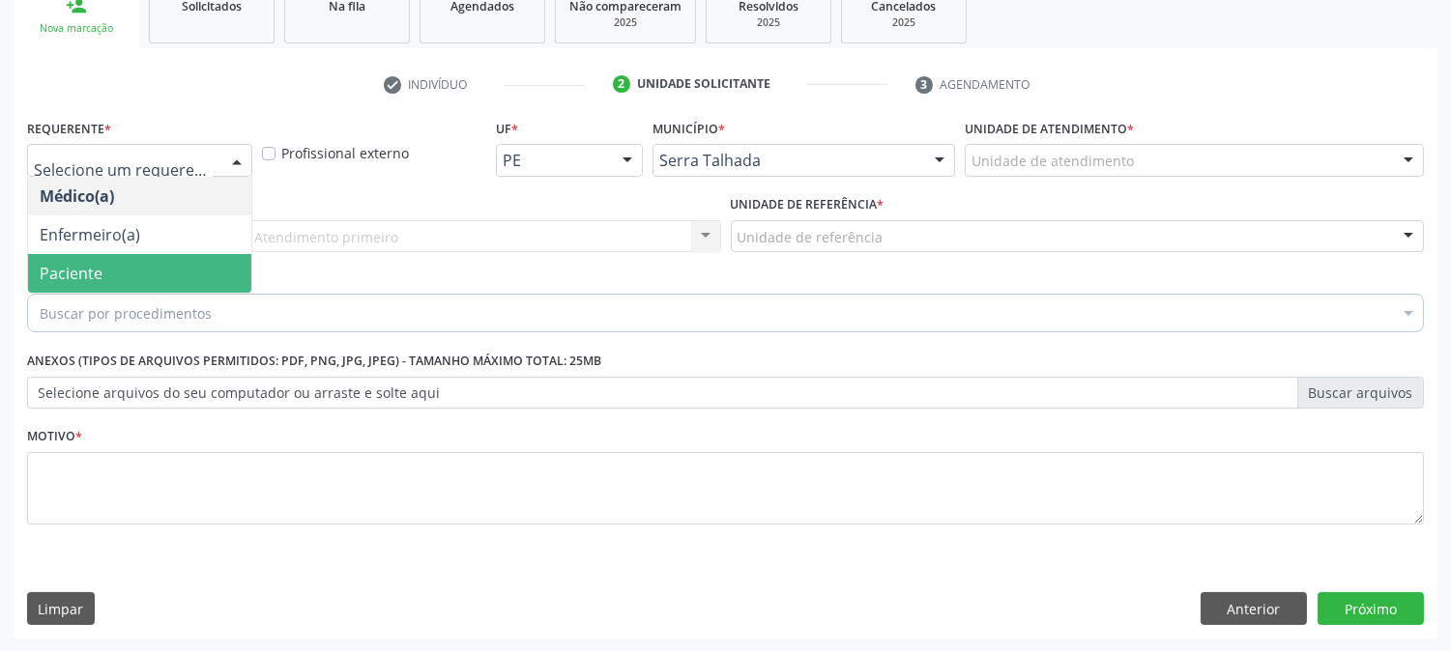
click at [118, 258] on span "Paciente" at bounding box center [139, 273] width 223 height 39
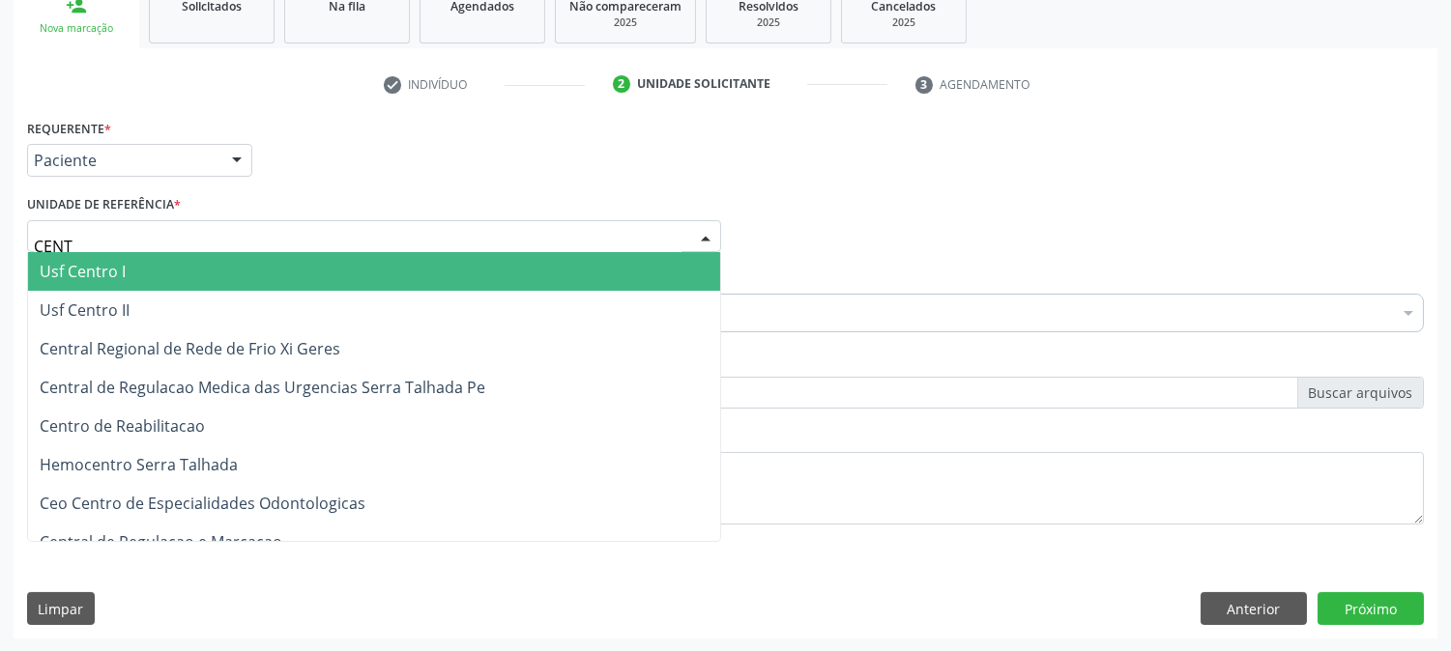
type input "CENTR"
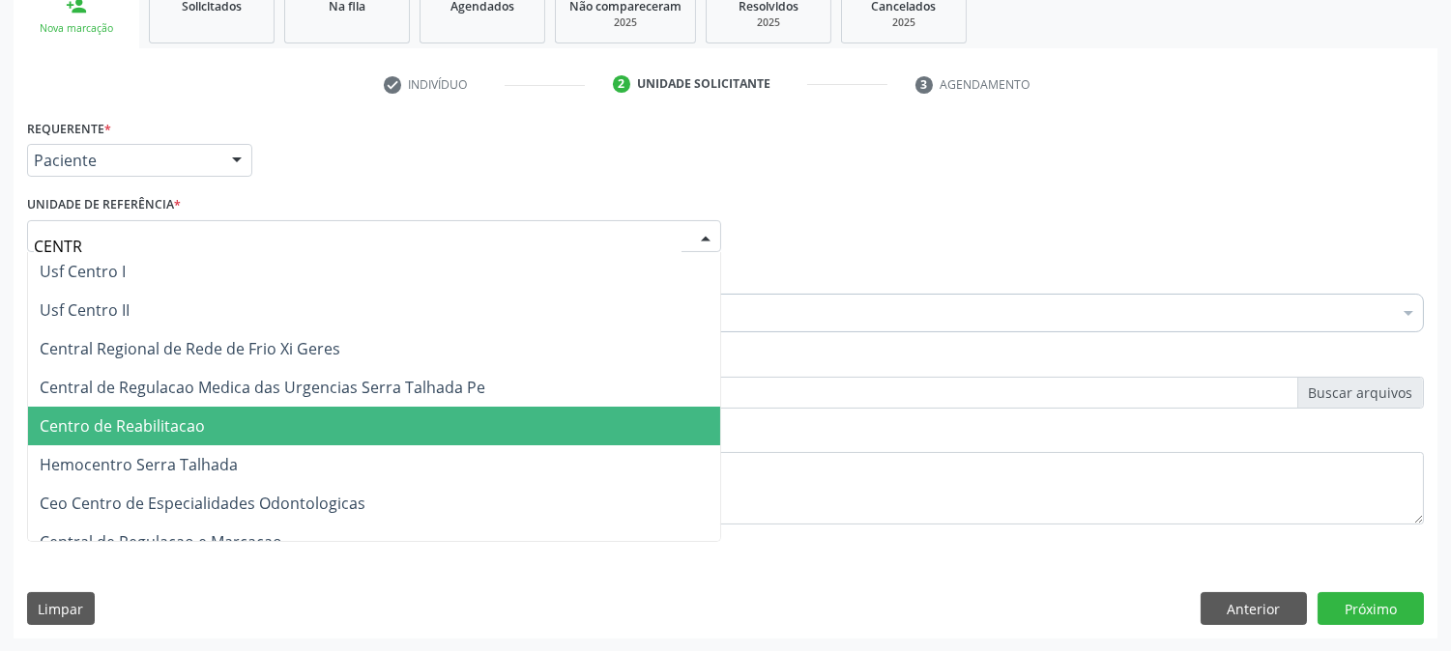
click at [159, 416] on span "Centro de Reabilitacao" at bounding box center [122, 426] width 165 height 21
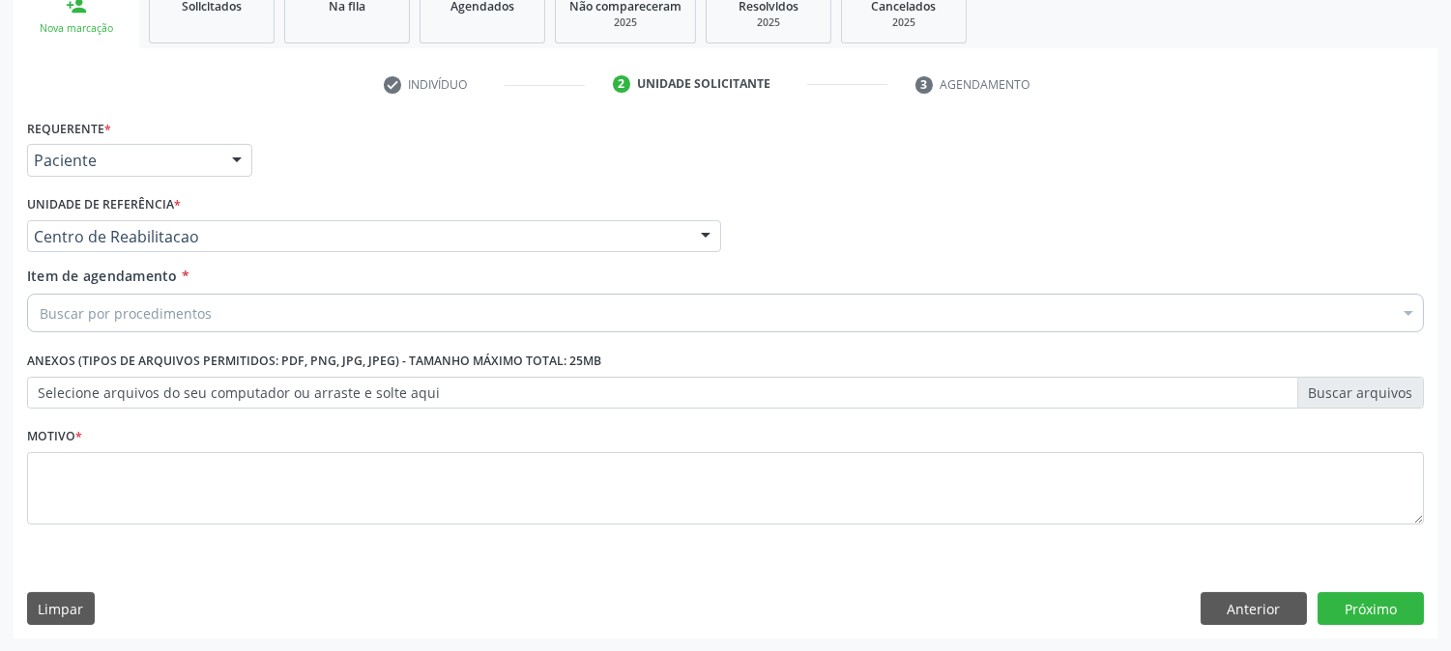
click at [40, 306] on input "Item de agendamento *" at bounding box center [40, 313] width 0 height 39
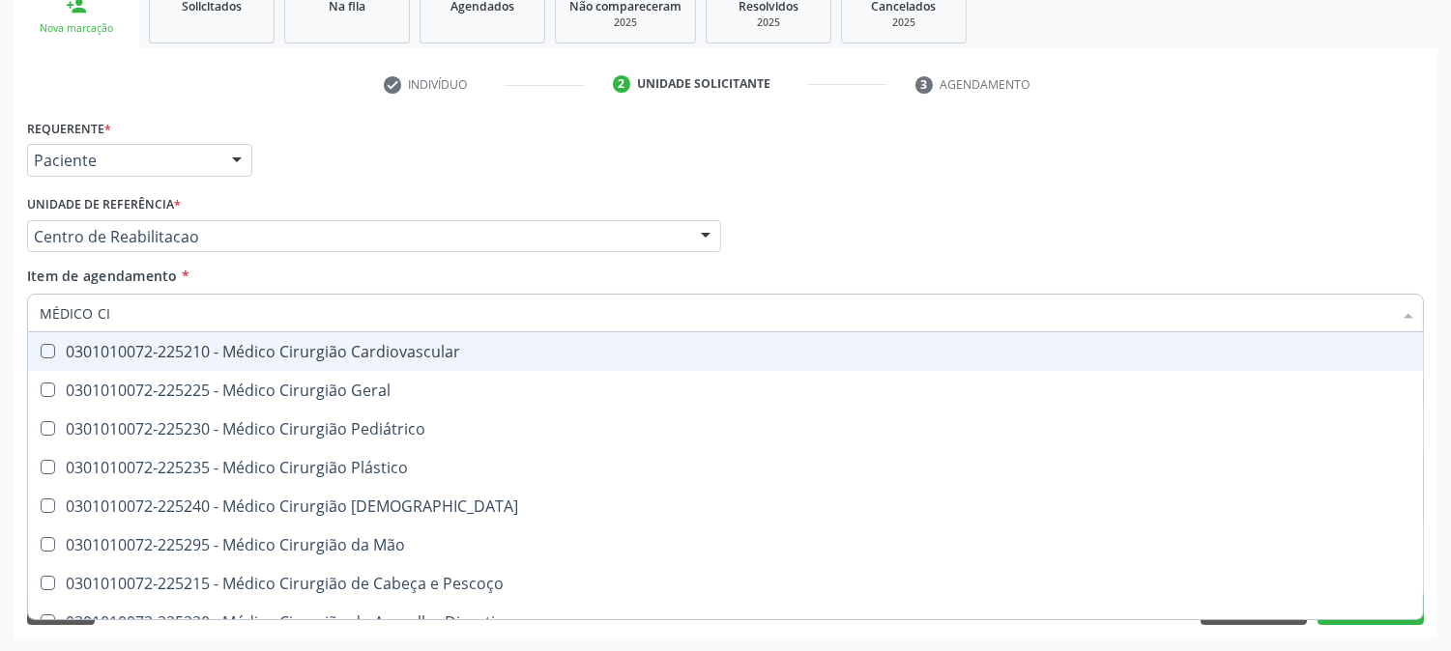
type input "MÉDICO CIR"
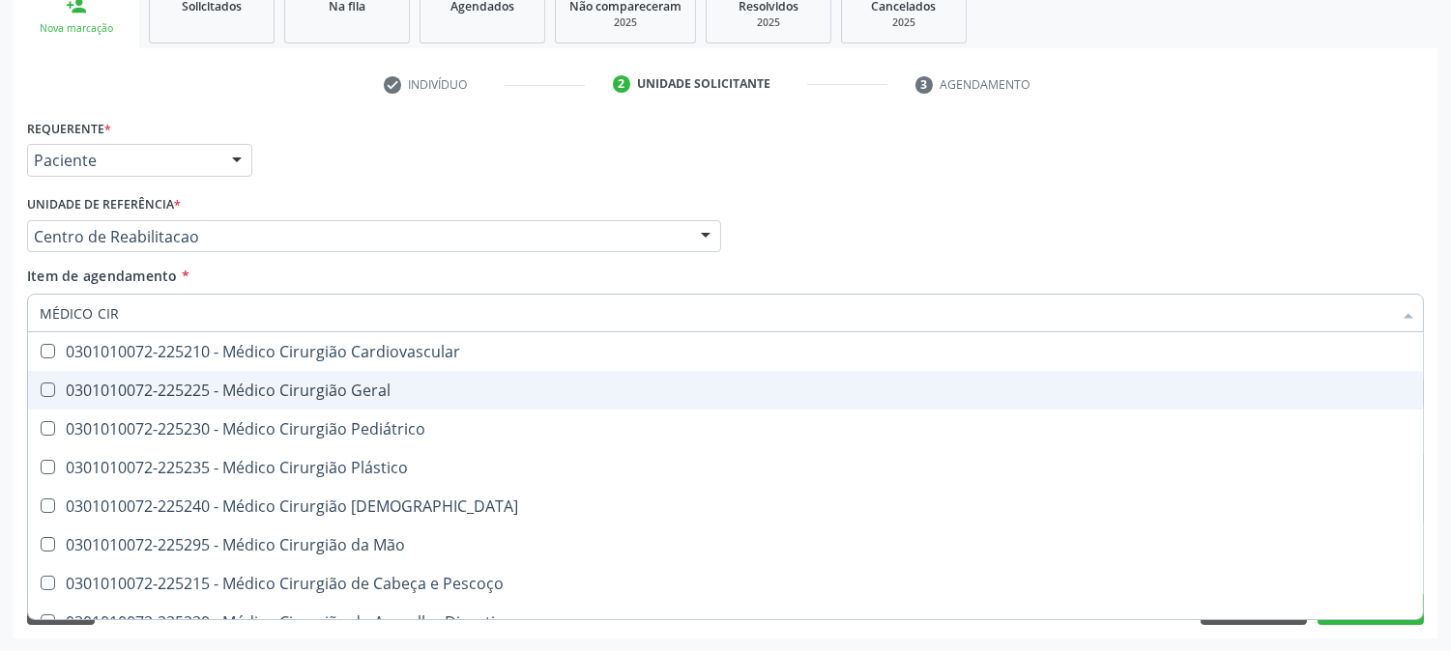
click at [142, 383] on div "0301010072-225225 - Médico Cirurgião Geral" at bounding box center [725, 390] width 1371 height 15
checkbox Geral "true"
click at [0, 411] on div "Acompanhamento Acompanhe a situação das marcações correntes e finalizadas Relat…" at bounding box center [725, 226] width 1451 height 851
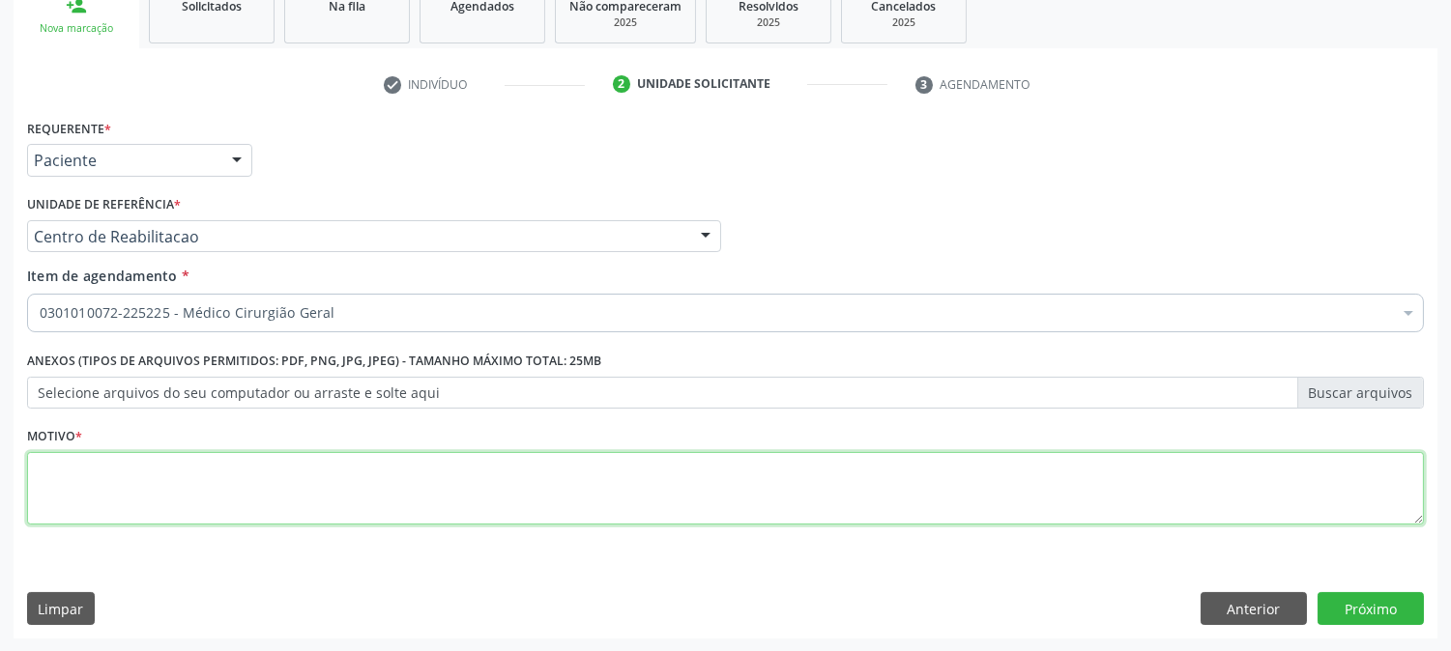
click at [88, 452] on textarea at bounding box center [725, 488] width 1396 height 73
type textarea "."
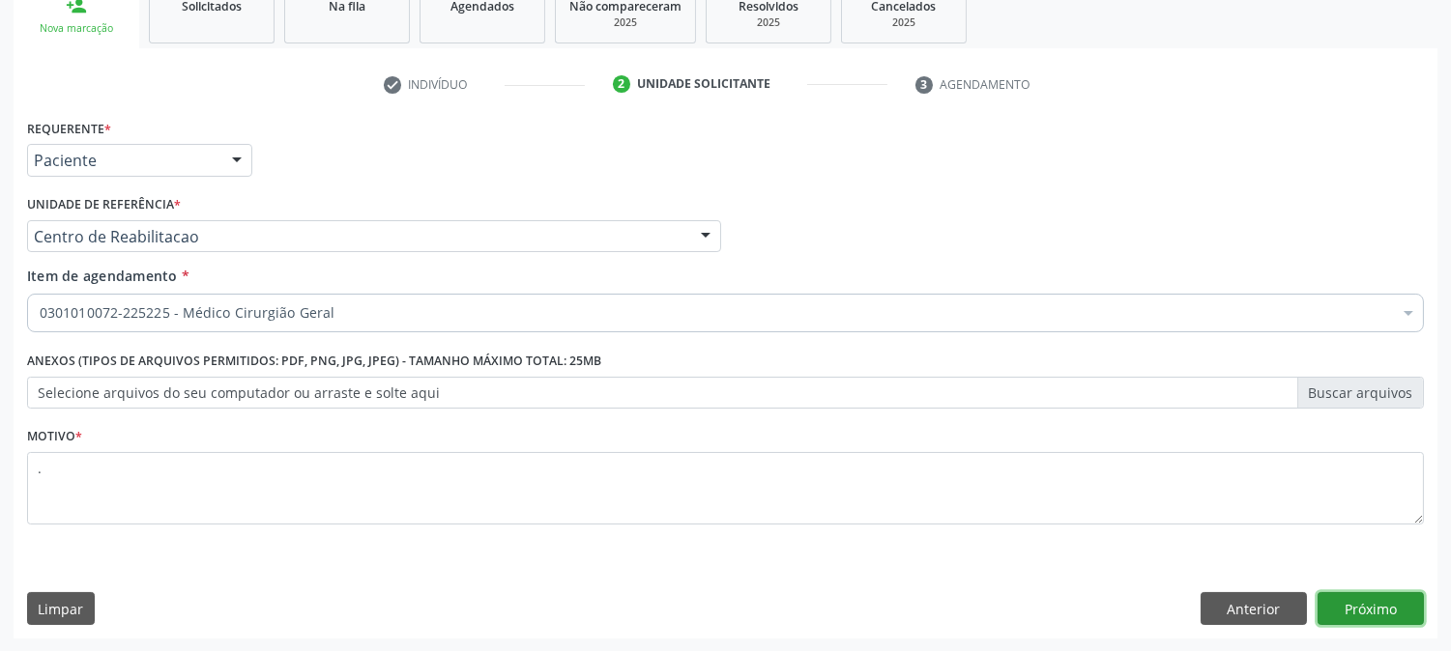
click at [1376, 612] on button "Próximo" at bounding box center [1370, 608] width 106 height 33
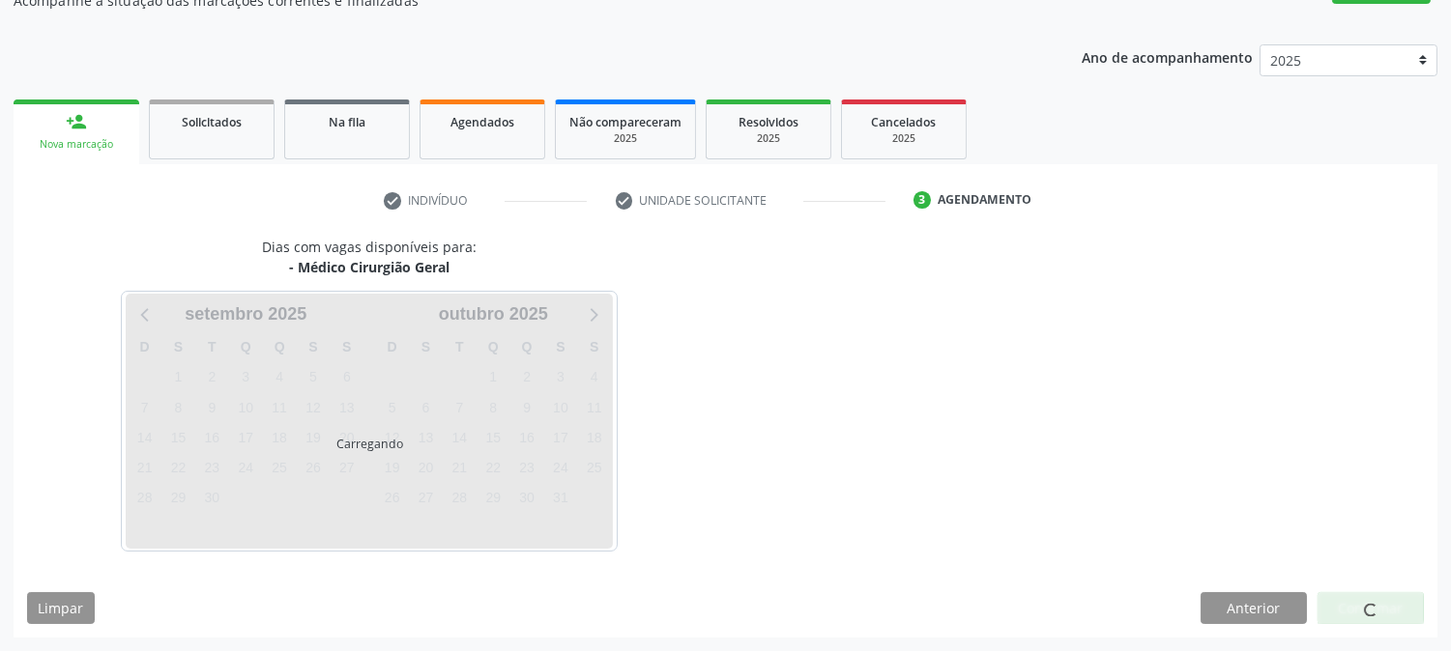
scroll to position [188, 0]
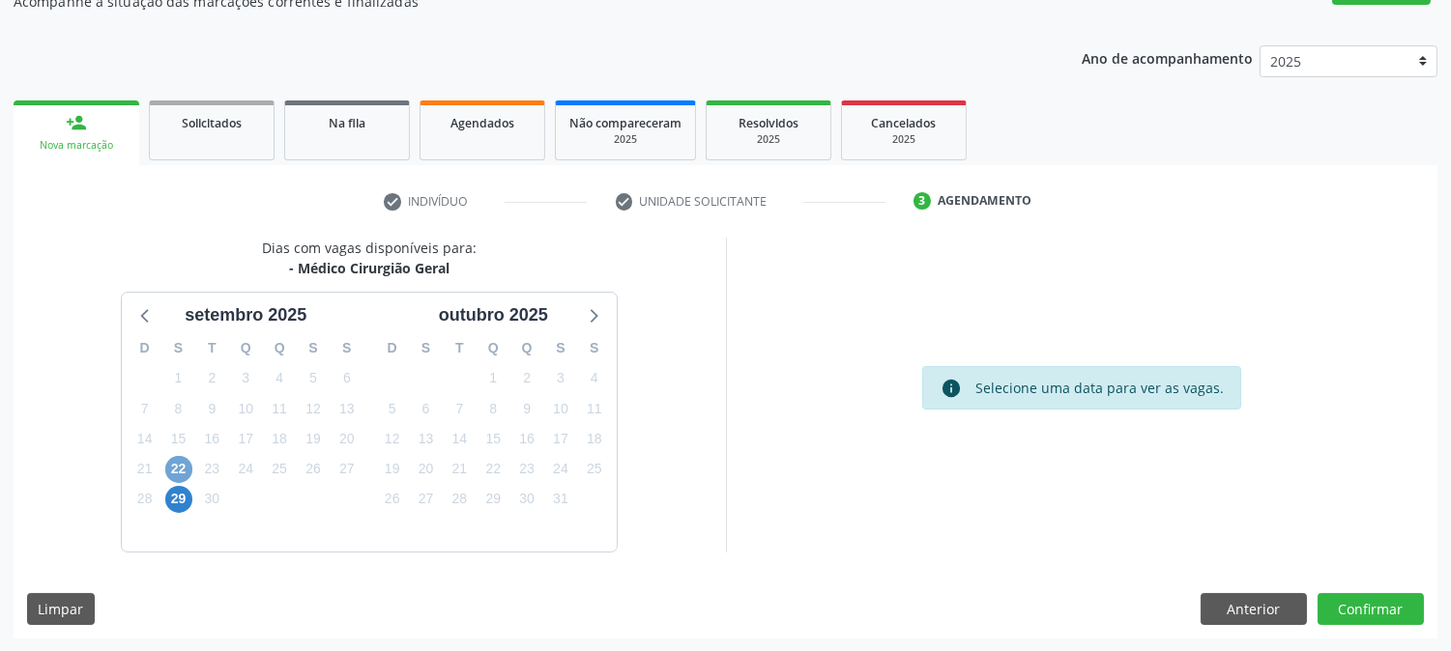
click at [188, 468] on span "22" at bounding box center [178, 469] width 27 height 27
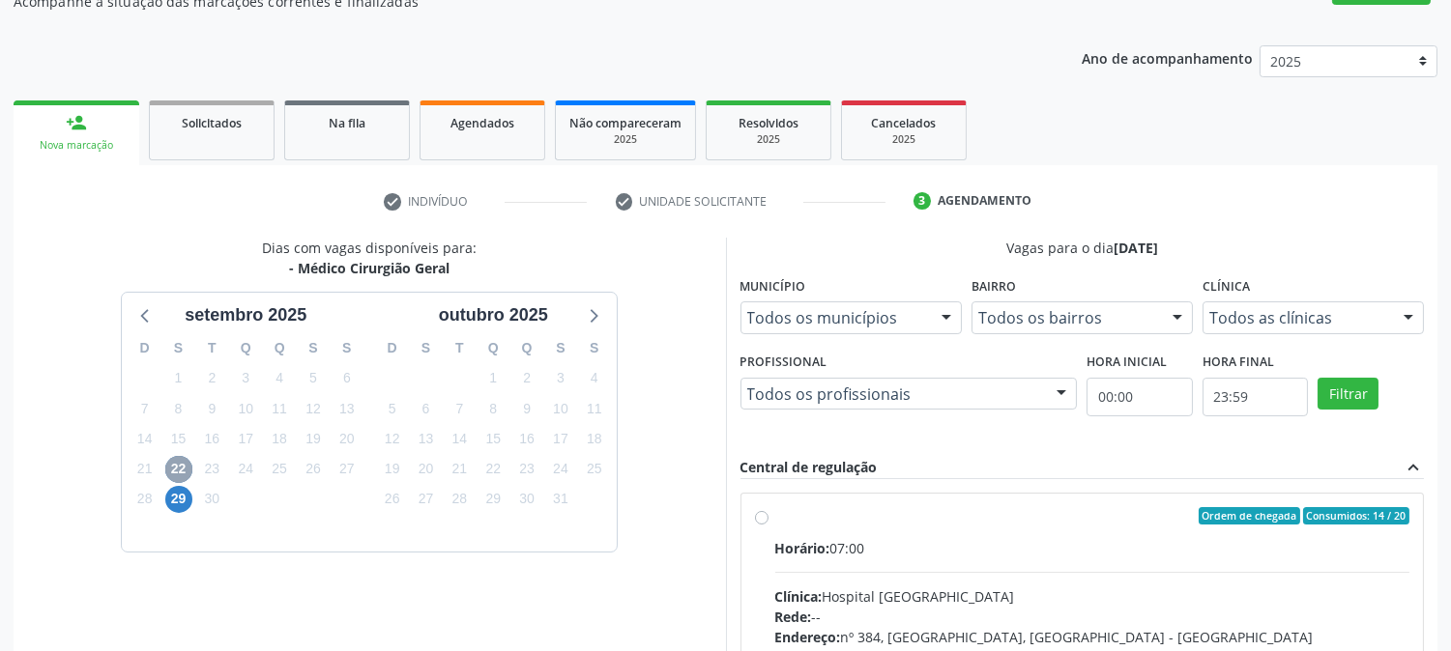
scroll to position [468, 0]
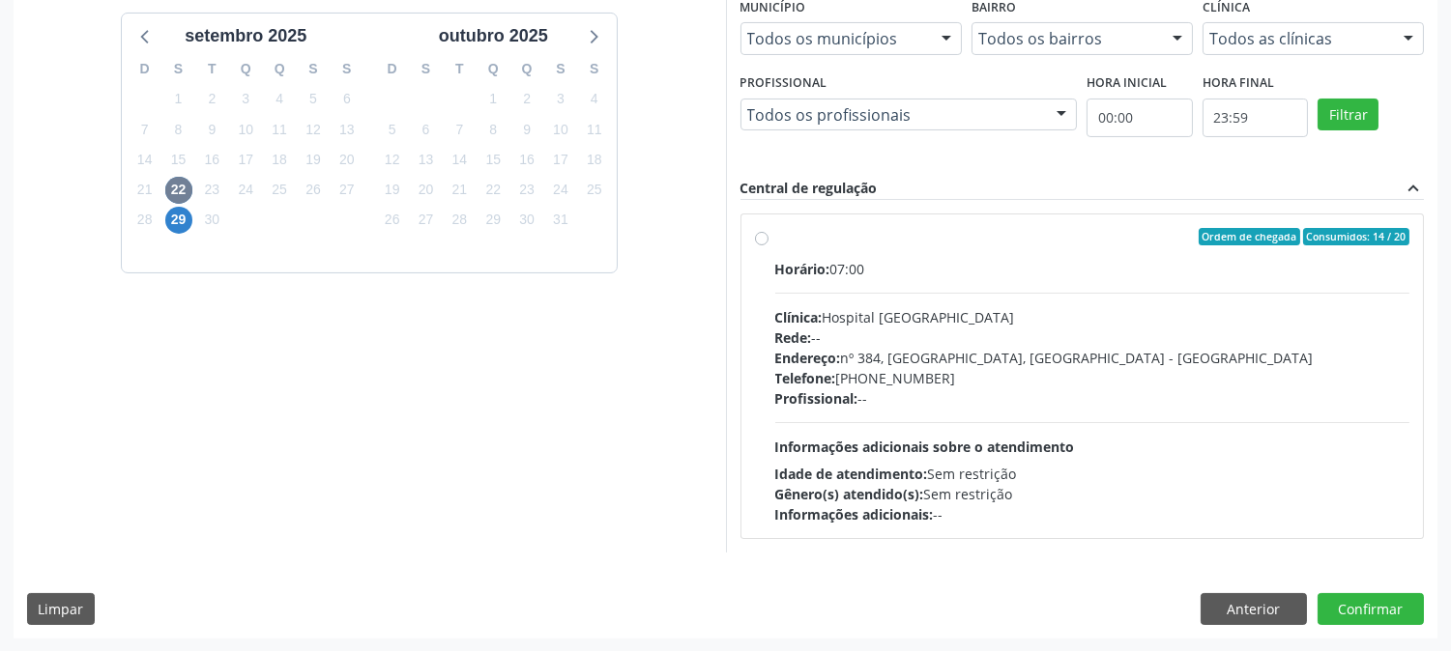
click at [986, 374] on div "Telefone: [PHONE_NUMBER]" at bounding box center [1092, 378] width 635 height 20
click at [768, 245] on input "Ordem de chegada Consumidos: 14 / 20 Horário: 07:00 Clínica: Hospital [GEOGRAPH…" at bounding box center [762, 236] width 14 height 17
radio input "true"
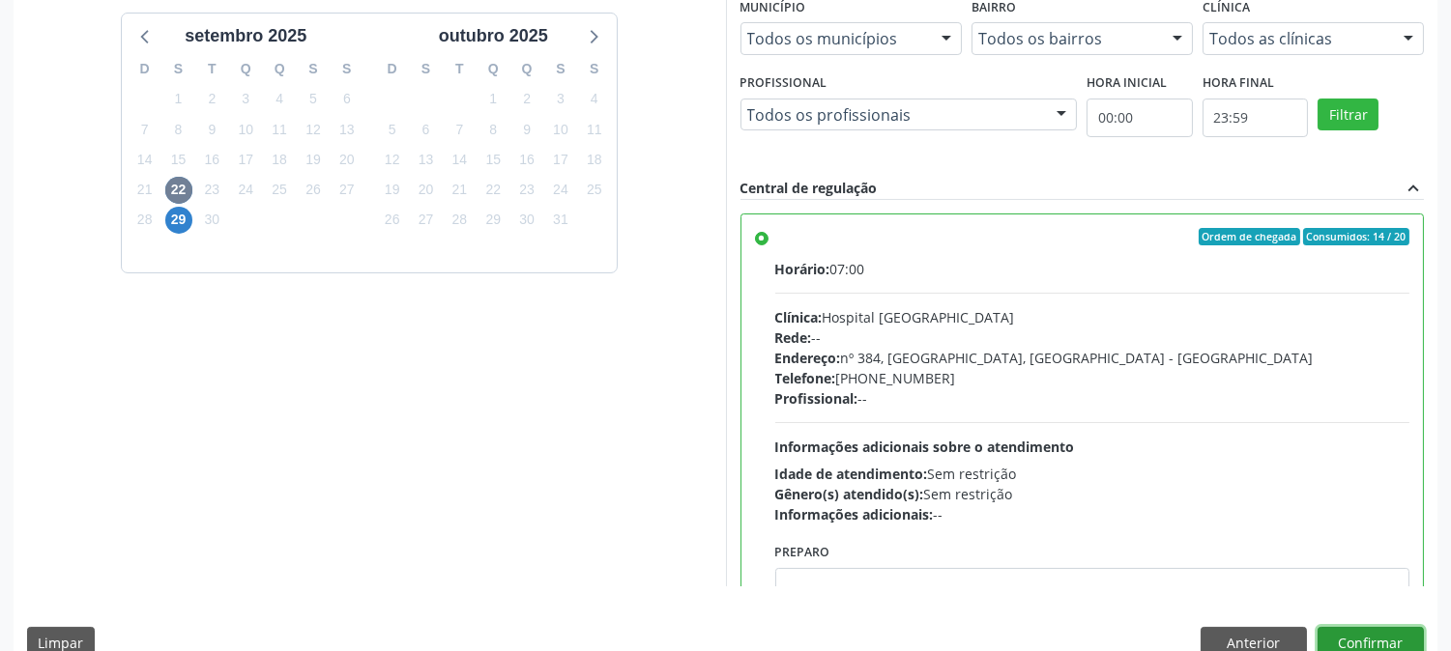
click at [1386, 647] on button "Confirmar" at bounding box center [1370, 643] width 106 height 33
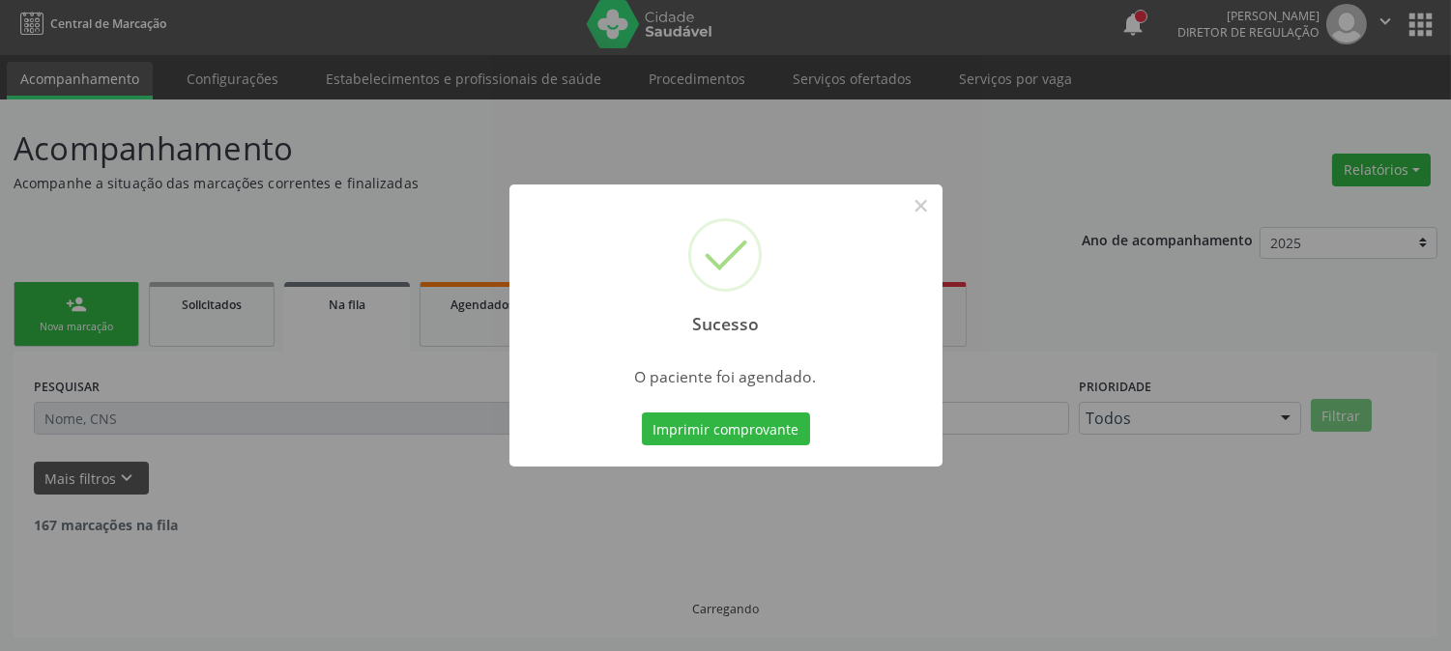
scroll to position [0, 0]
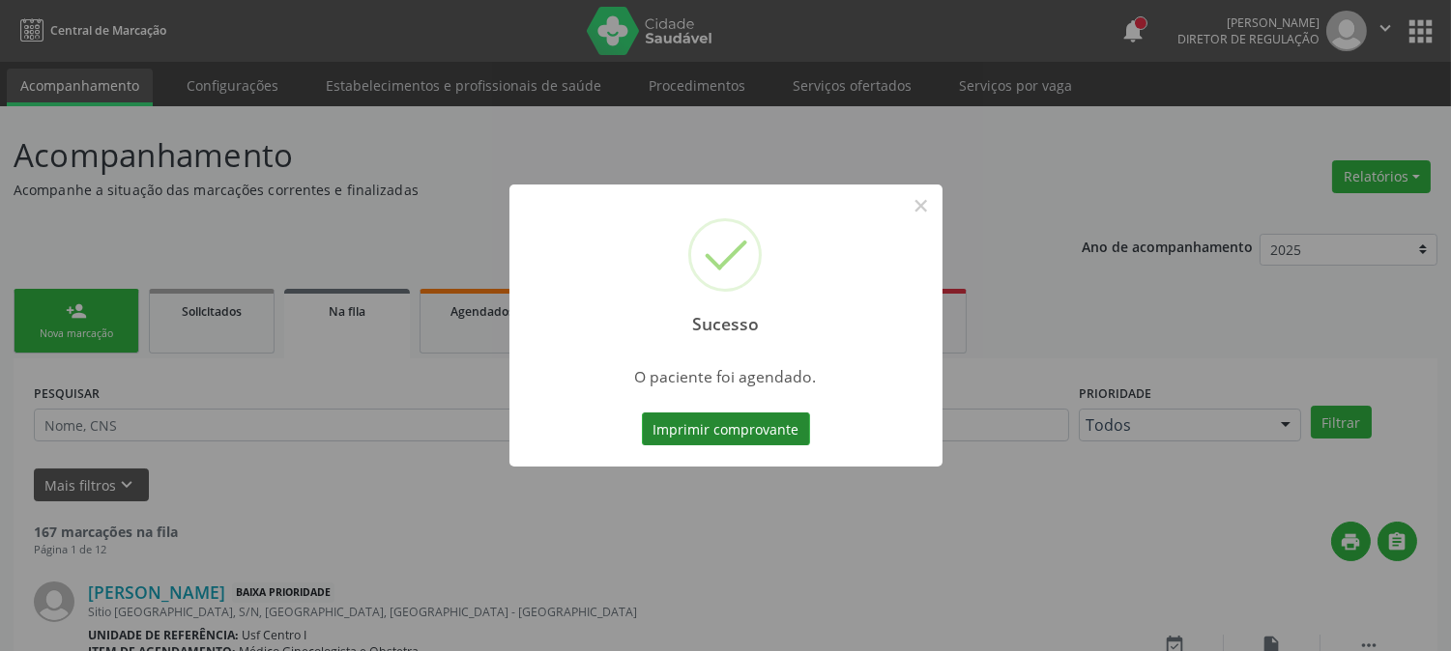
click at [677, 435] on button "Imprimir comprovante" at bounding box center [726, 429] width 168 height 33
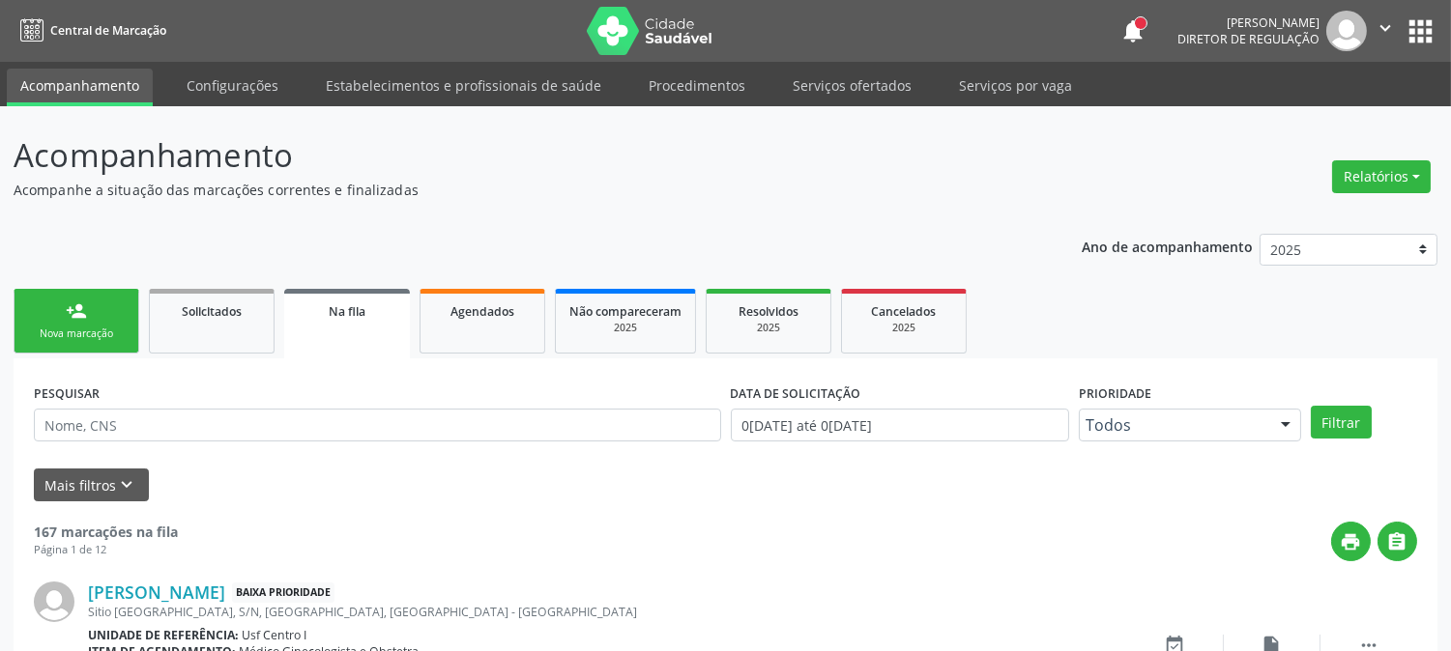
click at [108, 323] on link "person_add Nova marcação" at bounding box center [77, 321] width 126 height 65
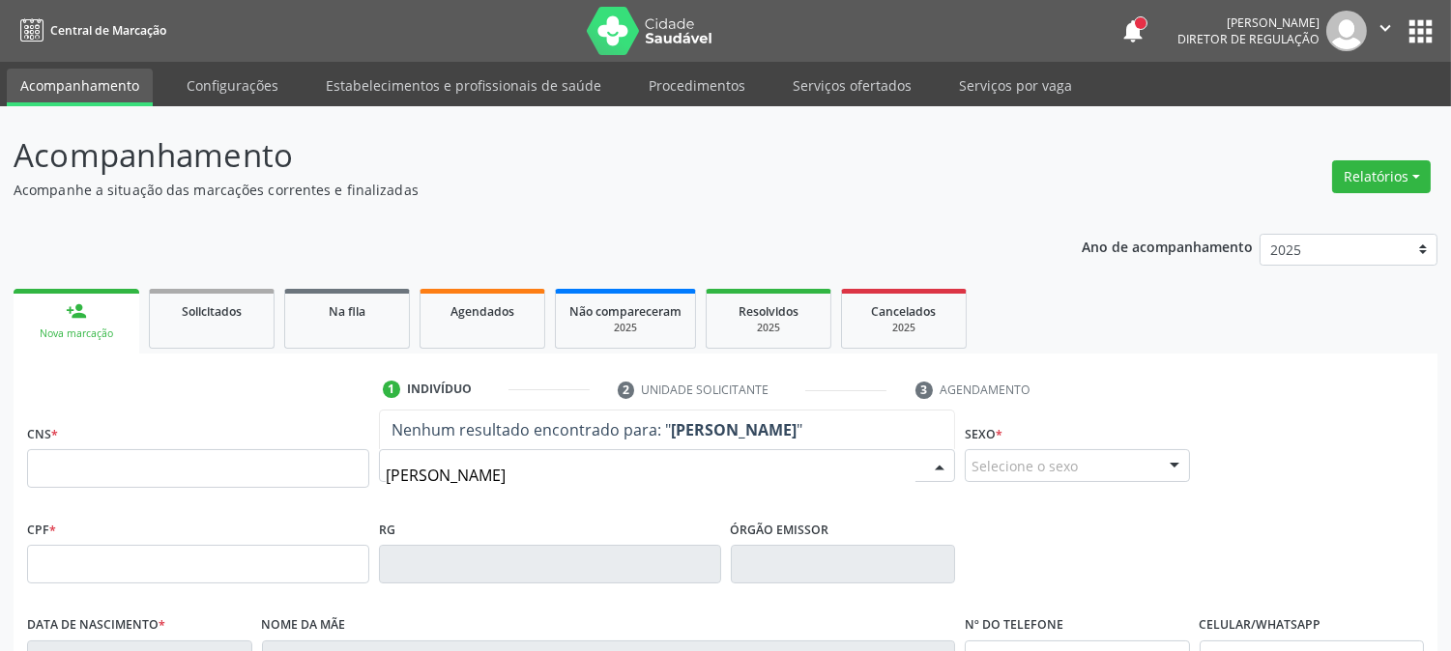
type input "[PERSON_NAME]"
drag, startPoint x: 524, startPoint y: 476, endPoint x: 297, endPoint y: 474, distance: 227.1
click at [297, 474] on div "CNS * Nome * [PERSON_NAME] resultado encontrado para: " [PERSON_NAME] " Não há …" at bounding box center [725, 467] width 1406 height 96
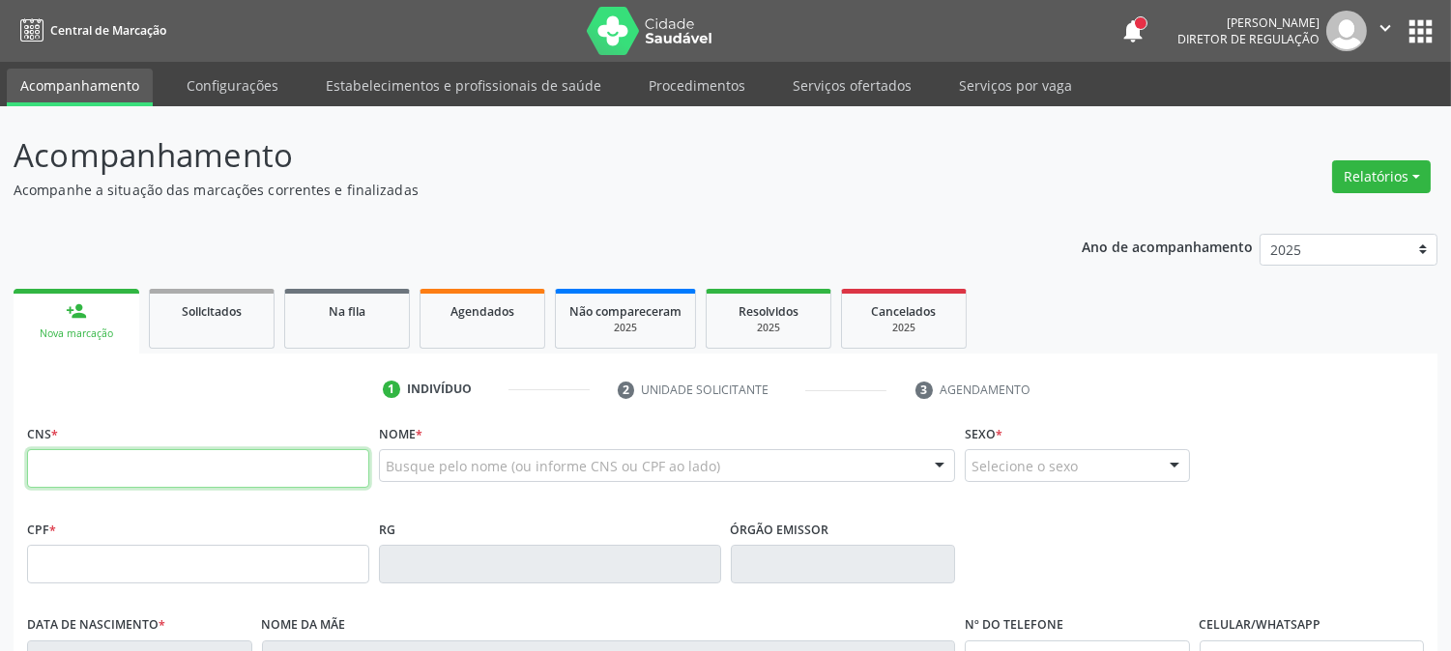
click at [219, 467] on input "text" at bounding box center [198, 468] width 342 height 39
type input "898 0034 1863 3929"
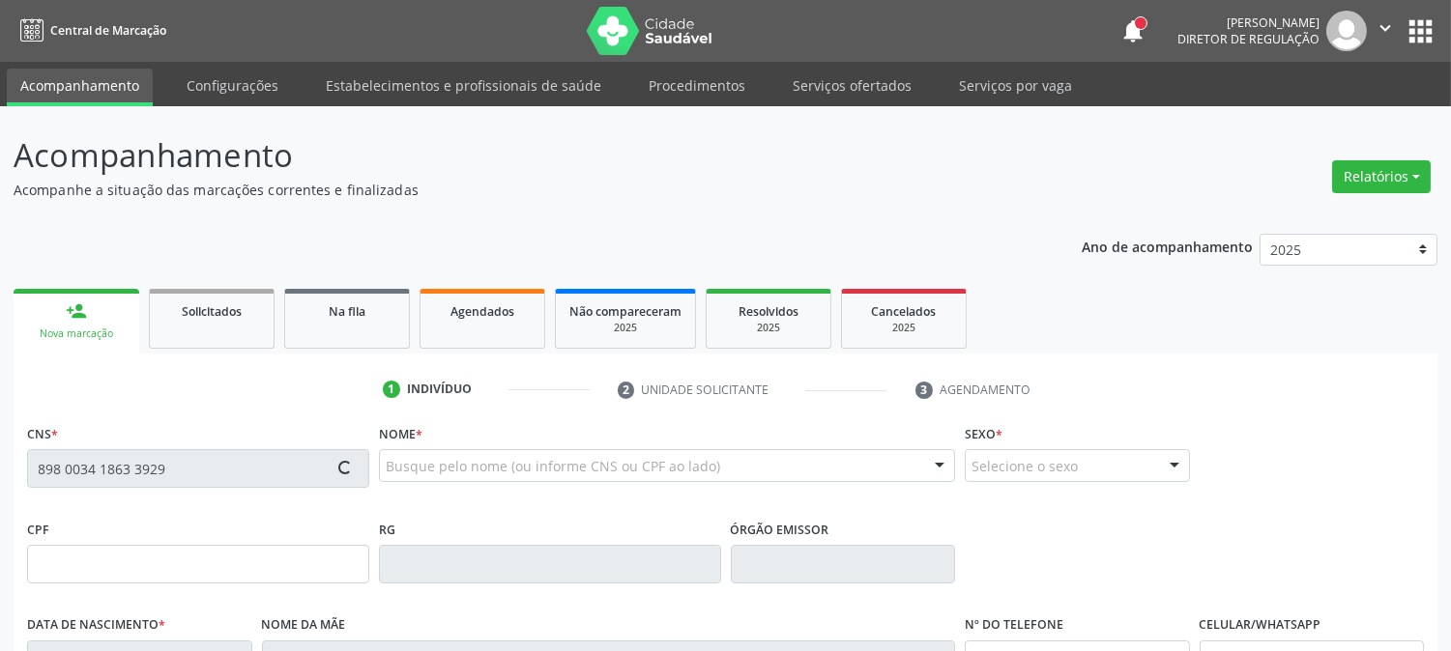
scroll to position [107, 0]
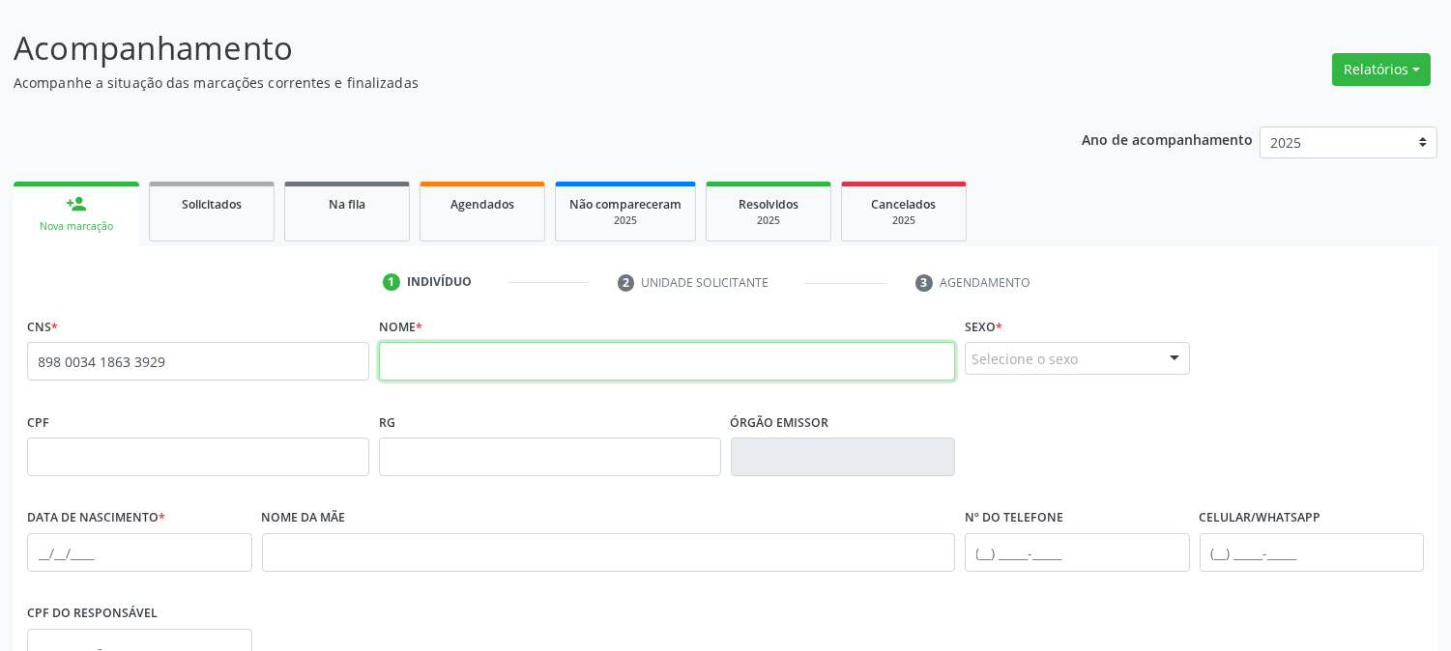
click at [546, 368] on input "text" at bounding box center [667, 361] width 576 height 39
type input "[PERSON_NAME]"
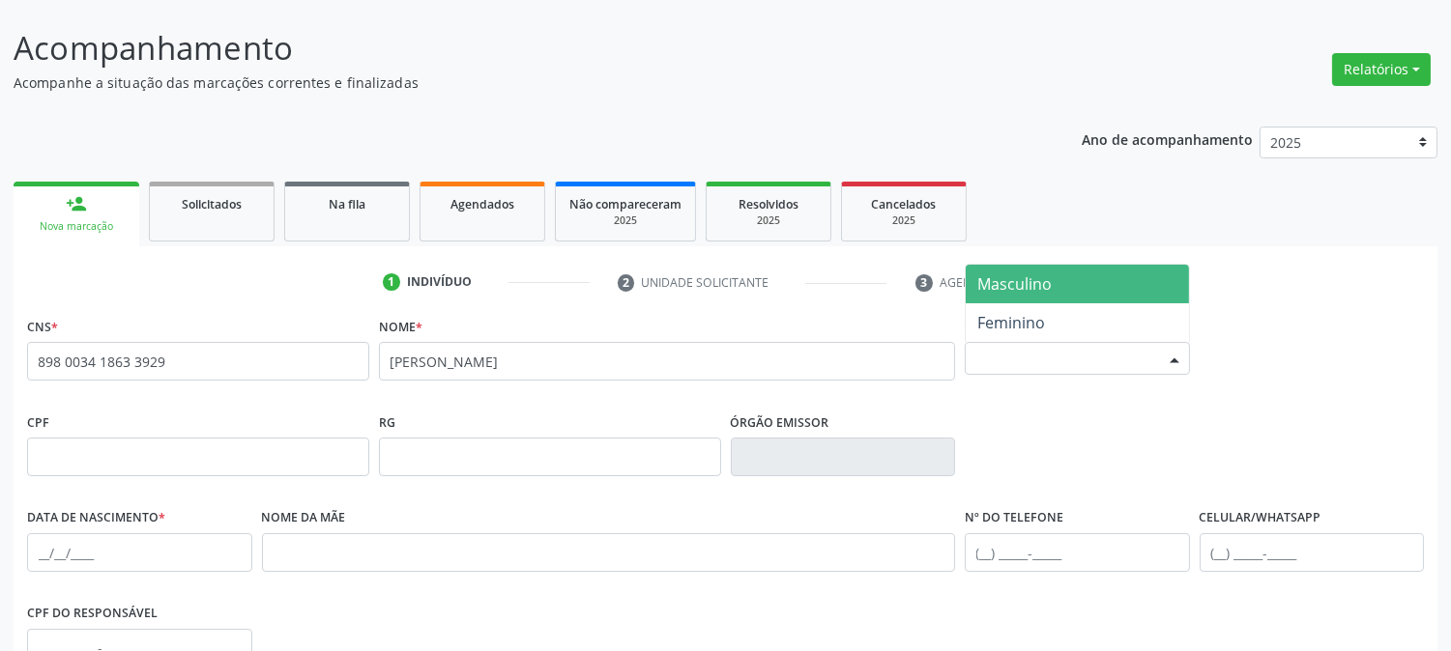
click at [1015, 356] on div "Selecione o sexo" at bounding box center [1076, 358] width 225 height 33
click at [1015, 295] on span "Masculino" at bounding box center [1076, 284] width 223 height 39
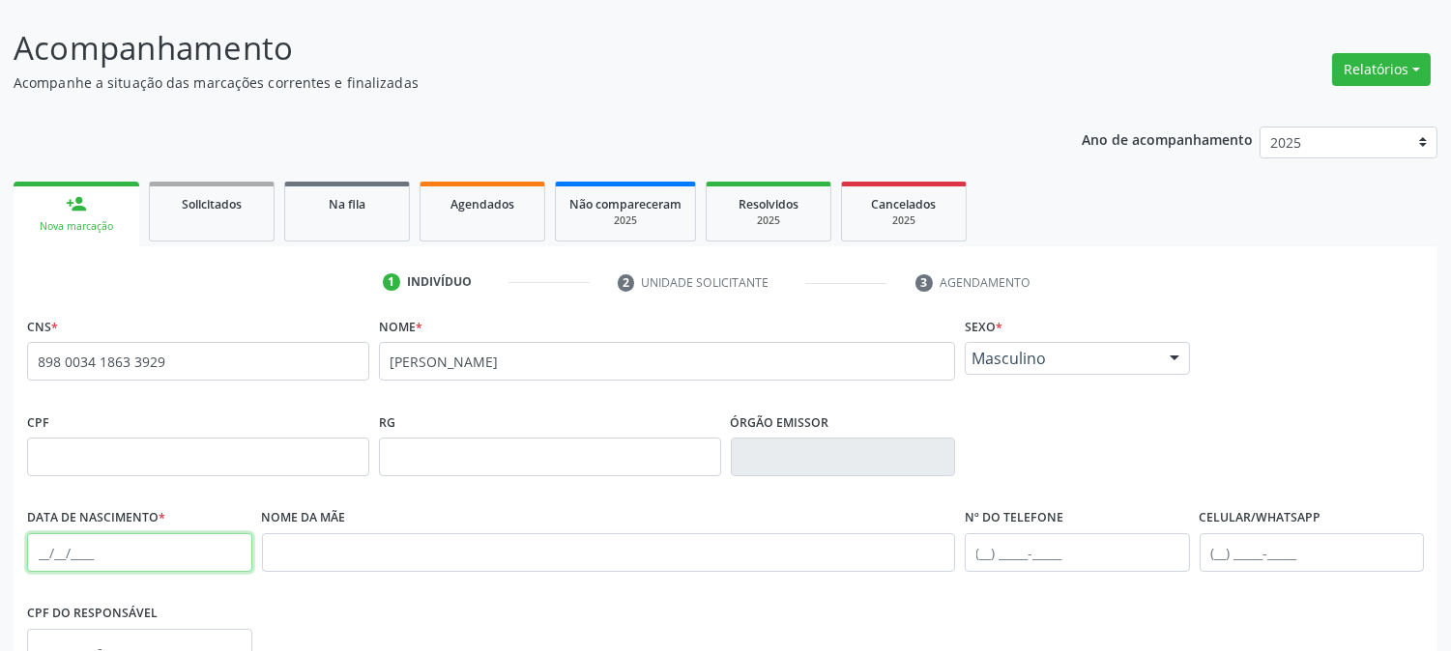
click at [32, 547] on input "text" at bounding box center [139, 552] width 225 height 39
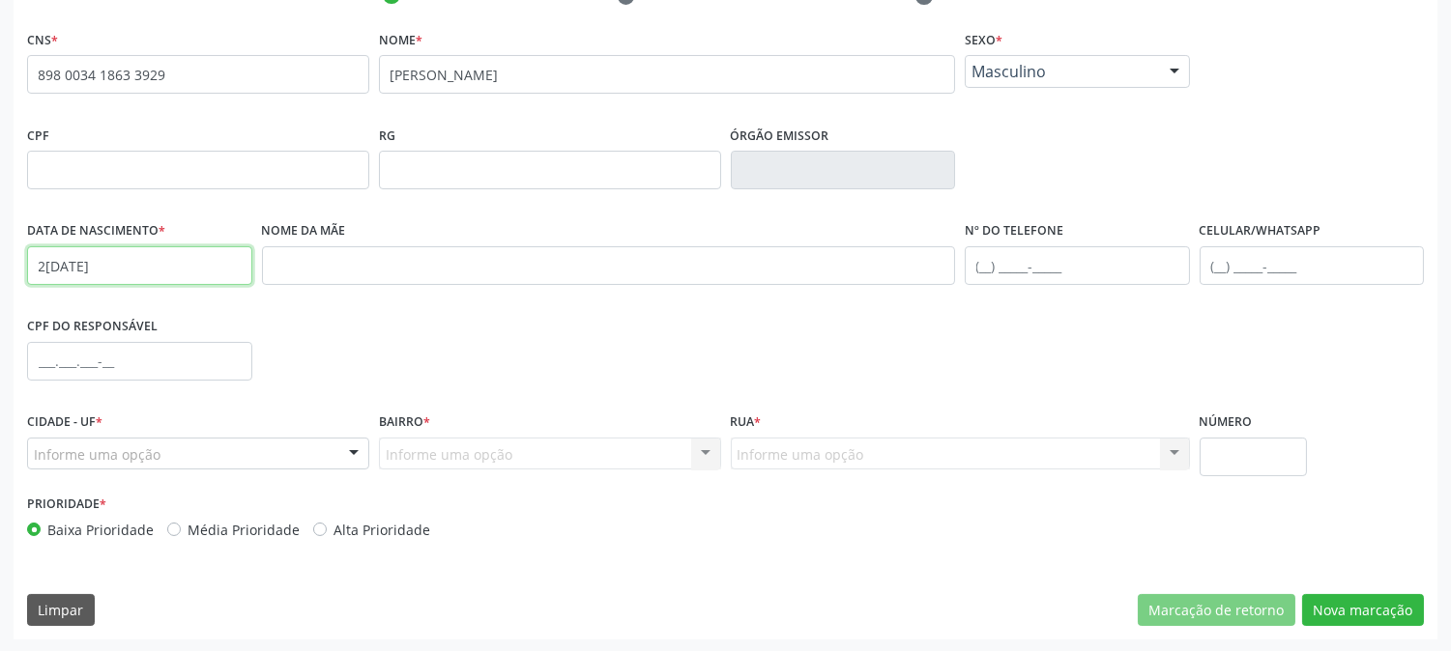
type input "2[DATE]"
click at [204, 451] on div "Informe uma opção" at bounding box center [198, 454] width 342 height 33
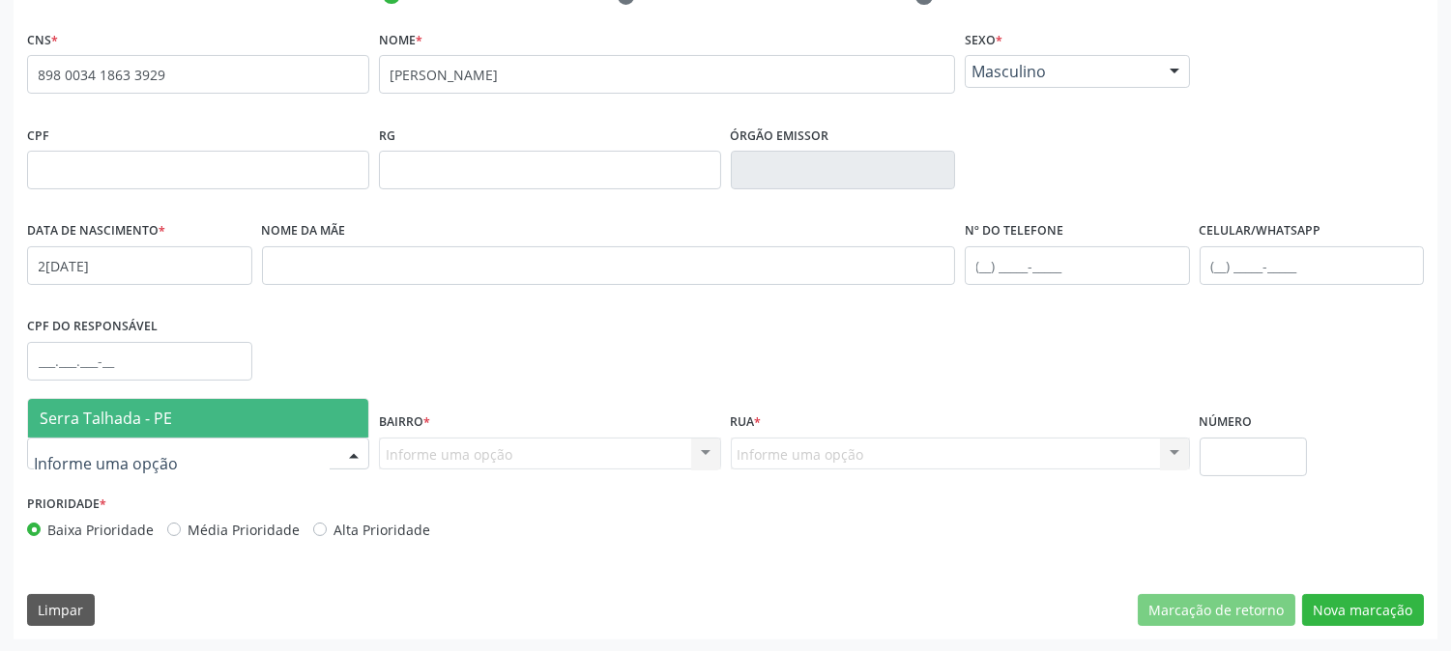
click at [203, 409] on span "Serra Talhada - PE" at bounding box center [198, 418] width 340 height 39
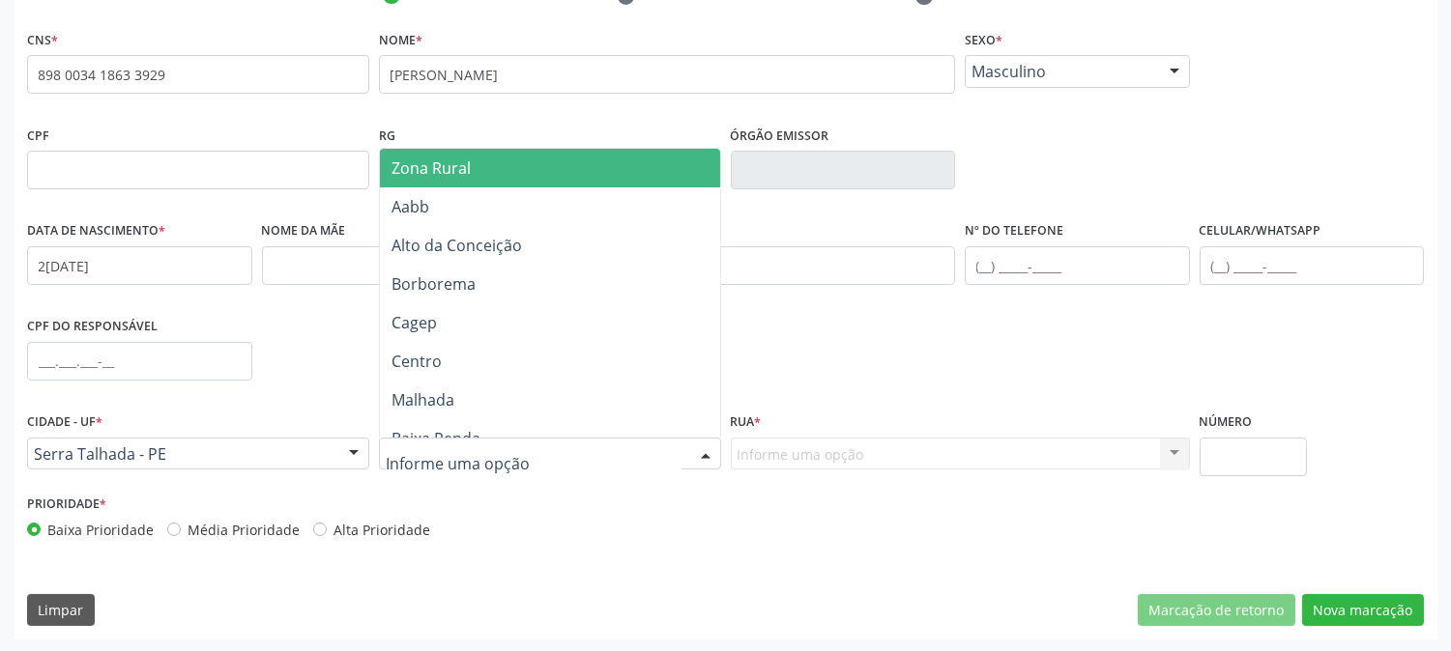
click at [564, 455] on div at bounding box center [550, 454] width 342 height 33
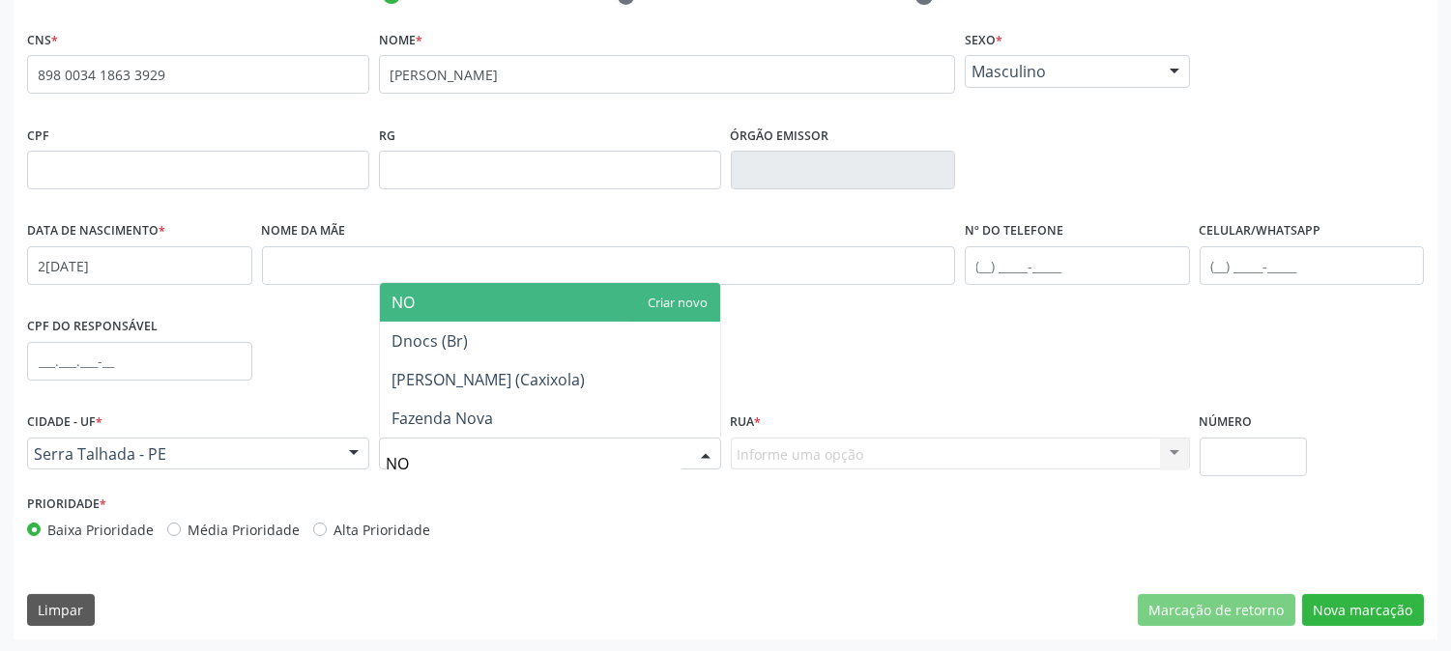
type input "N"
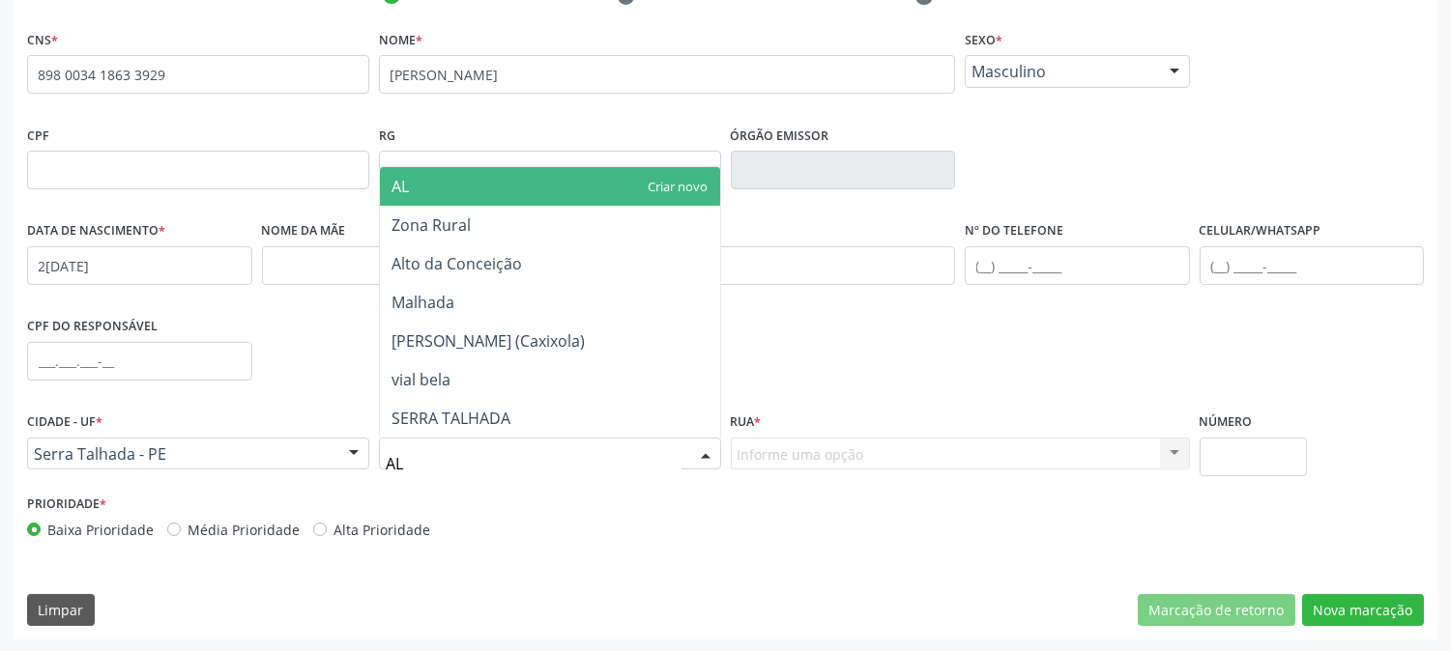
type input "ALT"
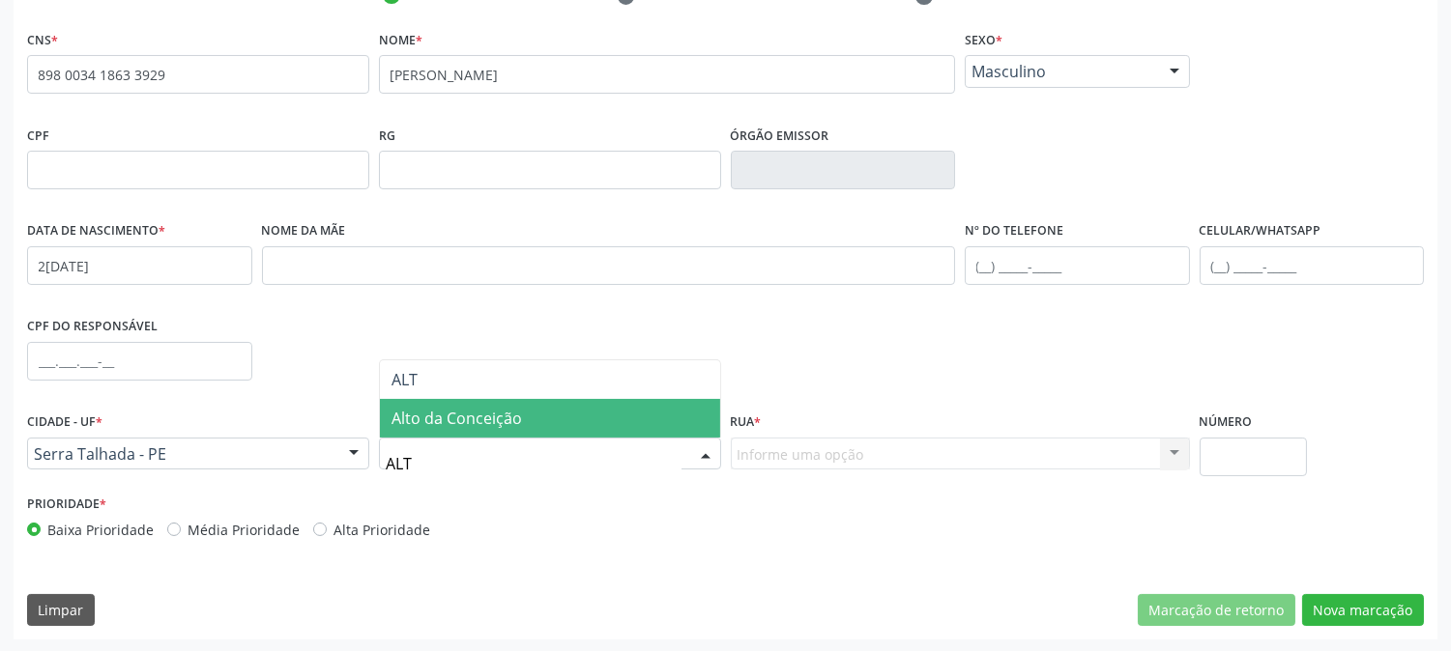
click at [552, 418] on span "Alto da Conceição" at bounding box center [550, 418] width 340 height 39
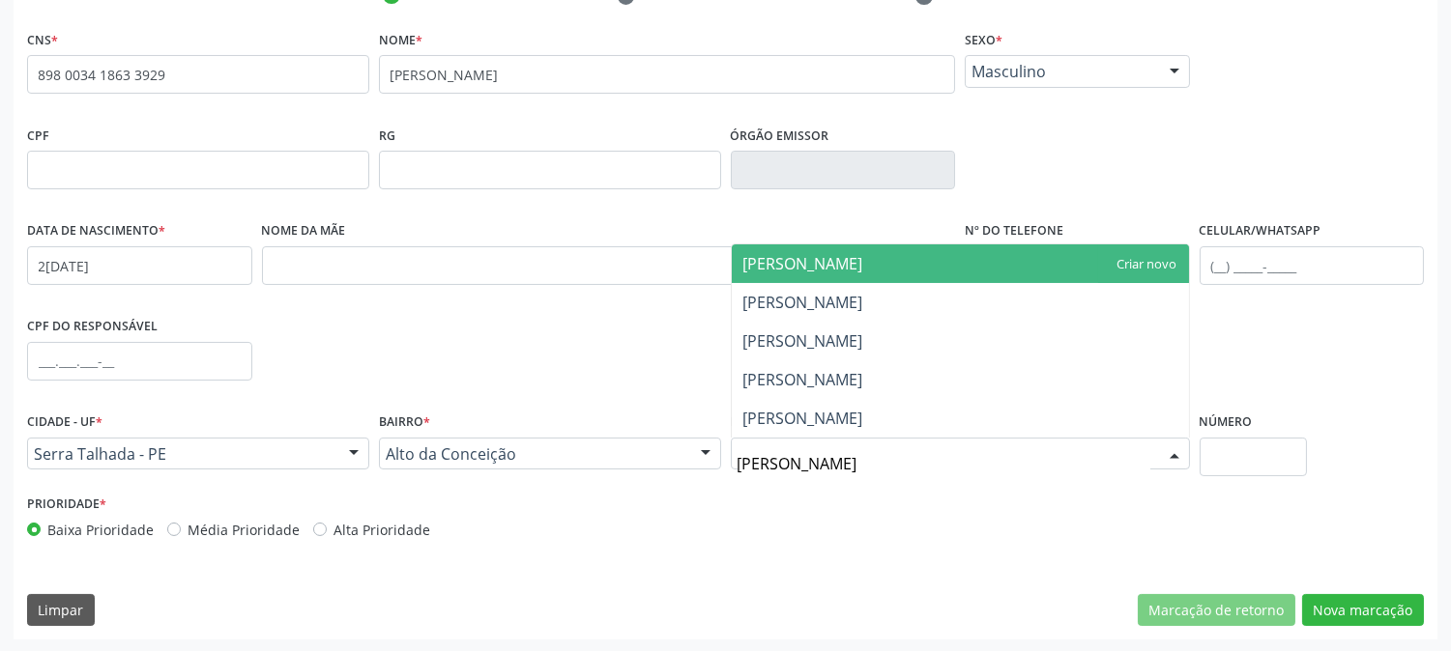
type input "[PERSON_NAME]"
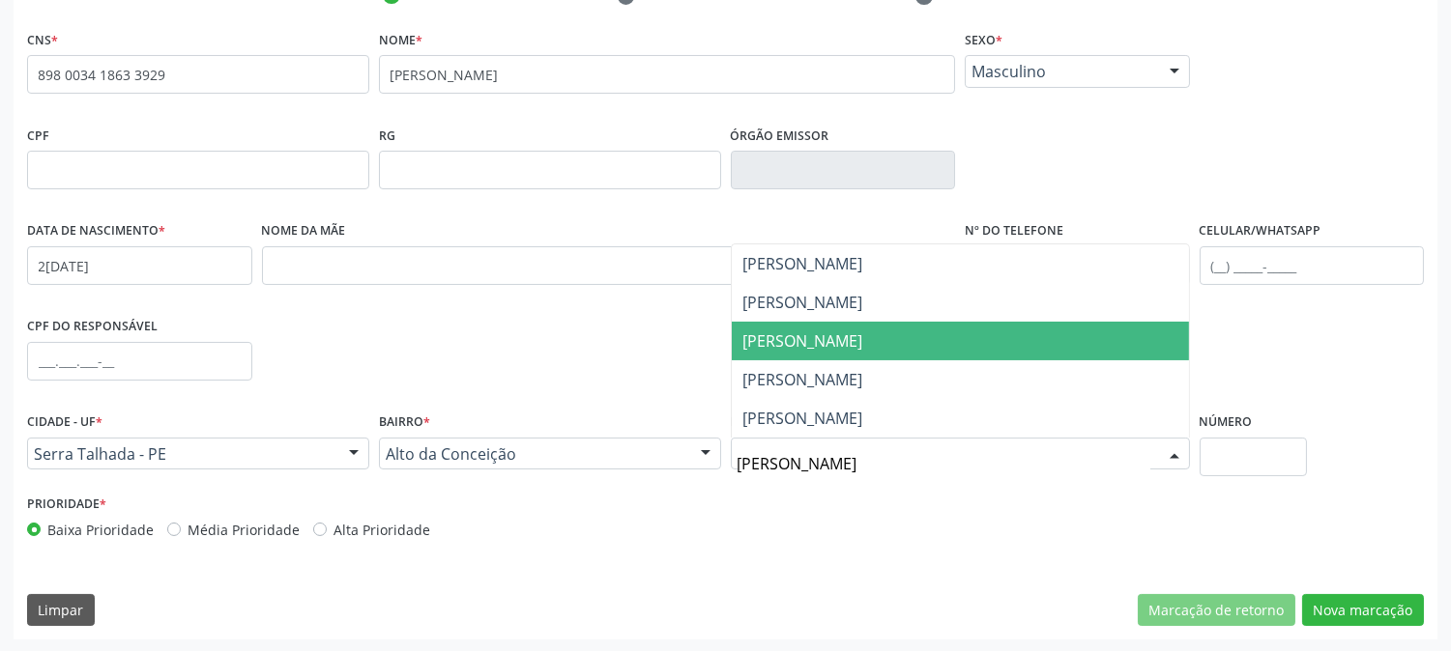
click at [986, 334] on span "[PERSON_NAME]" at bounding box center [960, 341] width 457 height 39
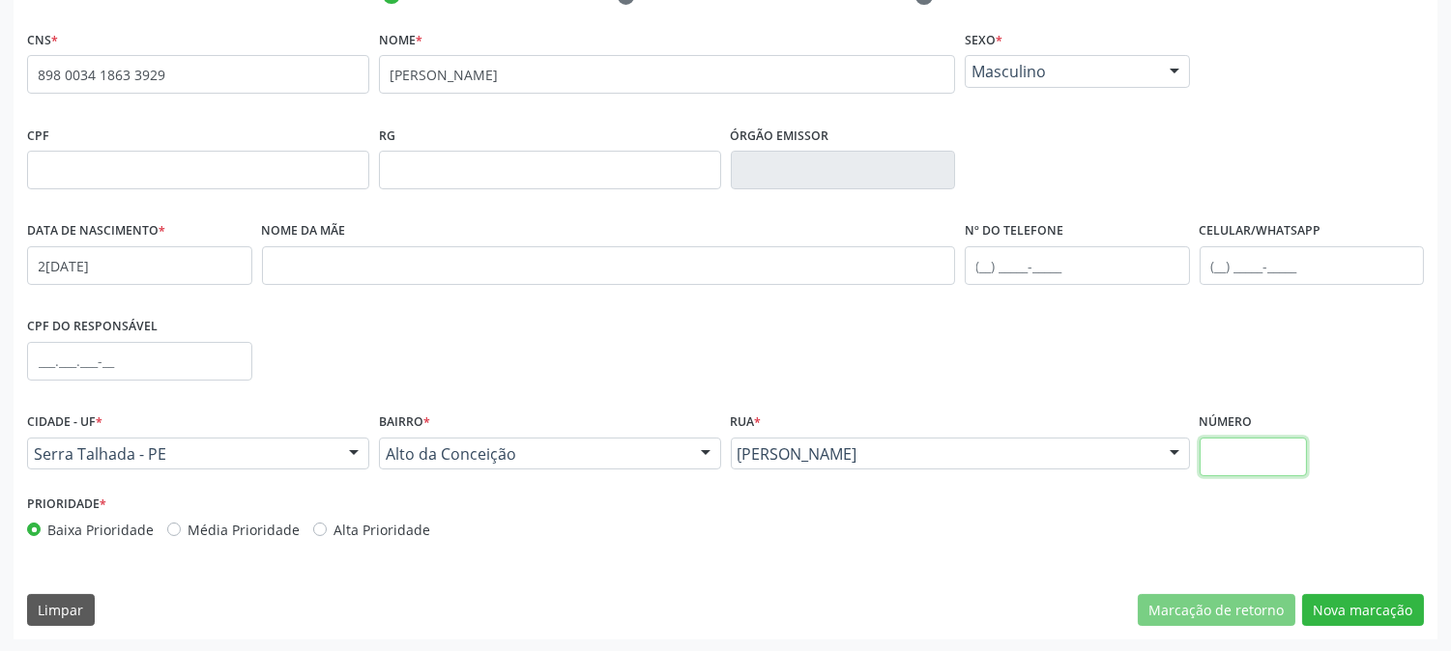
click at [1230, 466] on input "text" at bounding box center [1252, 457] width 107 height 39
type input "603"
click at [1349, 603] on button "Nova marcação" at bounding box center [1363, 610] width 122 height 33
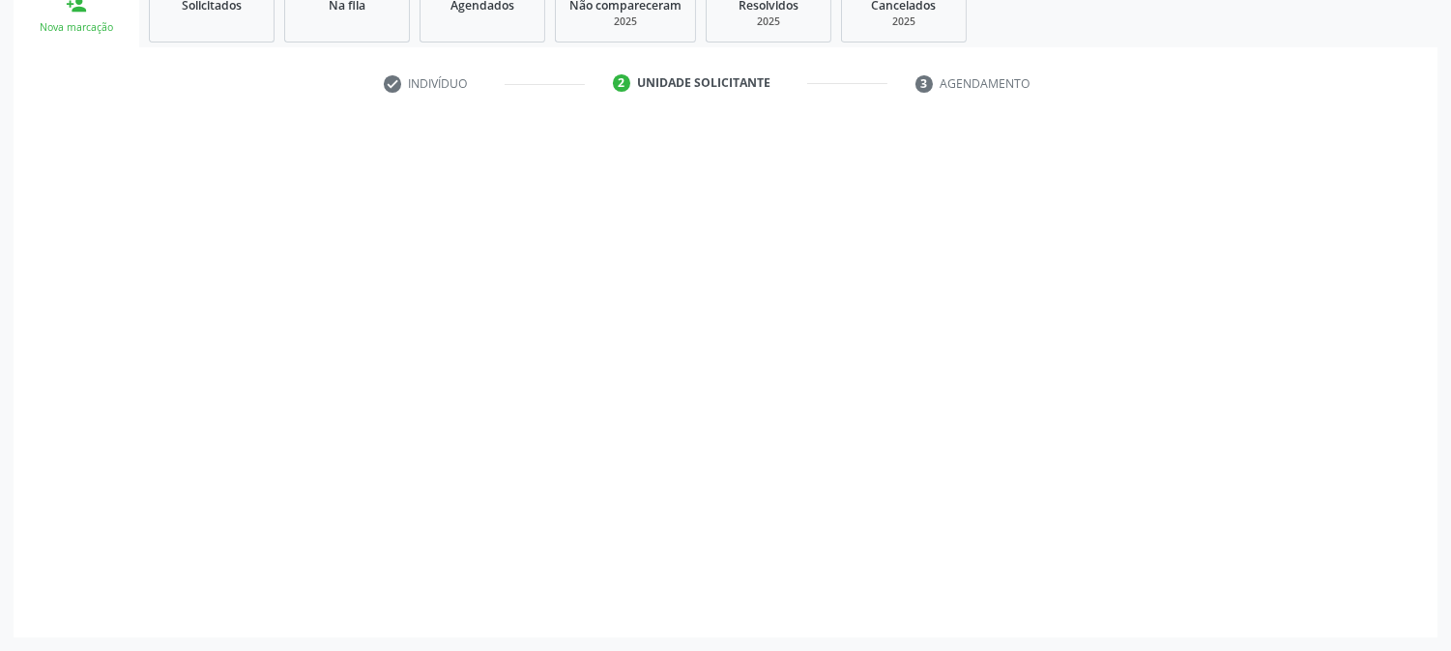
scroll to position [305, 0]
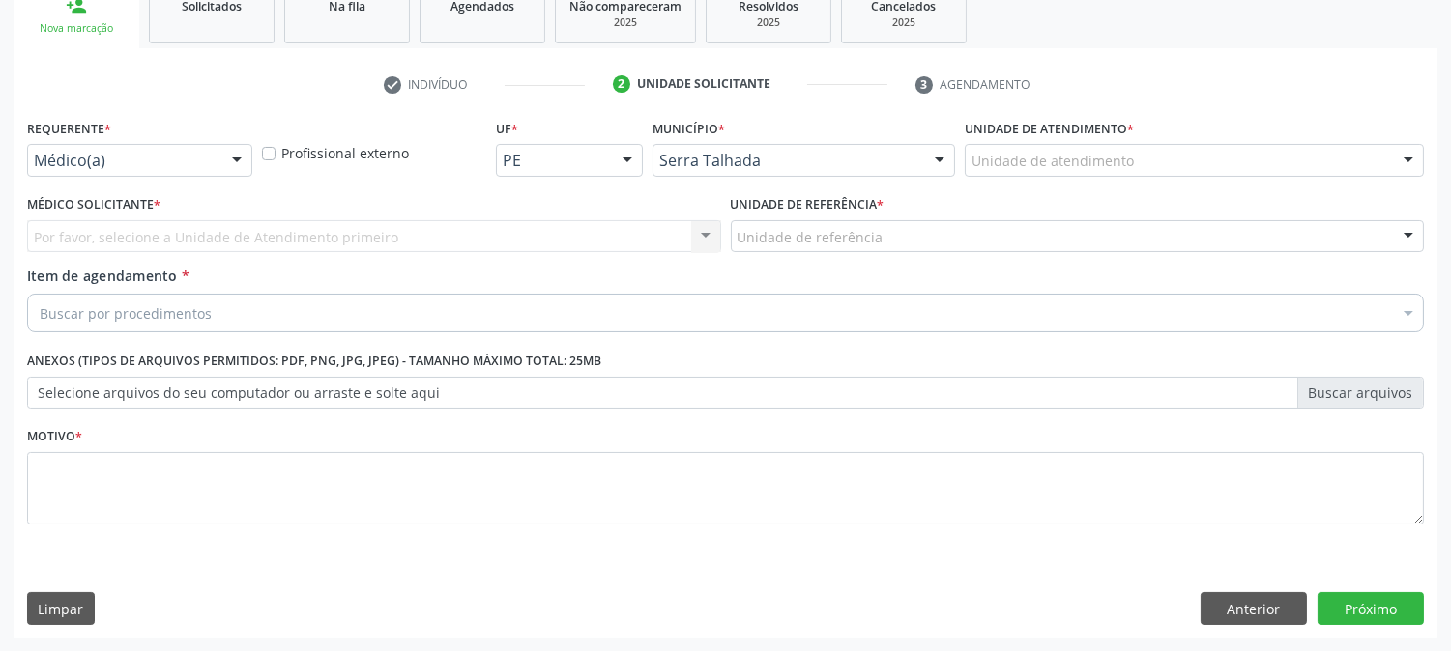
click at [222, 170] on div at bounding box center [236, 161] width 29 height 33
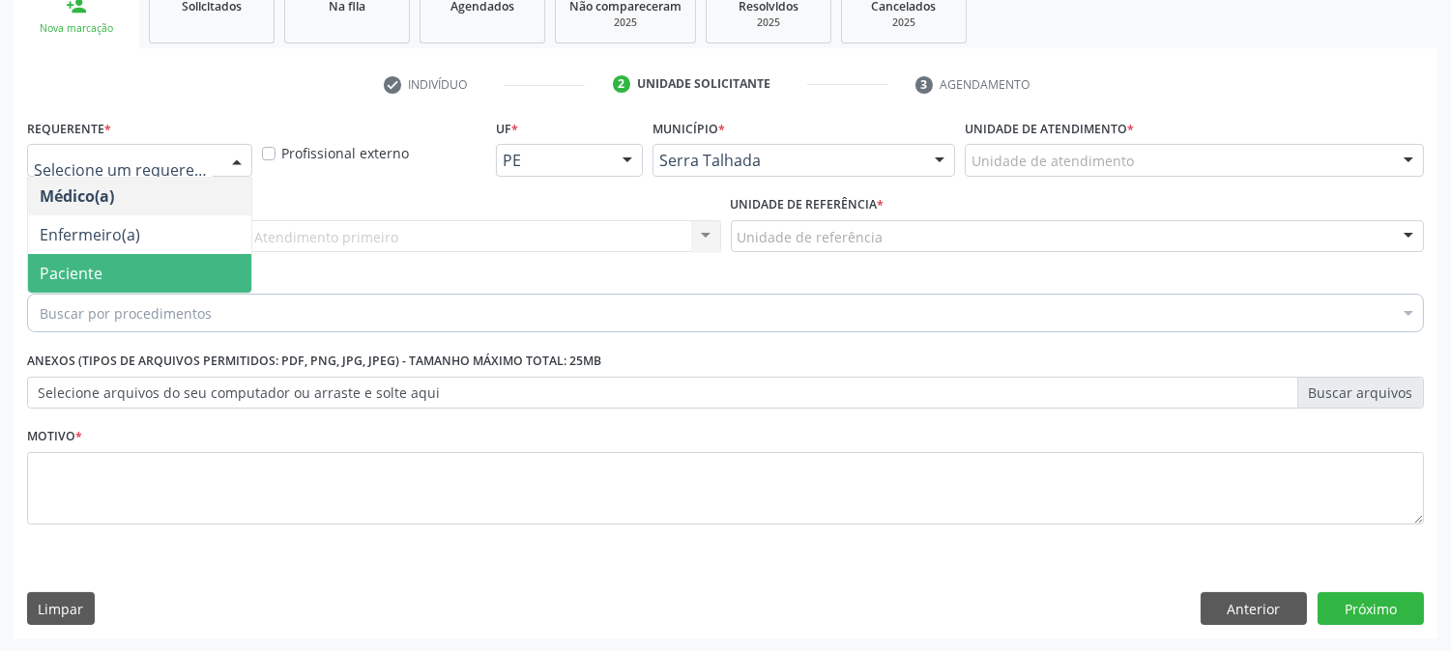
click at [129, 262] on span "Paciente" at bounding box center [139, 273] width 223 height 39
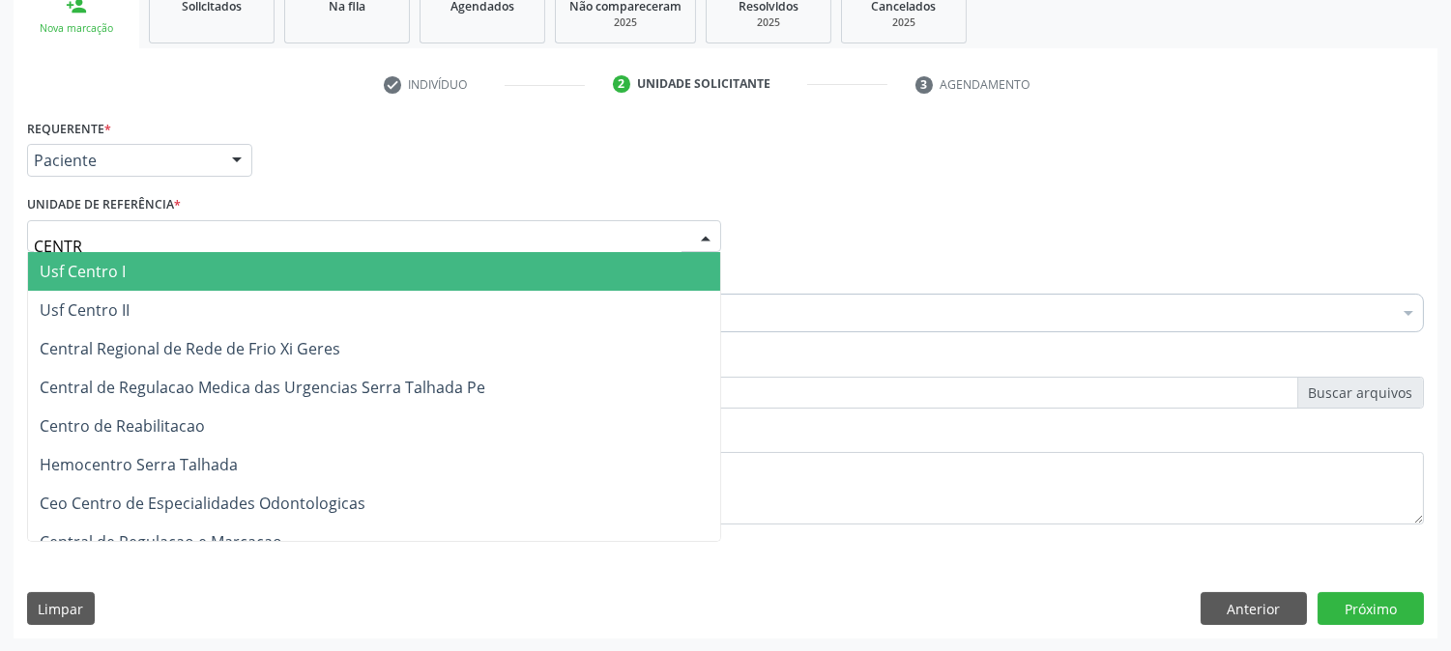
type input "CENTRO"
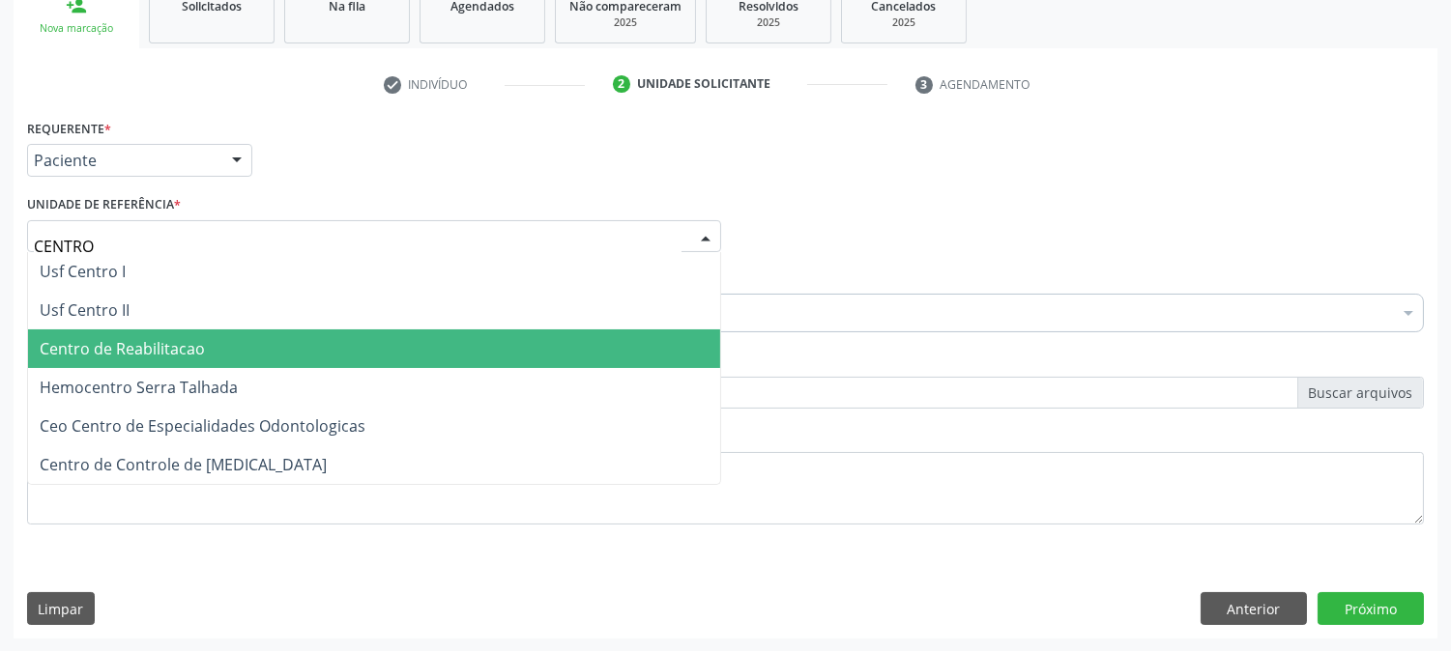
click at [171, 351] on span "Centro de Reabilitacao" at bounding box center [122, 348] width 165 height 21
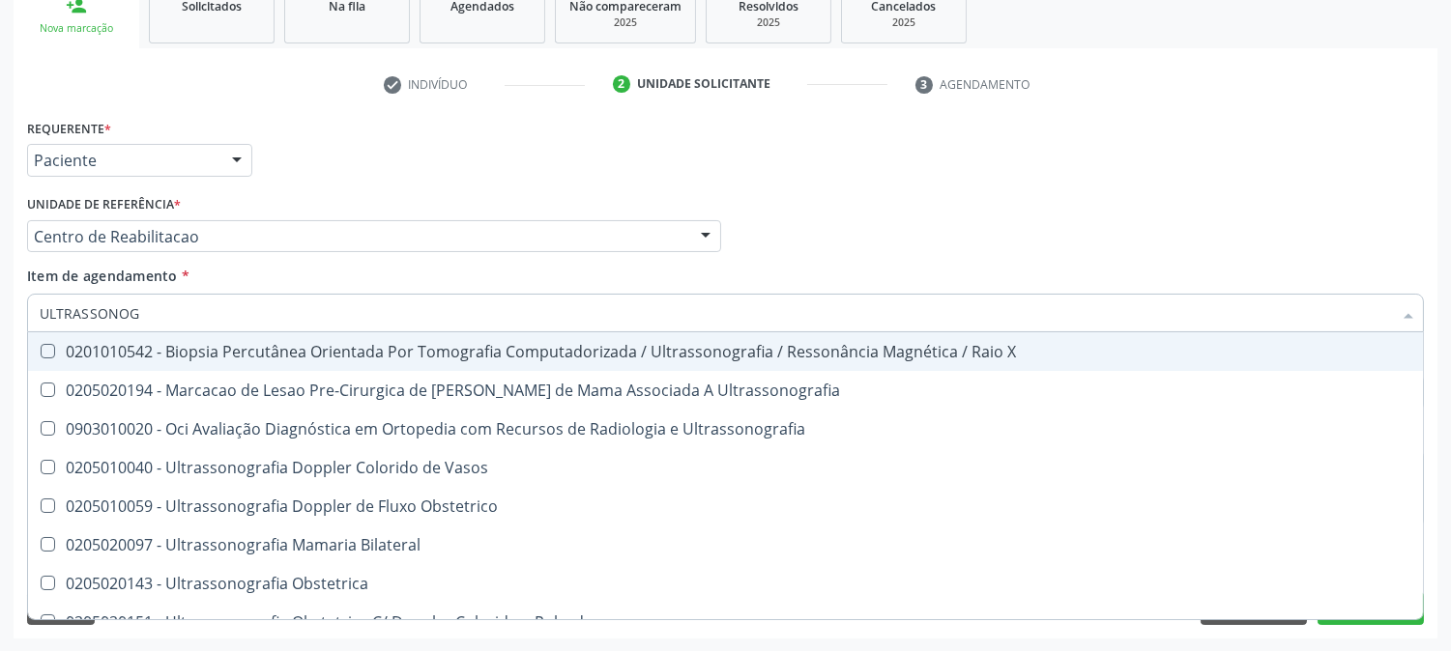
type input "ULTRASSONOGR"
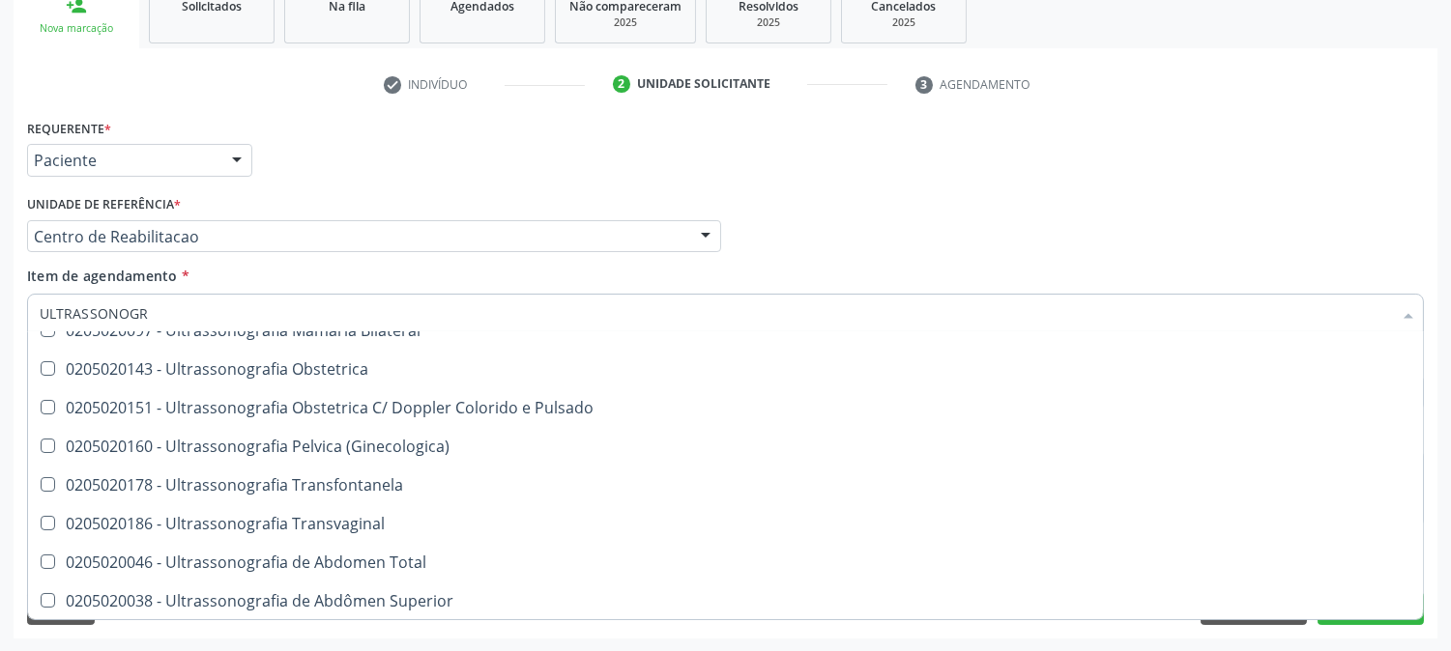
scroll to position [322, 0]
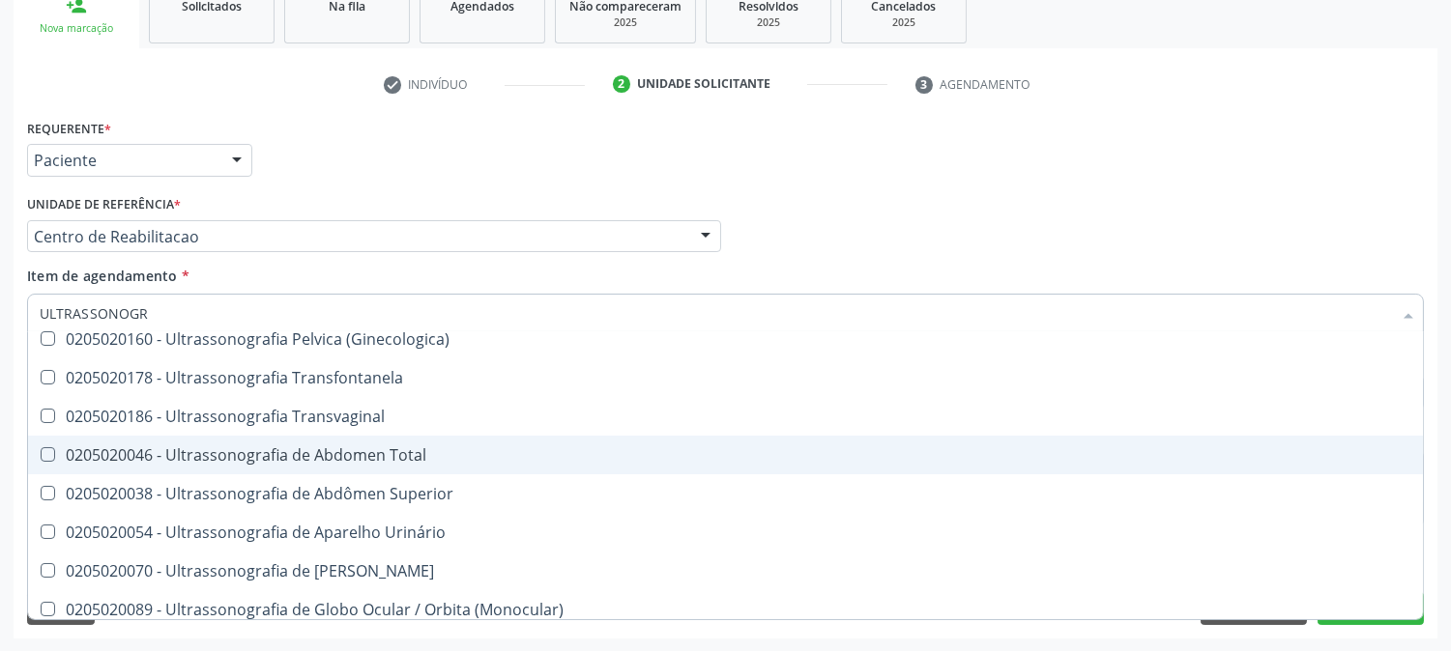
click at [379, 447] on div "0205020046 - Ultrassonografia de Abdomen Total" at bounding box center [725, 454] width 1371 height 15
checkbox Total "true"
click at [0, 406] on div "Acompanhamento Acompanhe a situação das marcações correntes e finalizadas Relat…" at bounding box center [725, 226] width 1451 height 851
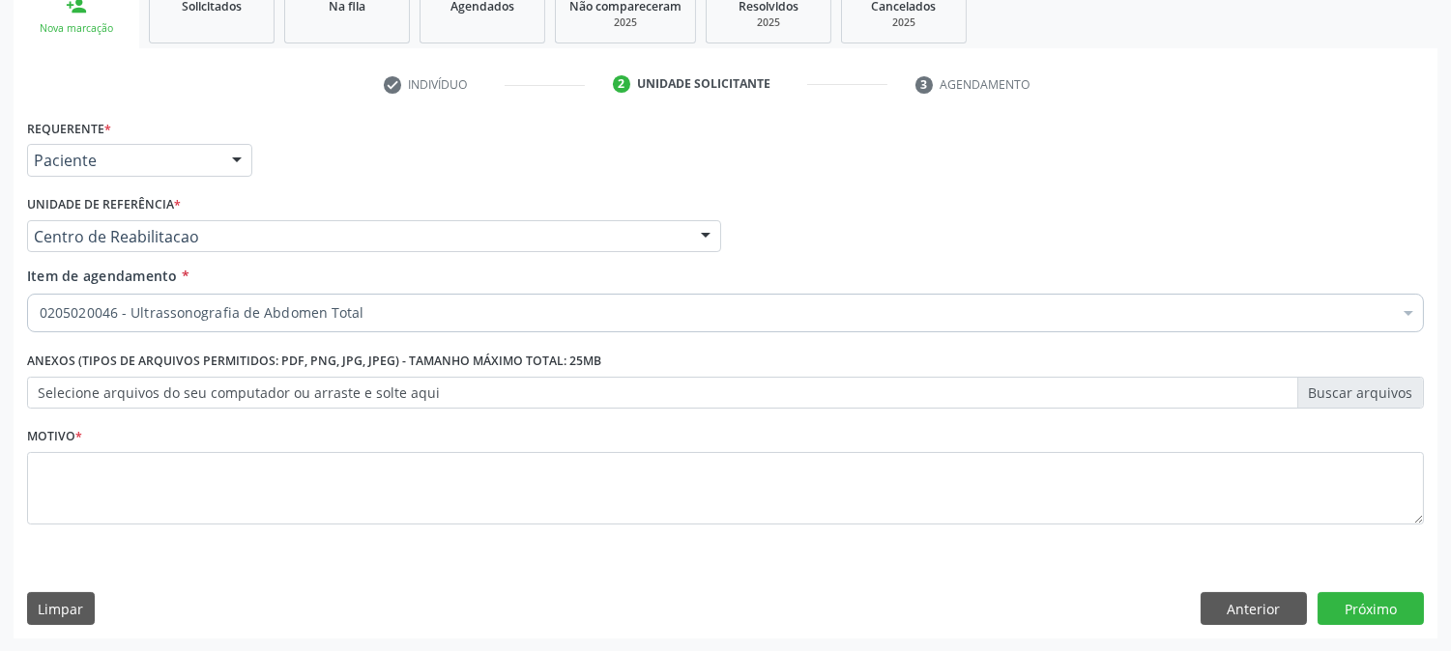
scroll to position [0, 0]
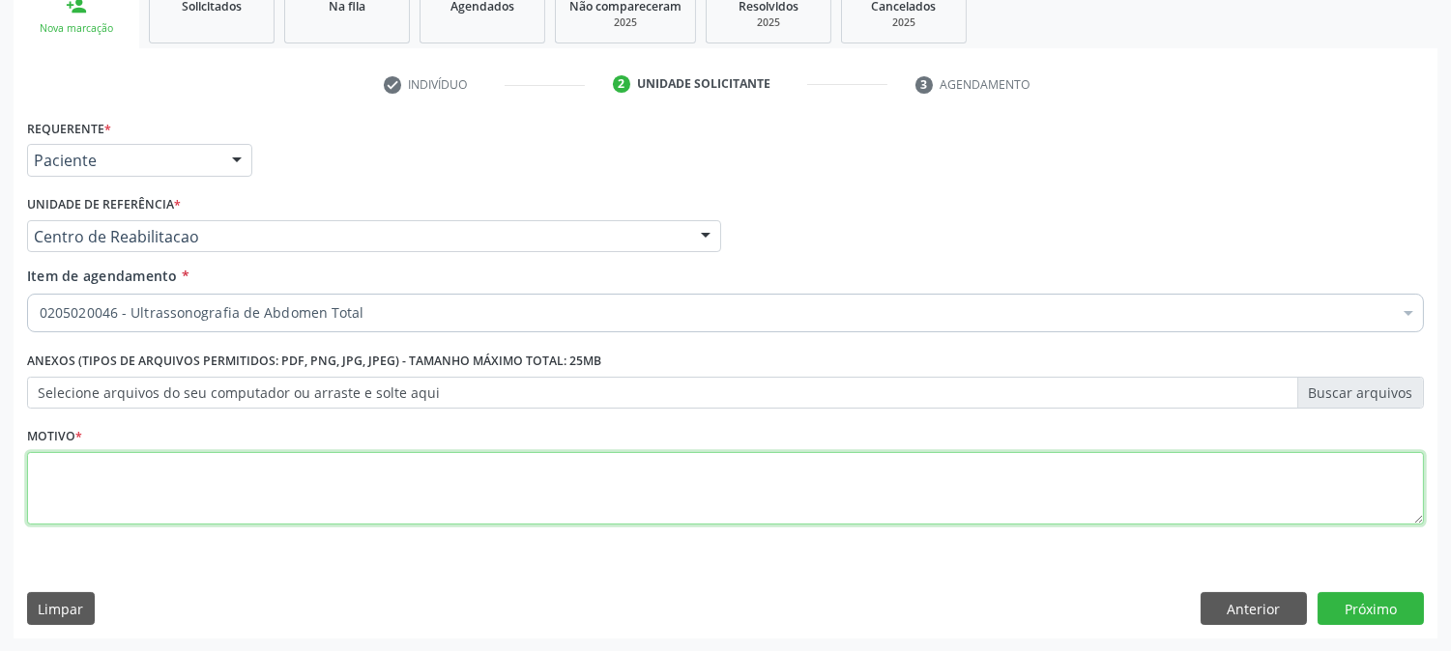
click at [274, 483] on textarea at bounding box center [725, 488] width 1396 height 73
type textarea "."
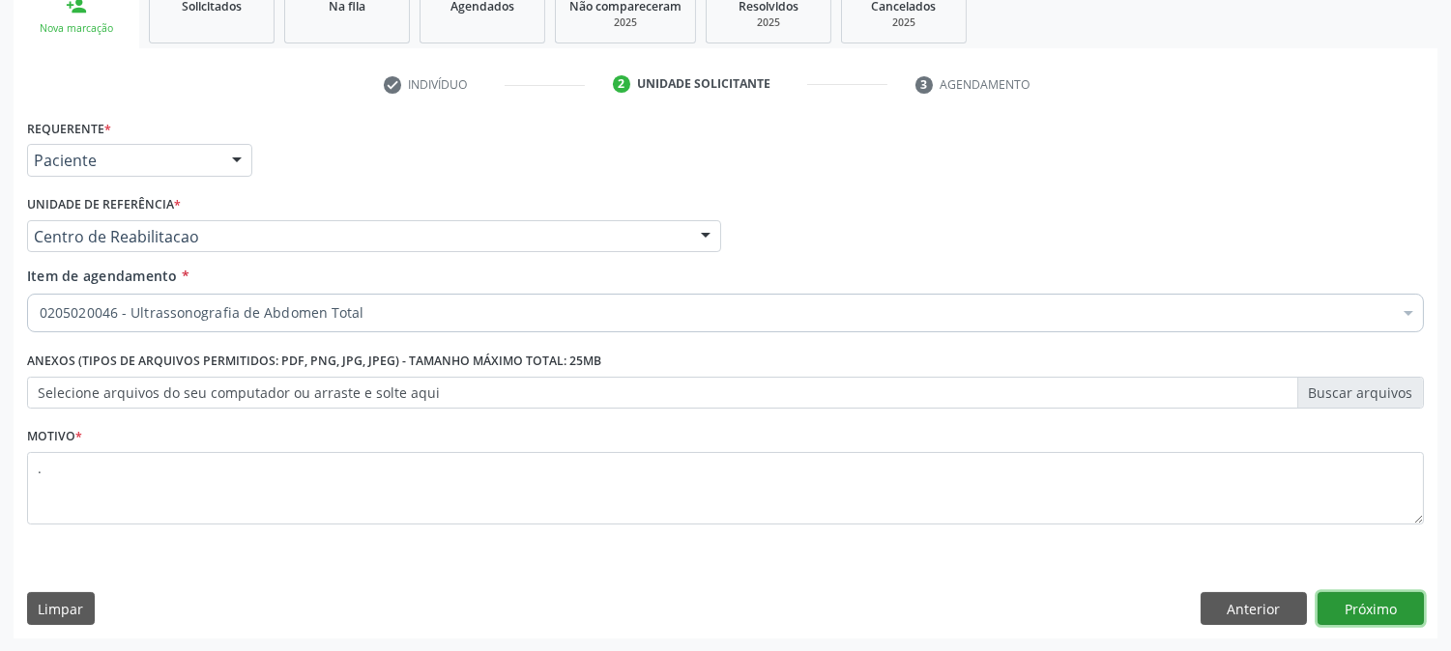
click at [1359, 596] on button "Próximo" at bounding box center [1370, 608] width 106 height 33
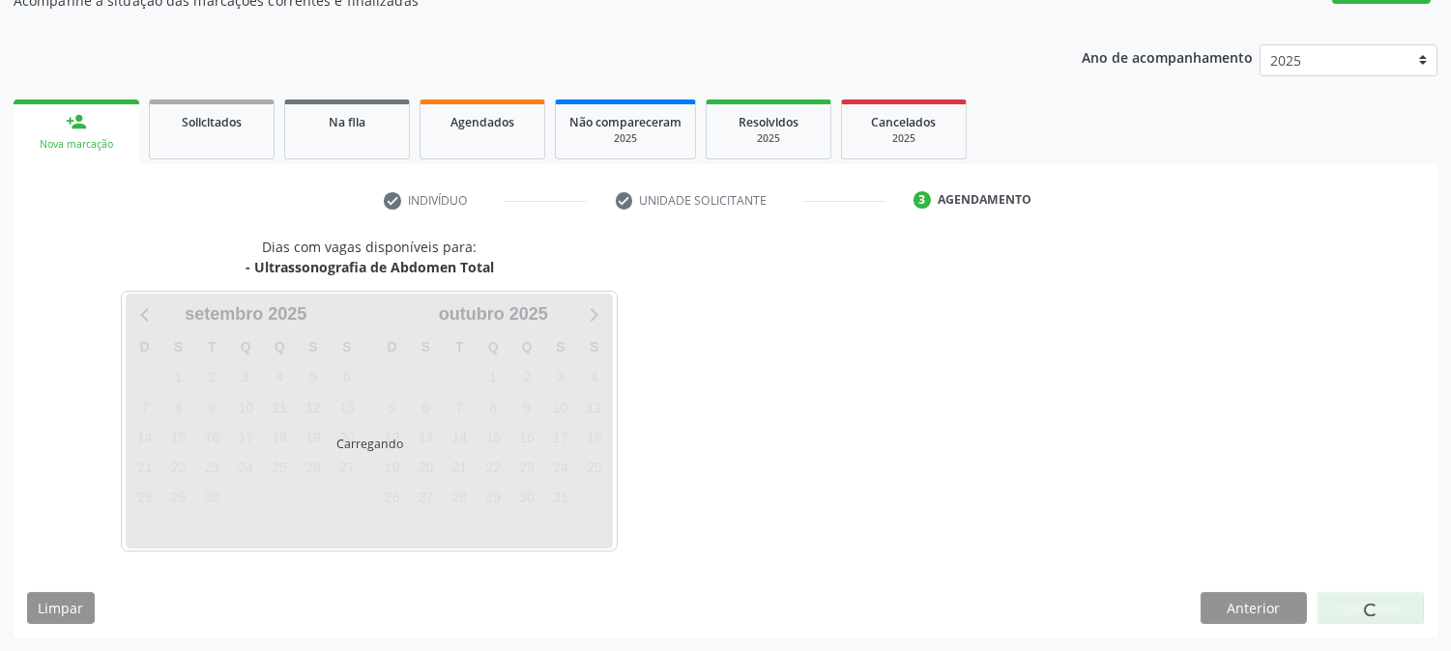
scroll to position [188, 0]
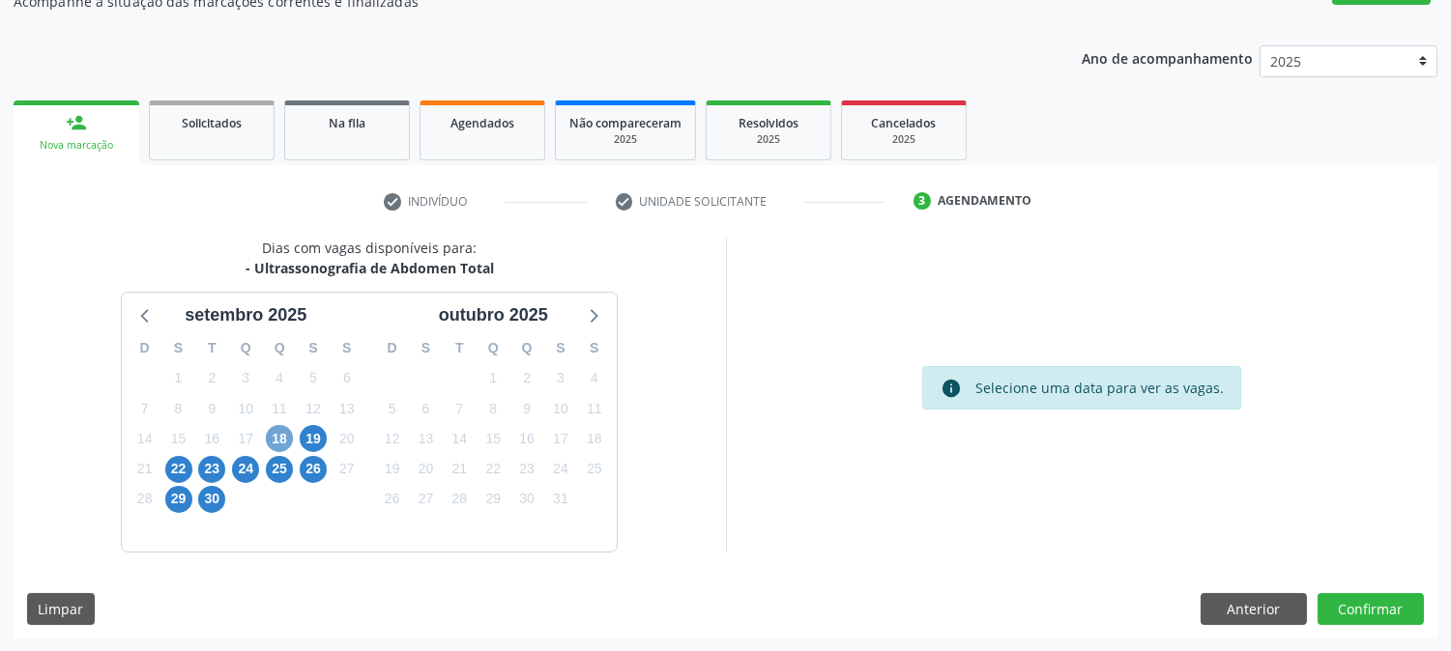
click at [290, 438] on span "18" at bounding box center [279, 438] width 27 height 27
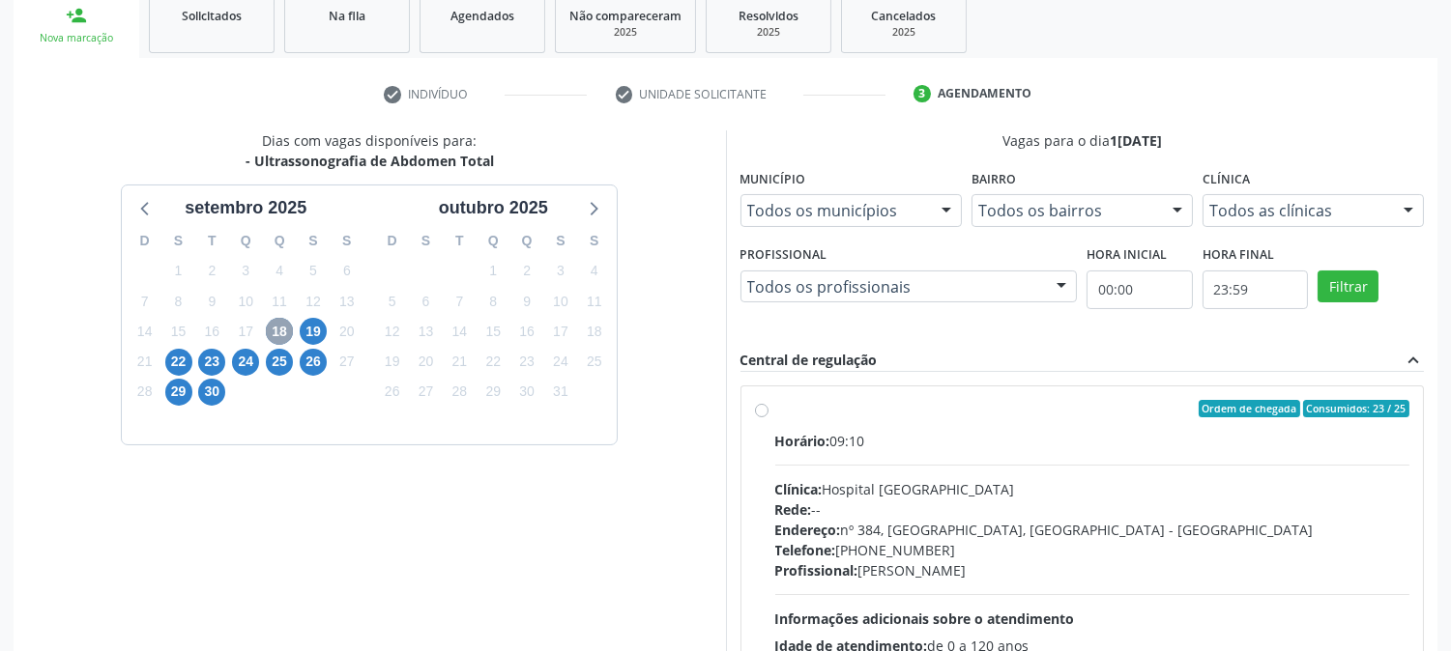
scroll to position [403, 0]
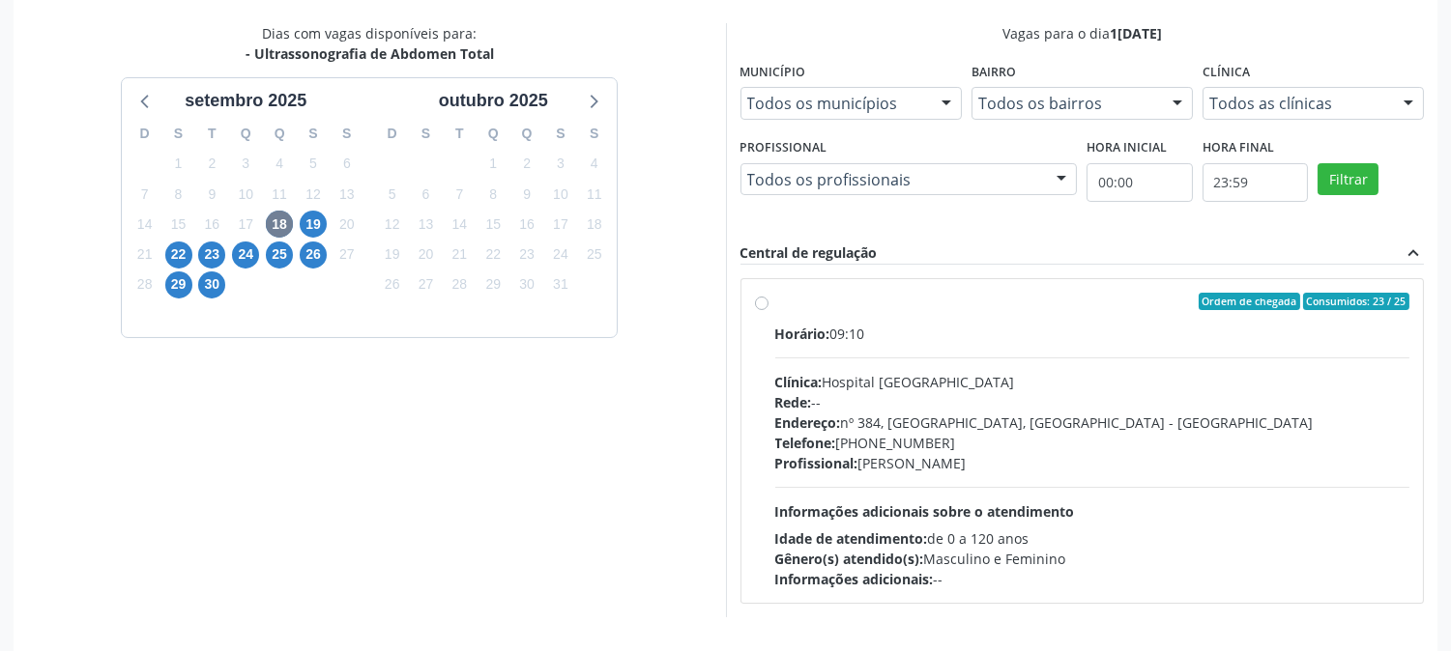
click at [1089, 378] on div "Clínica: Hospital [GEOGRAPHIC_DATA]" at bounding box center [1092, 382] width 635 height 20
click at [768, 310] on input "Ordem de chegada Consumidos: 23 / 25 Horário: 09:10 Clínica: Hospital [GEOGRAPH…" at bounding box center [762, 301] width 14 height 17
click at [1089, 378] on div "Clínica: Hospital [GEOGRAPHIC_DATA]" at bounding box center [1092, 382] width 635 height 20
click at [768, 310] on input "Ordem de chegada Consumidos: 23 / 25 Horário: 09:10 Clínica: Hospital [GEOGRAPH…" at bounding box center [762, 301] width 14 height 17
radio input "true"
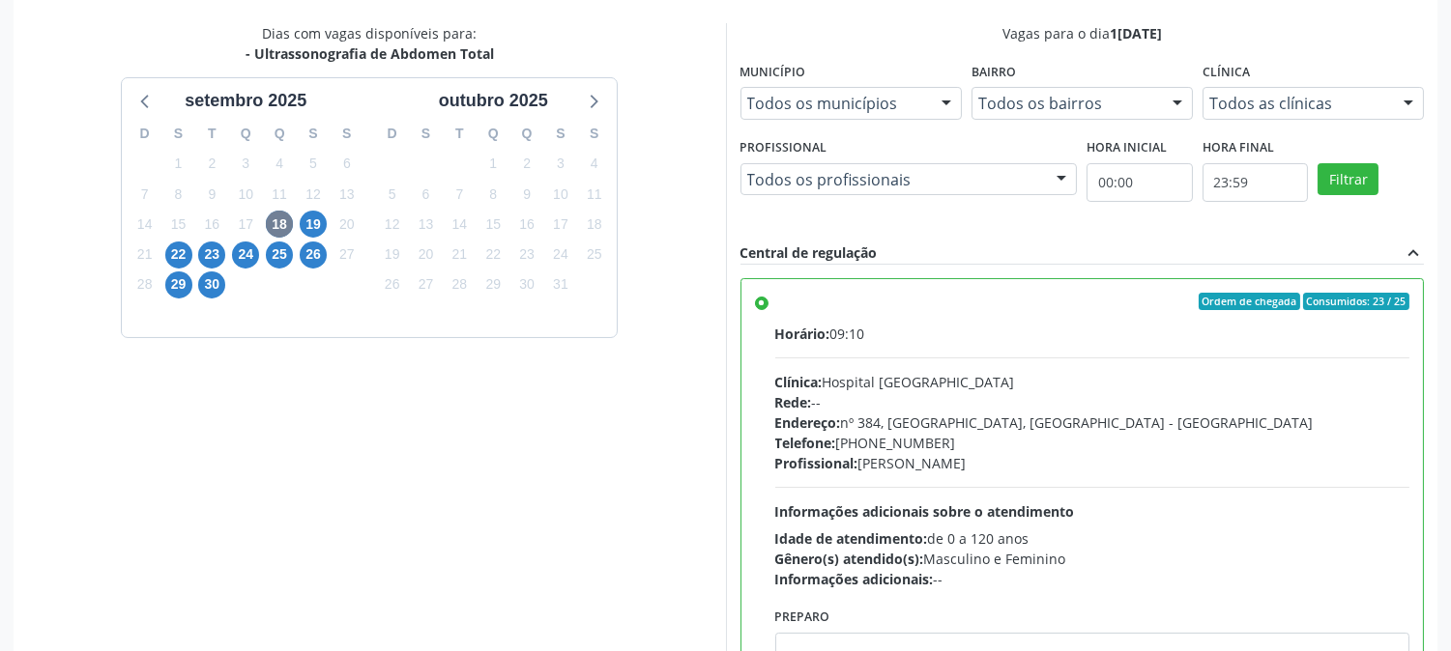
scroll to position [503, 0]
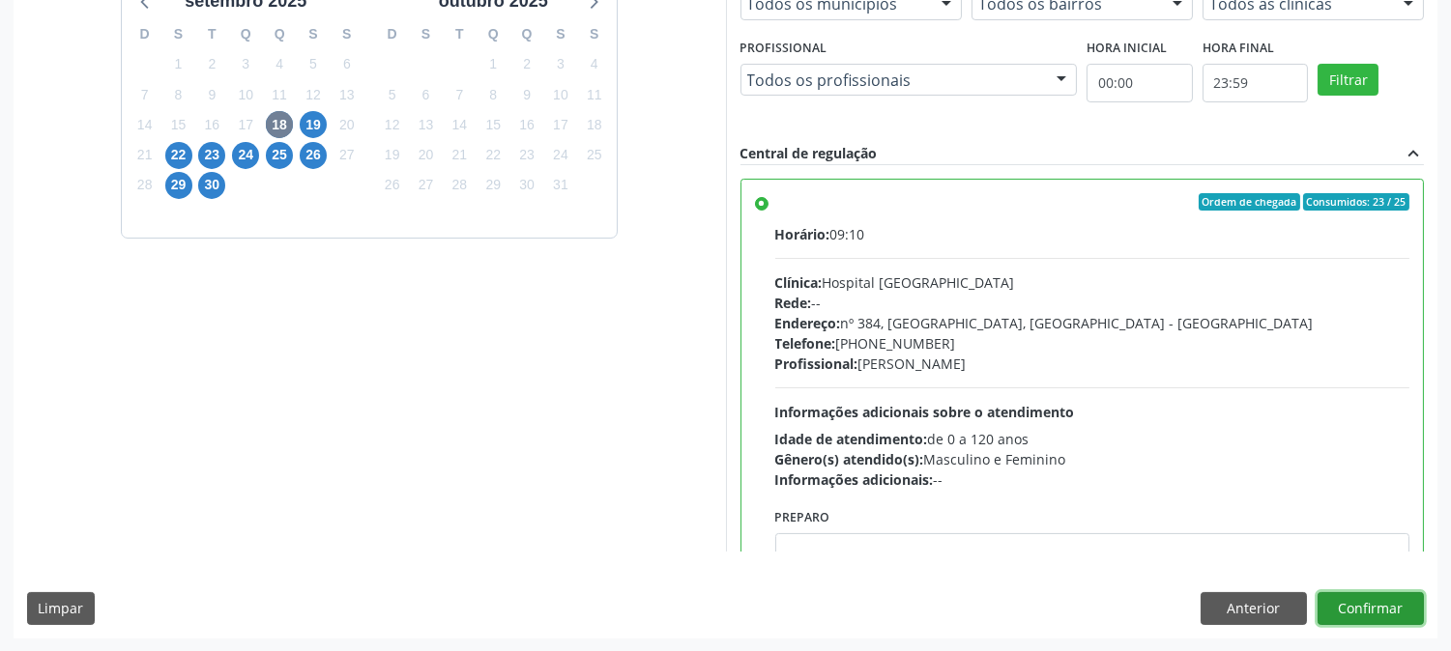
click at [1355, 613] on button "Confirmar" at bounding box center [1370, 608] width 106 height 33
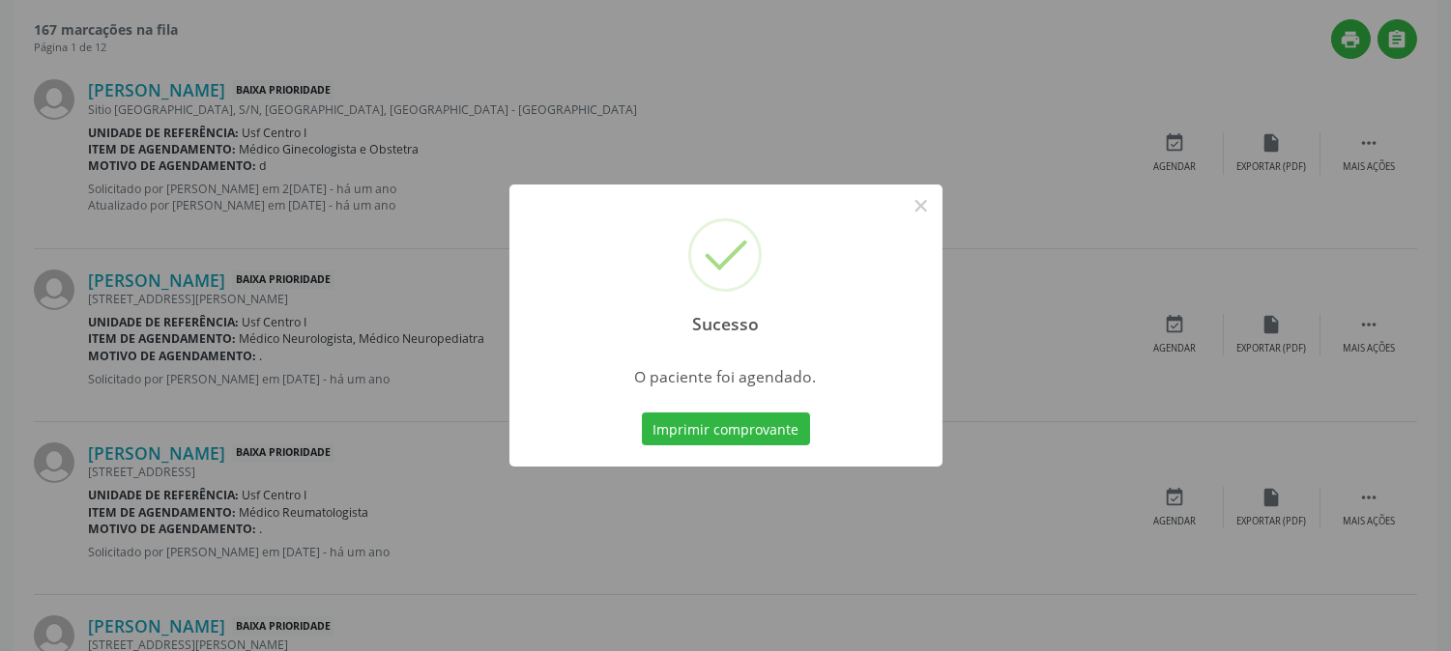
scroll to position [0, 0]
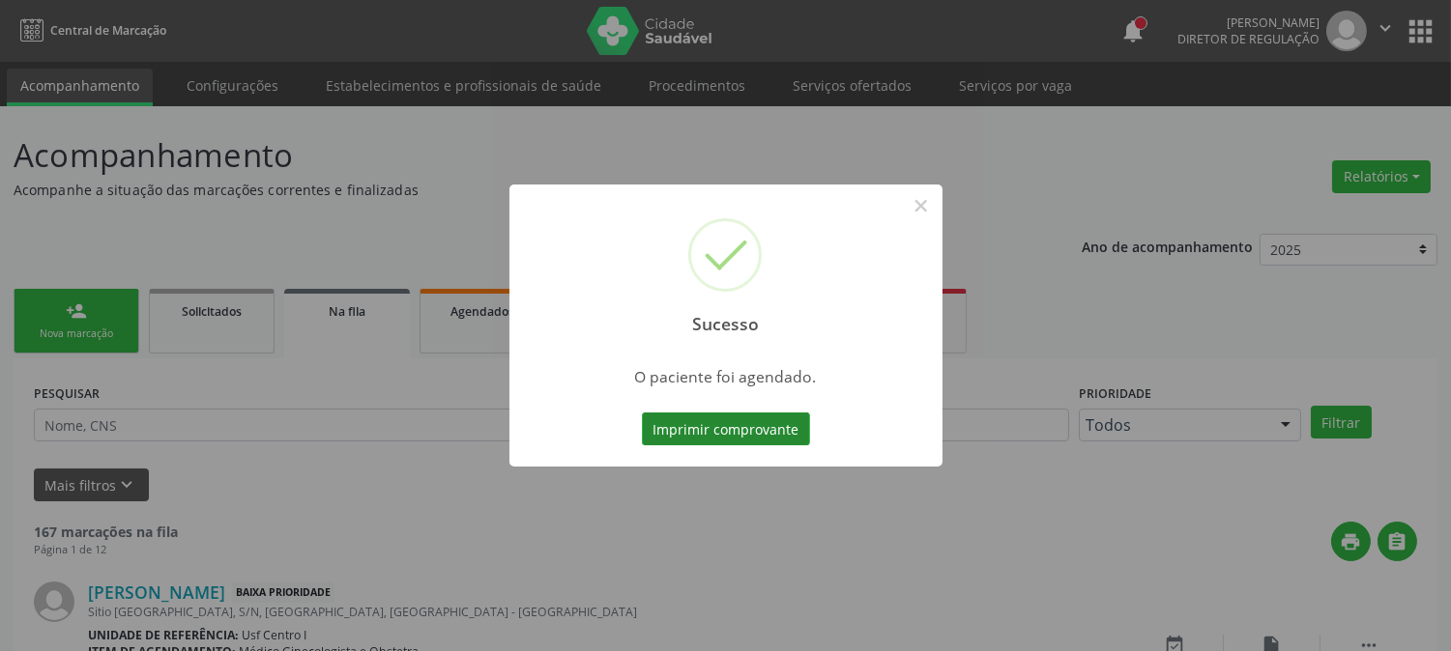
click at [760, 429] on button "Imprimir comprovante" at bounding box center [726, 429] width 168 height 33
